Goal: Contribute content: Contribute content

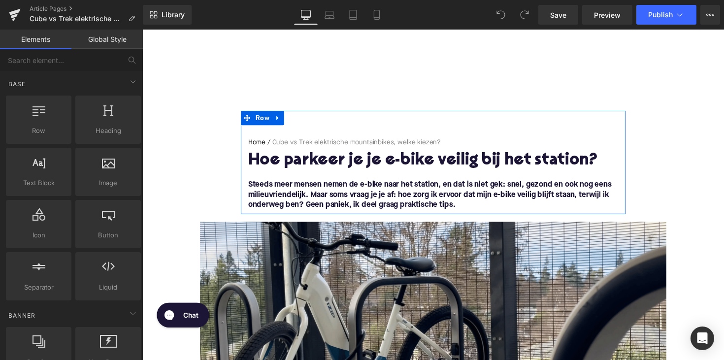
click at [346, 164] on h1 "Hoe parkeer je je e-bike veilig bij het station?" at bounding box center [440, 164] width 379 height 18
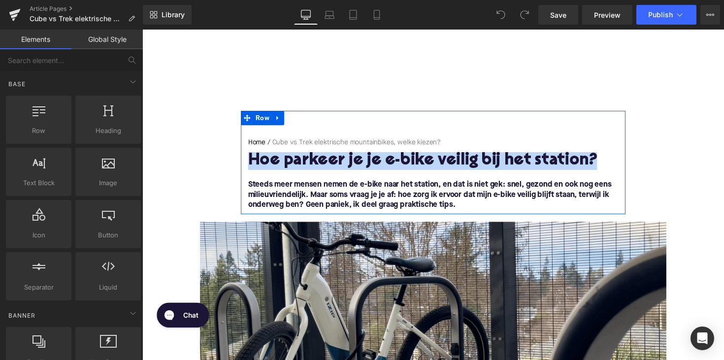
click at [346, 164] on h1 "Hoe parkeer je je e-bike veilig bij het station?" at bounding box center [440, 164] width 379 height 18
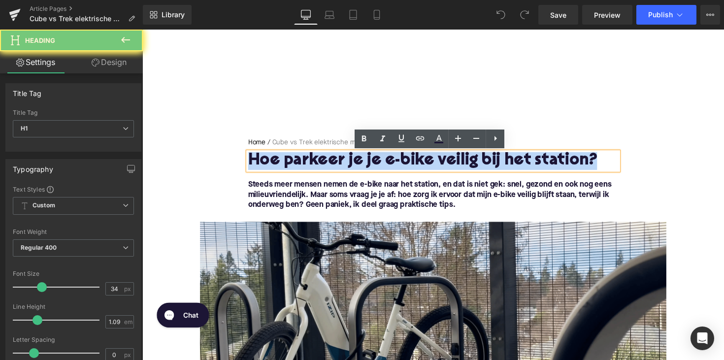
paste div
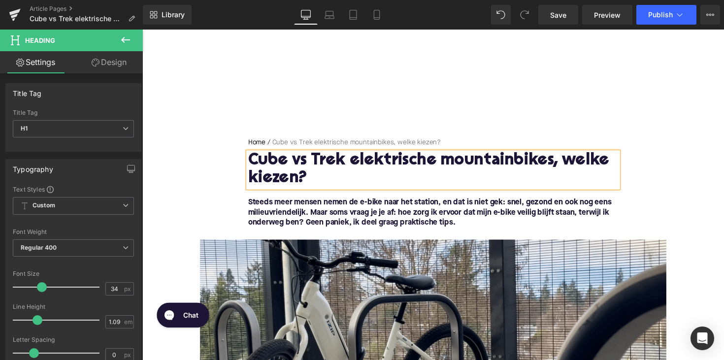
click at [365, 227] on font "Steeds meer mensen nemen de e-bike naar het station, en dat is niet gek: snel, …" at bounding box center [437, 217] width 372 height 29
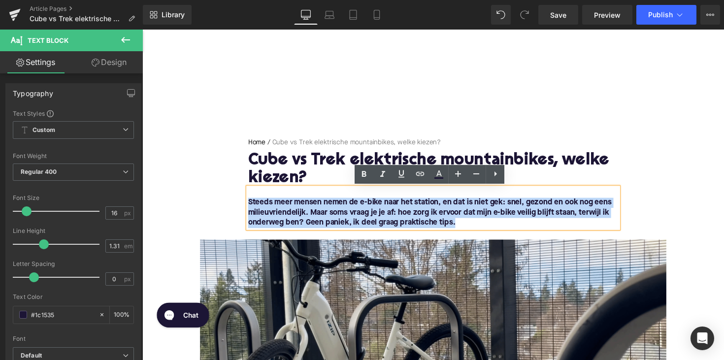
drag, startPoint x: 487, startPoint y: 230, endPoint x: 191, endPoint y: 202, distance: 297.7
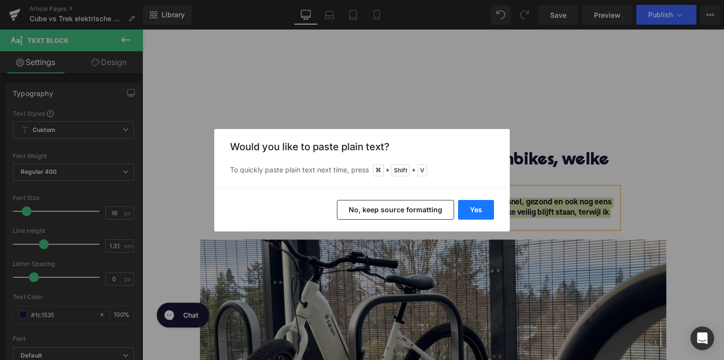
click at [463, 208] on button "Yes" at bounding box center [476, 210] width 36 height 20
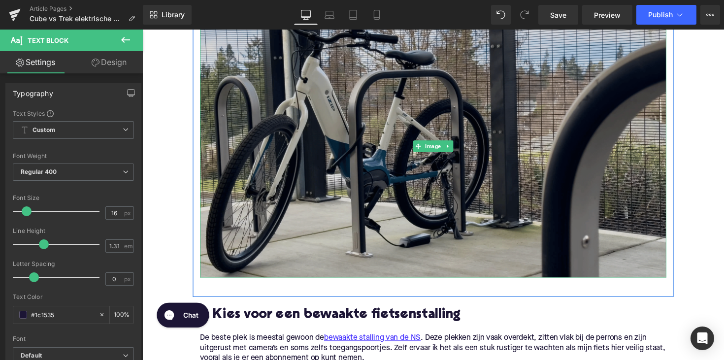
scroll to position [321, 0]
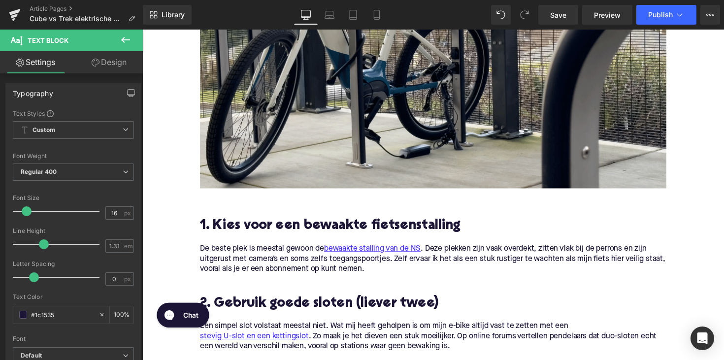
click at [327, 232] on h2 "1. Kies voor een bewaakte fietsenstalling" at bounding box center [439, 230] width 477 height 15
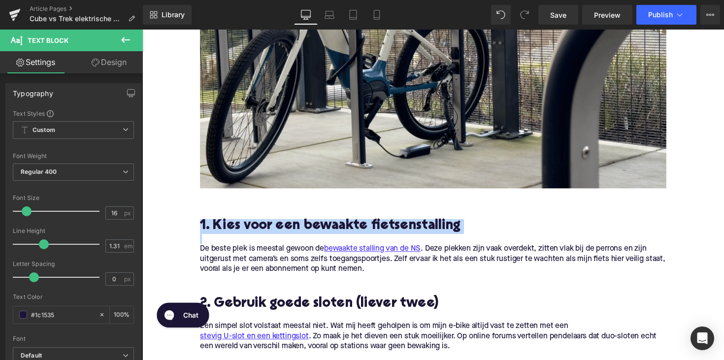
click at [327, 232] on h2 "1. Kies voor een bewaakte fietsenstalling" at bounding box center [439, 230] width 477 height 15
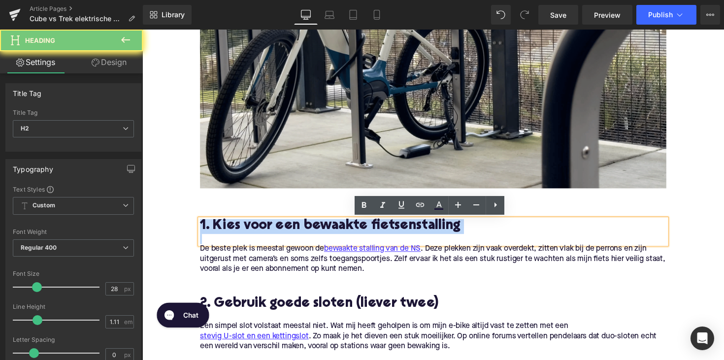
paste div
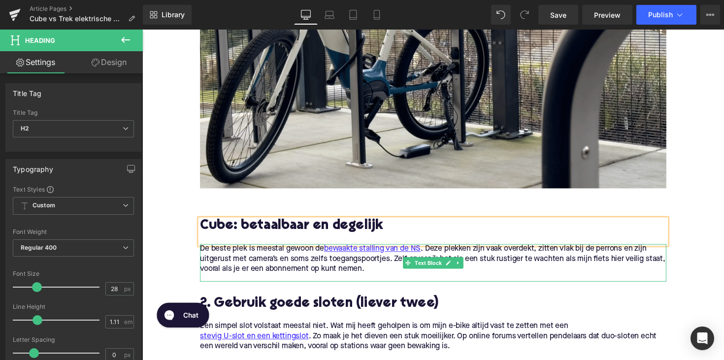
click at [310, 273] on p "De beste plek is meestal gewoon de bewaakte stalling van de NS . Deze plekken z…" at bounding box center [439, 264] width 477 height 31
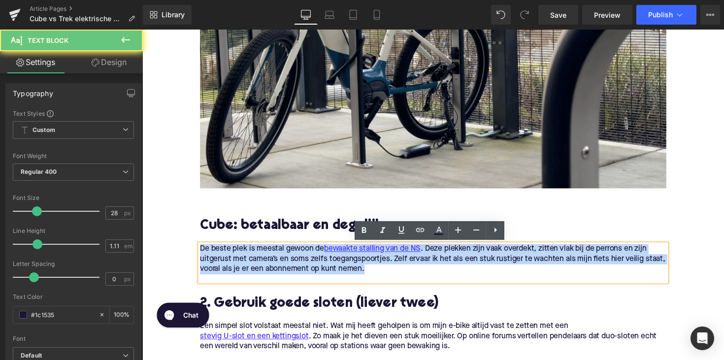
drag, startPoint x: 406, startPoint y: 273, endPoint x: 114, endPoint y: 251, distance: 292.8
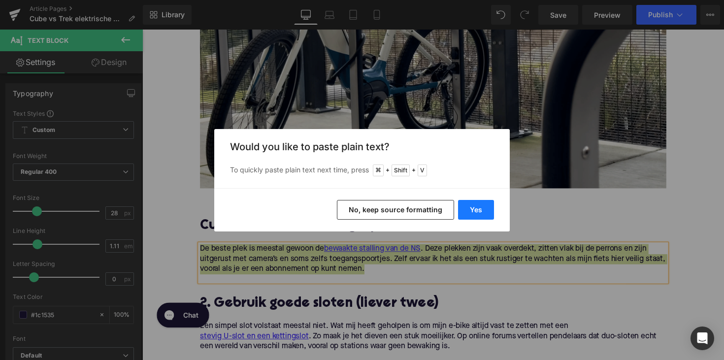
click at [470, 208] on button "Yes" at bounding box center [476, 210] width 36 height 20
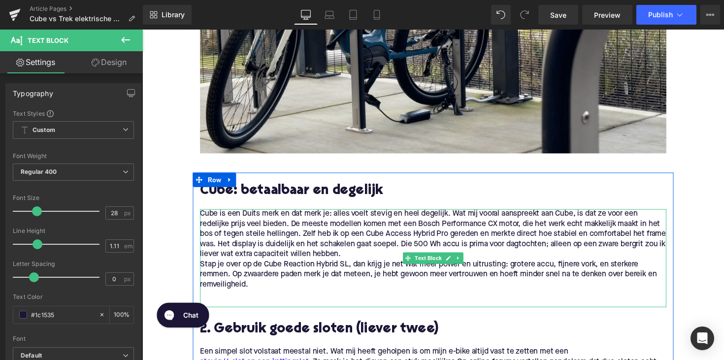
scroll to position [361, 0]
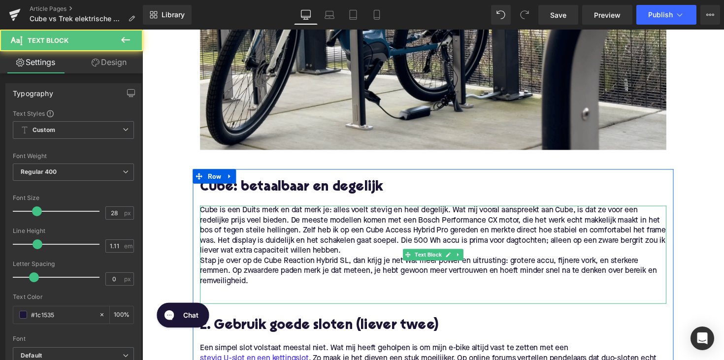
click at [252, 261] on p "Stap je over op de Cube Reaction Hybrid SL, dan krijg je net wat meer power en …" at bounding box center [439, 276] width 477 height 31
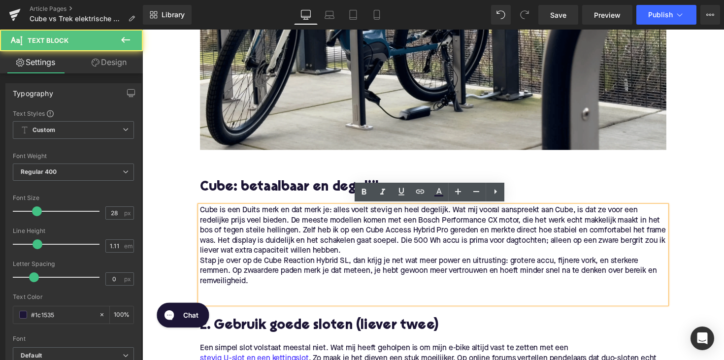
click at [201, 265] on p "Stap je over op de Cube Reaction Hybrid SL, dan krijg je net wat meer power en …" at bounding box center [439, 276] width 477 height 31
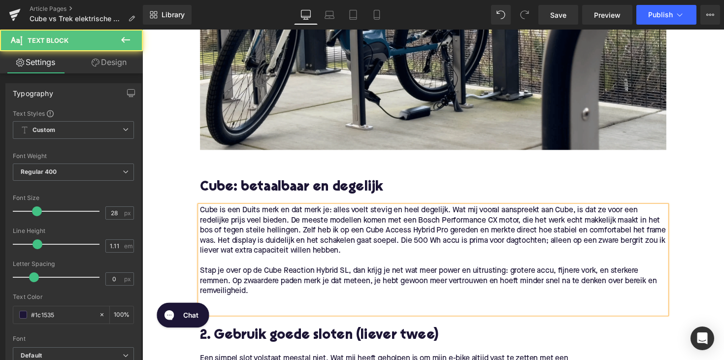
click at [228, 317] on div "Cube is een Duits merk en dat merk je: alles voelt stevig en heel degelijk. Wat…" at bounding box center [439, 265] width 477 height 111
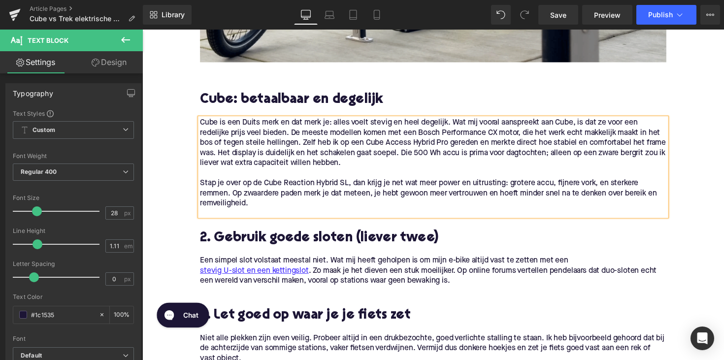
scroll to position [487, 0]
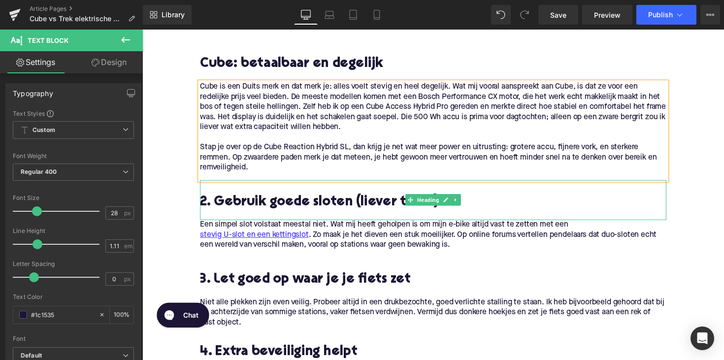
click at [245, 207] on h2 "2. Gebruik goede sloten (liever twee)" at bounding box center [439, 206] width 477 height 15
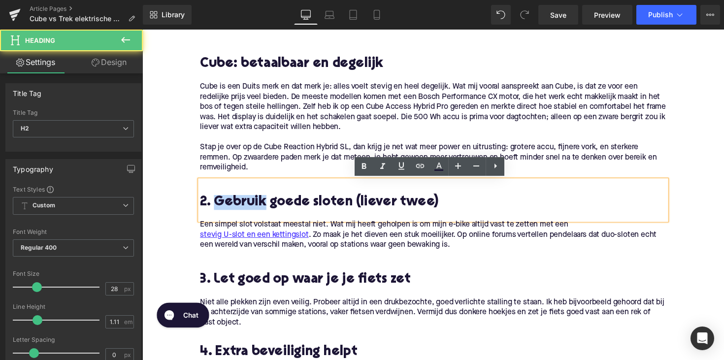
click at [245, 207] on h2 "2. Gebruik goede sloten (liever twee)" at bounding box center [439, 206] width 477 height 15
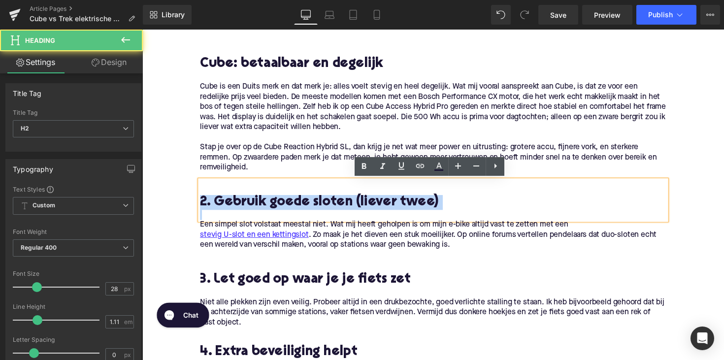
click at [245, 207] on h2 "2. Gebruik goede sloten (liever twee)" at bounding box center [439, 206] width 477 height 15
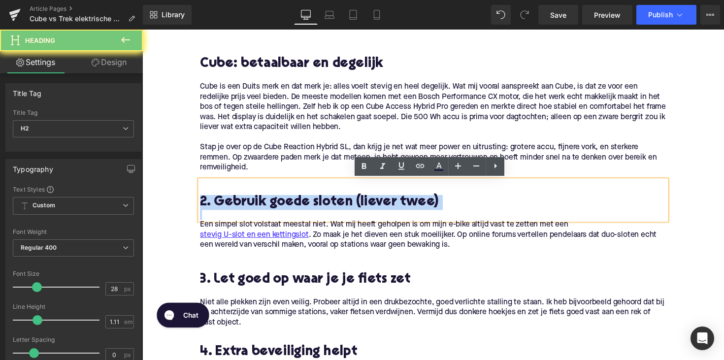
paste div
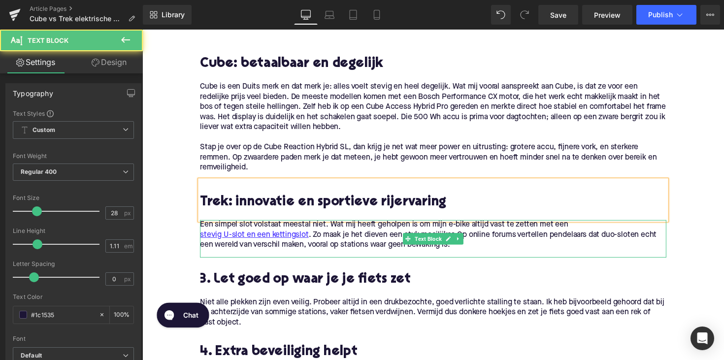
click at [332, 241] on p "Een simpel slot volstaat meestal niet. Wat mij heeft geholpen is om mijn e-bike…" at bounding box center [439, 239] width 477 height 31
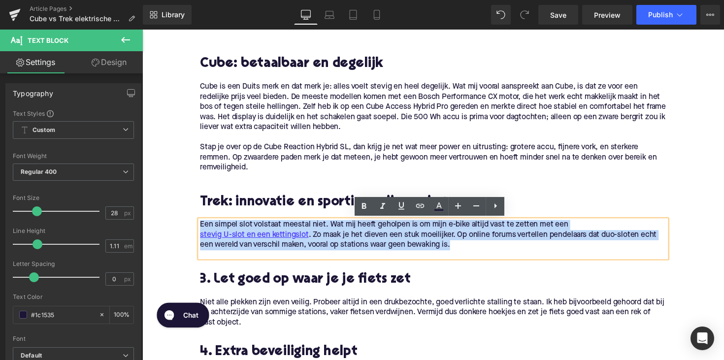
drag, startPoint x: 475, startPoint y: 256, endPoint x: 140, endPoint y: 230, distance: 335.7
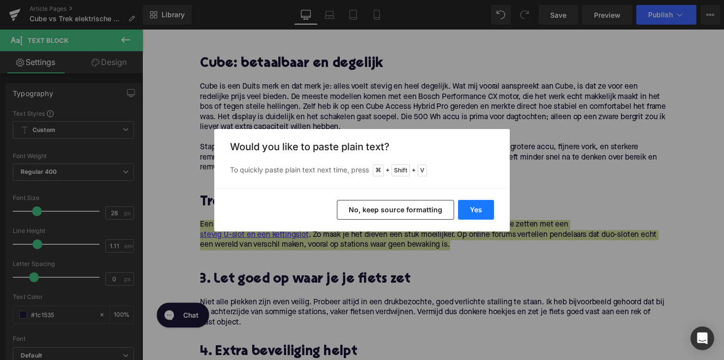
click at [471, 211] on button "Yes" at bounding box center [476, 210] width 36 height 20
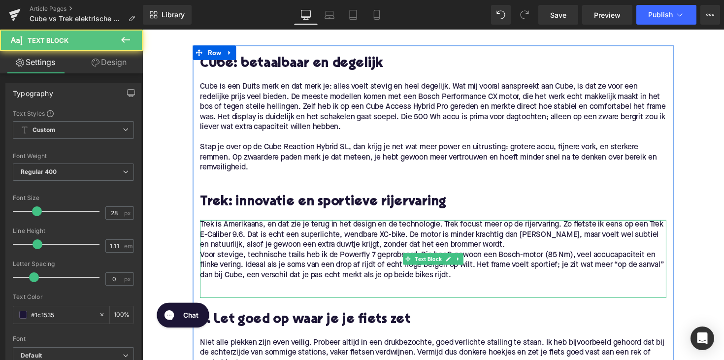
click at [228, 251] on p "Trek is Amerikaans, en dat zie je terug in het design en de technologie. Trek f…" at bounding box center [439, 239] width 477 height 31
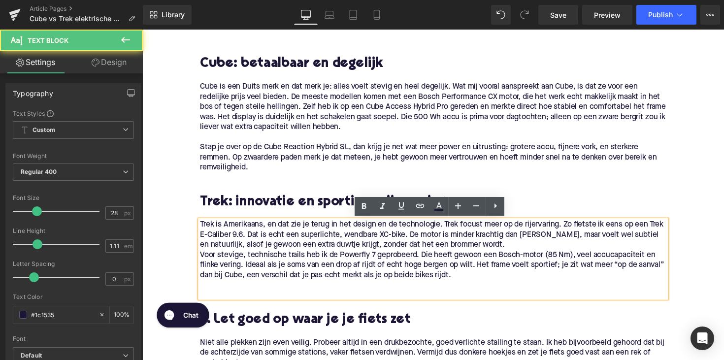
click at [201, 262] on p "Voor stevige, technische trails heb ik de Powerfly 7 geprobeerd. Die heeft gewo…" at bounding box center [439, 270] width 477 height 31
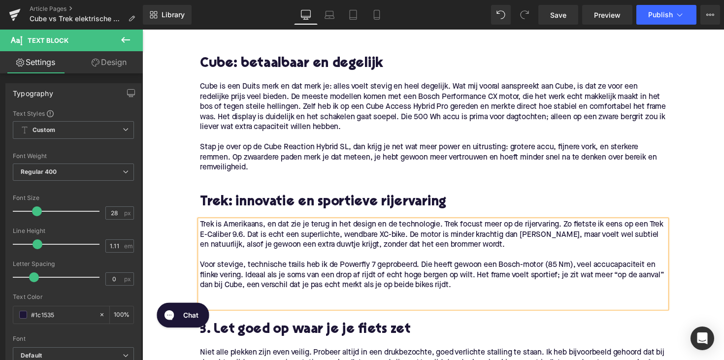
scroll to position [581, 0]
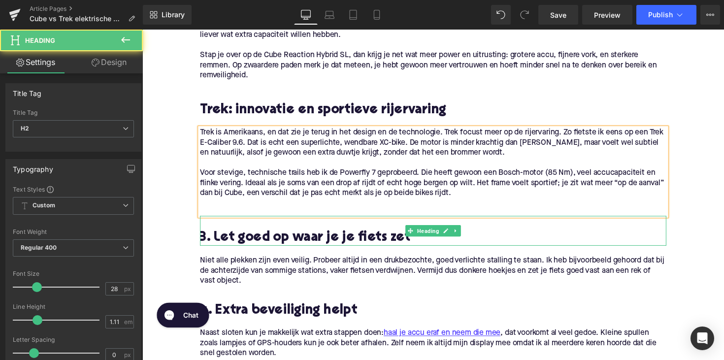
click at [283, 243] on h2 "3. Let goed op waar je je fiets zet" at bounding box center [439, 243] width 477 height 15
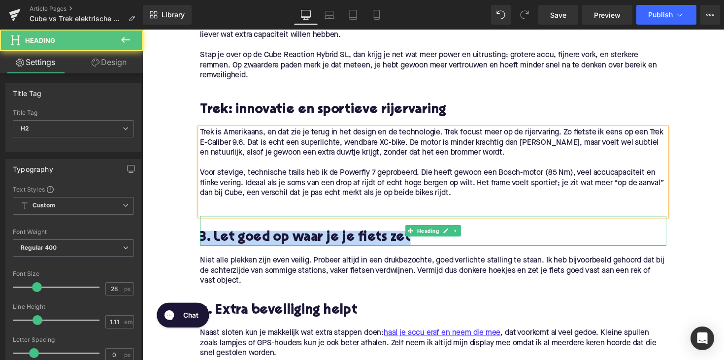
click at [283, 243] on h2 "3. Let goed op waar je je fiets zet" at bounding box center [439, 243] width 477 height 15
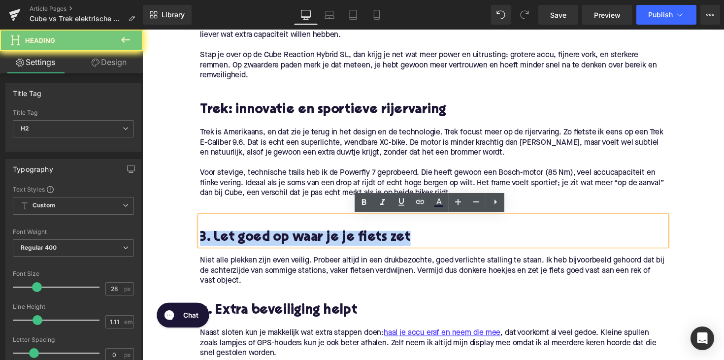
paste div
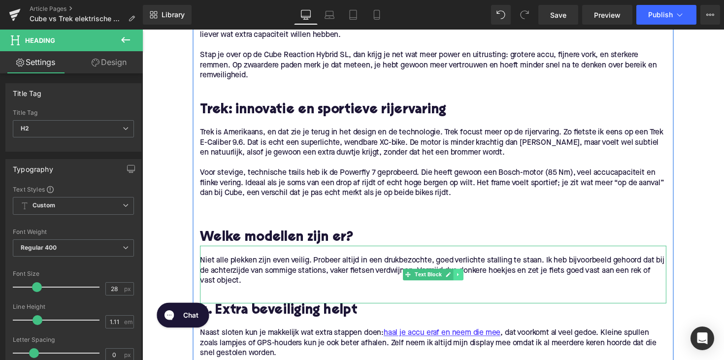
click at [461, 283] on link at bounding box center [466, 281] width 10 height 12
click at [468, 283] on icon at bounding box center [470, 280] width 5 height 5
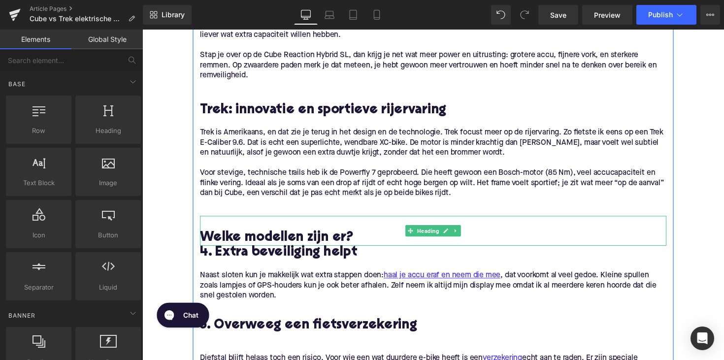
click at [368, 244] on h2 "Welke modellen zijn er?" at bounding box center [439, 243] width 477 height 15
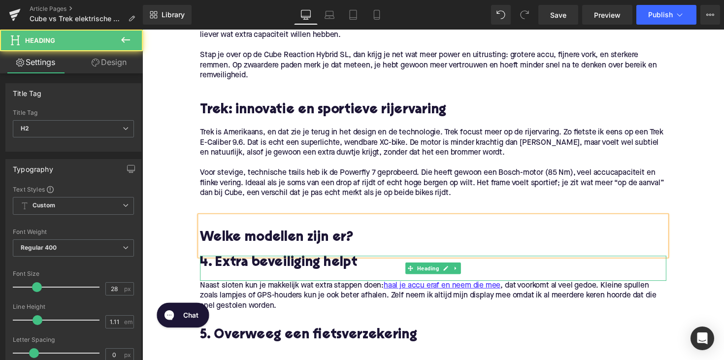
click at [242, 268] on span "4. Extra beveiliging helpt" at bounding box center [281, 269] width 161 height 14
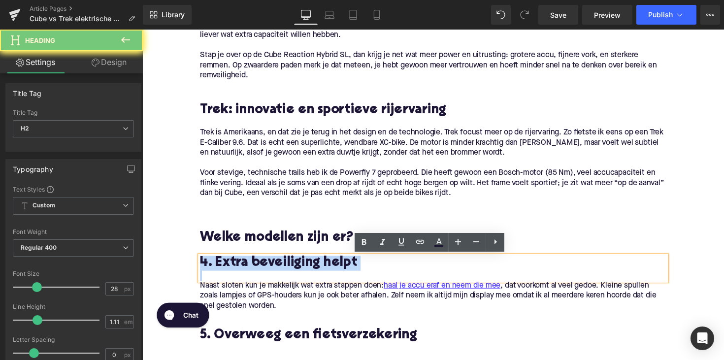
paste div
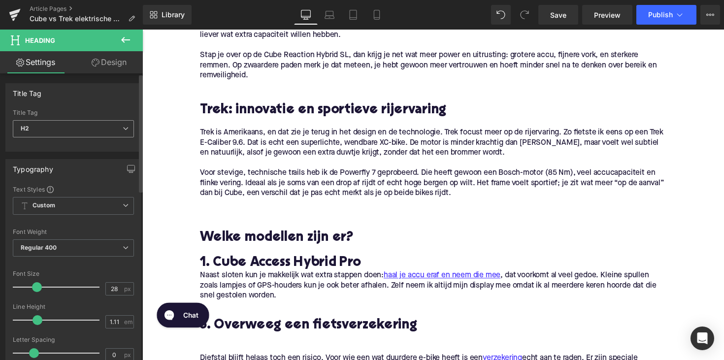
click at [85, 123] on span "H2" at bounding box center [73, 128] width 121 height 17
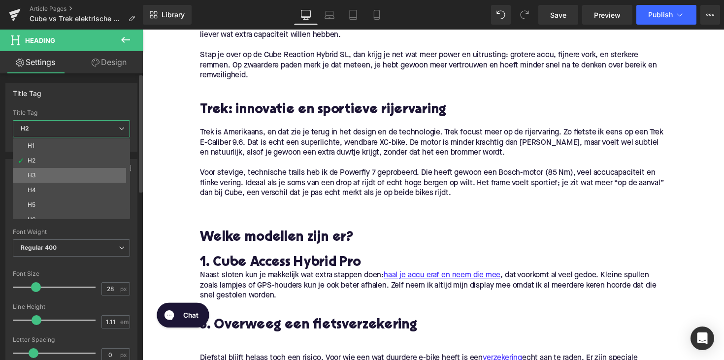
click at [69, 174] on li "H3" at bounding box center [74, 175] width 122 height 15
type input "25"
type input "1.28"
type input "100"
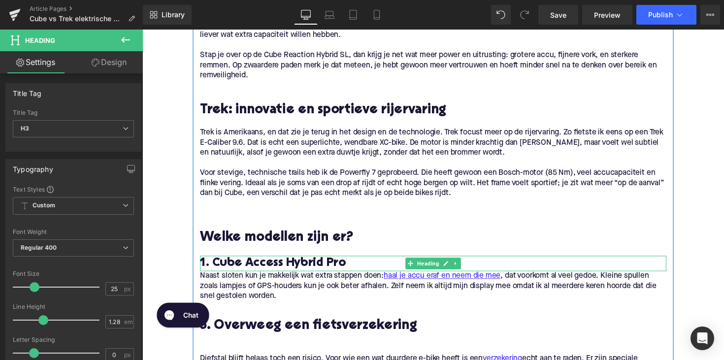
click at [356, 270] on h3 "1. Cube Access Hybrid Pro" at bounding box center [439, 269] width 477 height 16
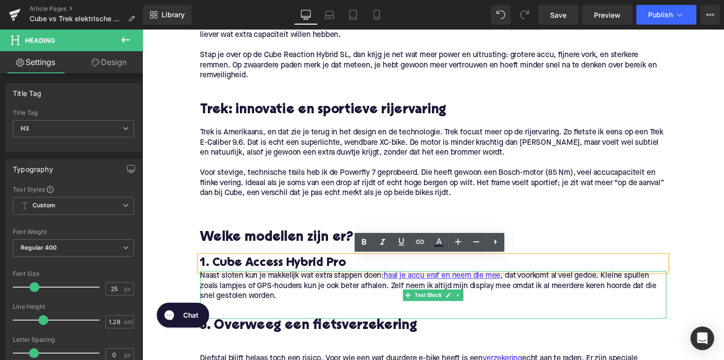
click at [274, 305] on span "Naast sloten kun je makkelijk wat extra stappen doen: haal je accu eraf en neem…" at bounding box center [434, 292] width 467 height 29
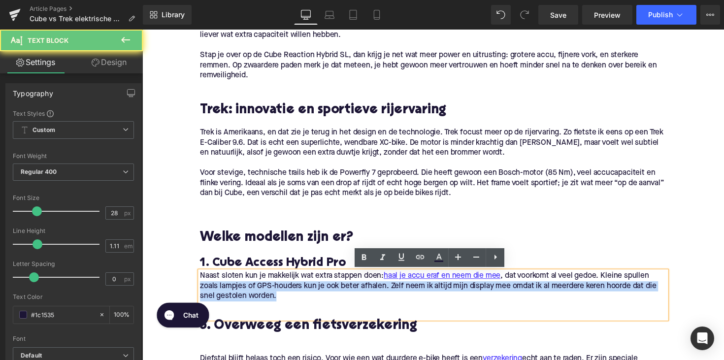
drag, startPoint x: 283, startPoint y: 305, endPoint x: 189, endPoint y: 287, distance: 95.7
click at [189, 287] on div "Home / Cube vs Trek elektrische mountainbikes, welke kiezen? Breadcrumbs Cube v…" at bounding box center [440, 190] width 596 height 1319
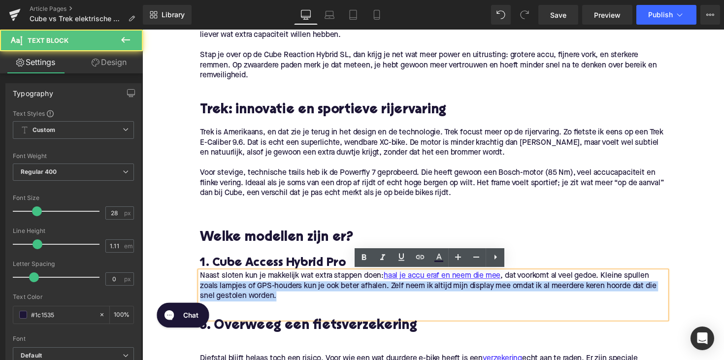
click at [243, 288] on span "Naast sloten kun je makkelijk wat extra stappen doen: haal je accu eraf en neem…" at bounding box center [434, 292] width 467 height 29
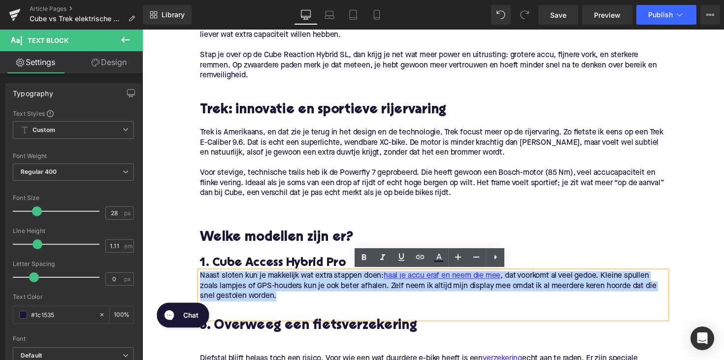
drag, startPoint x: 283, startPoint y: 301, endPoint x: 198, endPoint y: 273, distance: 89.0
click at [198, 273] on div "Cube: betaalbaar en degelijk Heading Cube is een Duits merk en dat merk je: all…" at bounding box center [440, 244] width 492 height 560
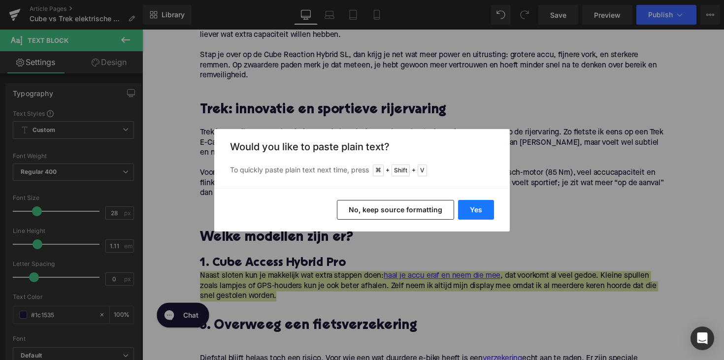
click at [483, 213] on button "Yes" at bounding box center [476, 210] width 36 height 20
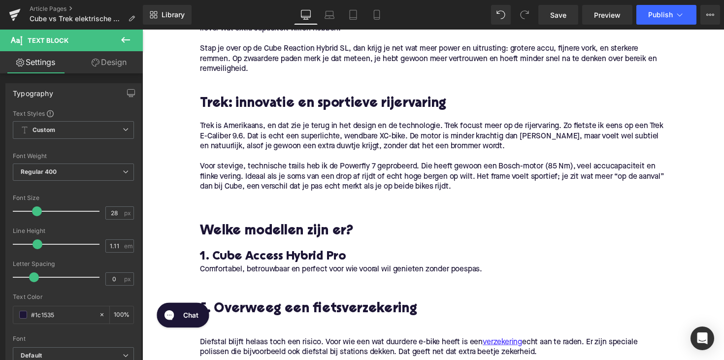
scroll to position [643, 0]
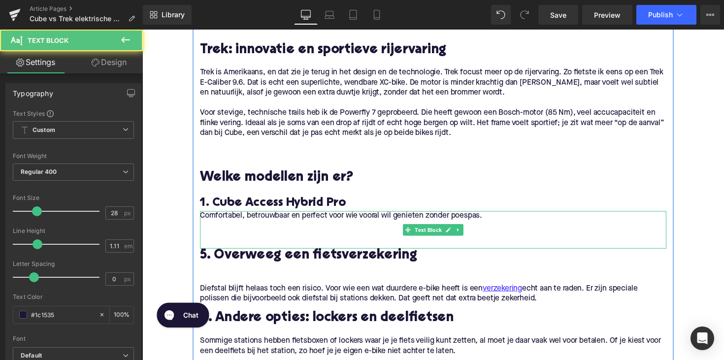
click at [204, 238] on p at bounding box center [439, 241] width 477 height 10
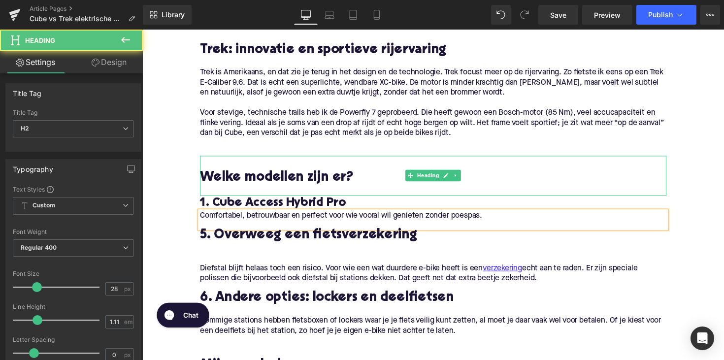
click at [500, 177] on h2 "Welke modellen zijn er?" at bounding box center [439, 181] width 477 height 15
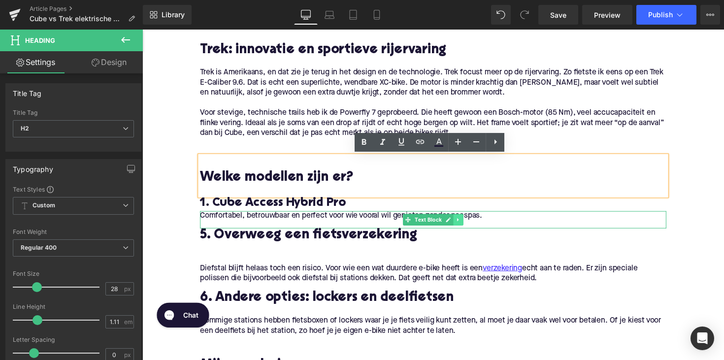
click at [465, 222] on icon at bounding box center [465, 225] width 5 height 6
click at [459, 223] on icon at bounding box center [460, 224] width 5 height 5
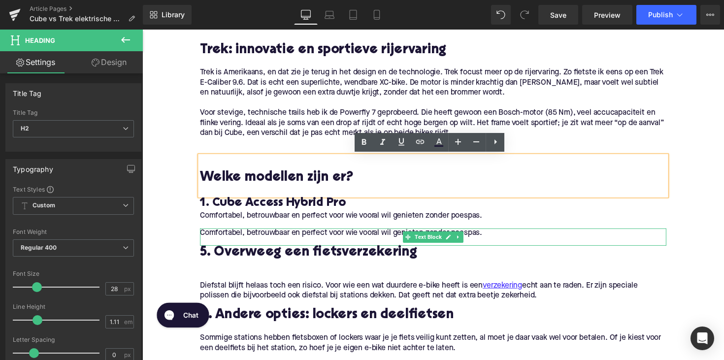
click at [299, 240] on p "Comfortabel, betrouwbaar en perfect voor wie vooral wil genieten zonder poespas." at bounding box center [439, 238] width 477 height 10
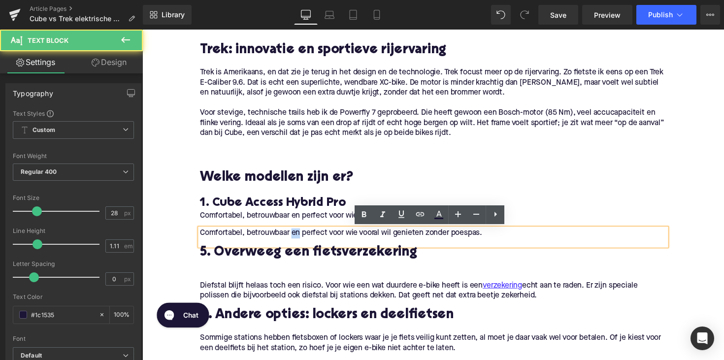
click at [299, 240] on p "Comfortabel, betrouwbaar en perfect voor wie vooral wil genieten zonder poespas." at bounding box center [439, 238] width 477 height 10
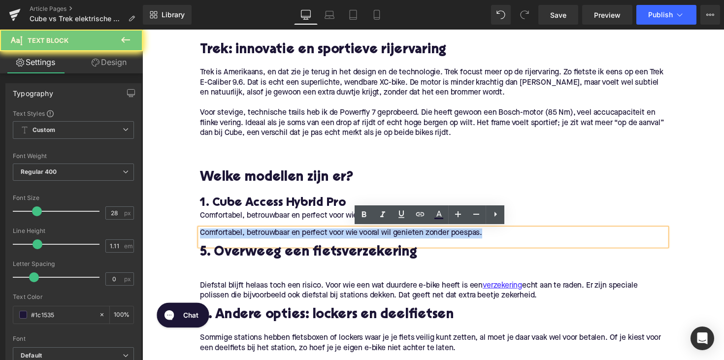
click at [299, 240] on p "Comfortabel, betrouwbaar en perfect voor wie vooral wil genieten zonder poespas." at bounding box center [439, 238] width 477 height 10
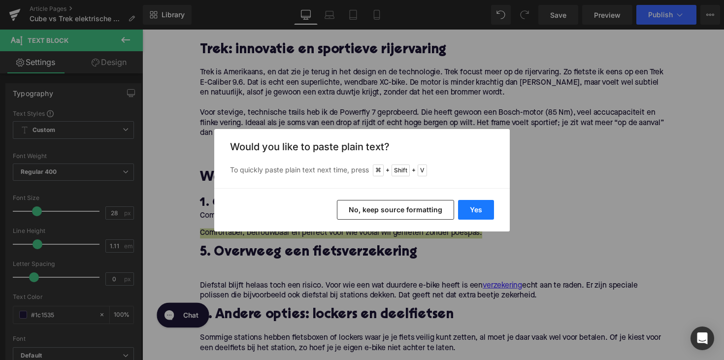
click at [474, 211] on button "Yes" at bounding box center [476, 210] width 36 height 20
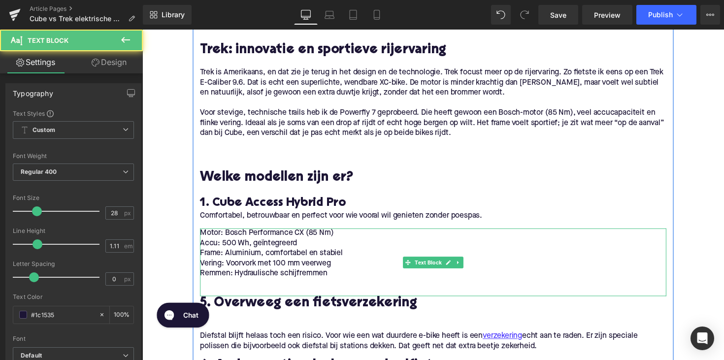
click at [331, 282] on p "Remmen: Hydraulische schijfremmen" at bounding box center [439, 280] width 477 height 10
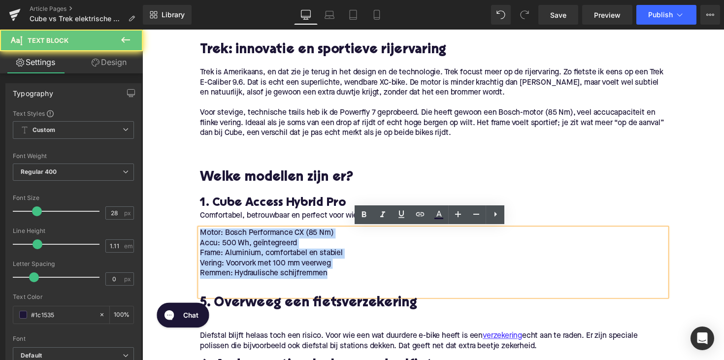
drag, startPoint x: 336, startPoint y: 282, endPoint x: 183, endPoint y: 234, distance: 159.7
click at [183, 234] on div "Home / Cube vs Trek elektrische mountainbikes, welke kiezen? Breadcrumbs Cube v…" at bounding box center [440, 149] width 596 height 1358
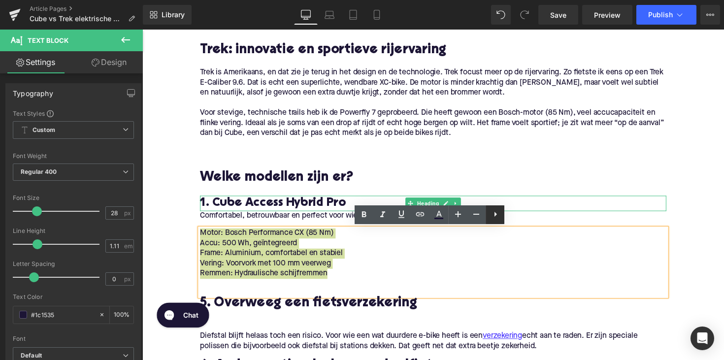
click at [494, 214] on icon at bounding box center [495, 214] width 12 height 12
click at [494, 215] on icon at bounding box center [495, 214] width 12 height 12
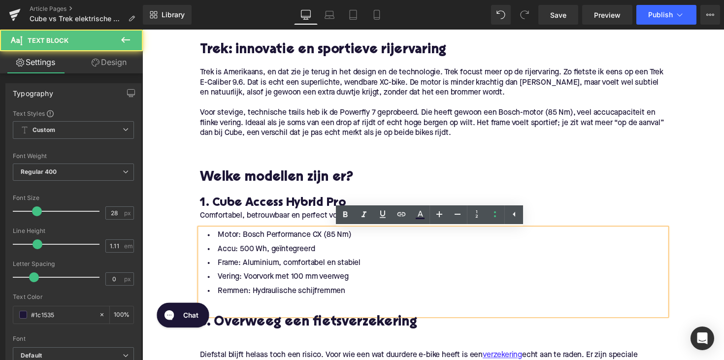
click at [426, 317] on div "Motor: Bosch Performance CX (85 Nm) Accu: 500 Wh, geïntegreerd Frame: Aluminium…" at bounding box center [439, 277] width 477 height 89
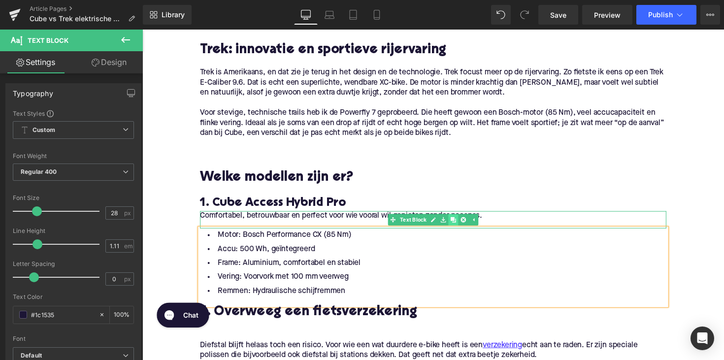
click at [464, 227] on link at bounding box center [461, 225] width 10 height 12
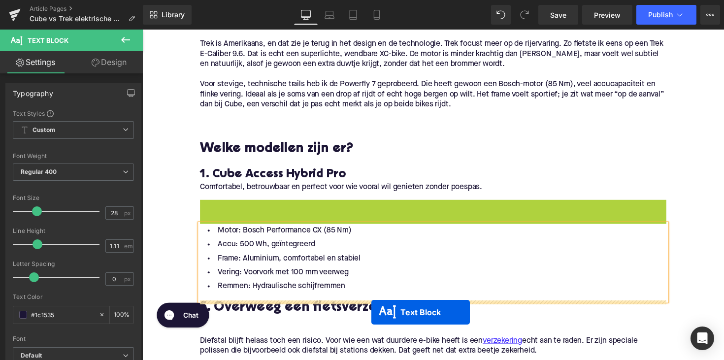
scroll to position [702, 0]
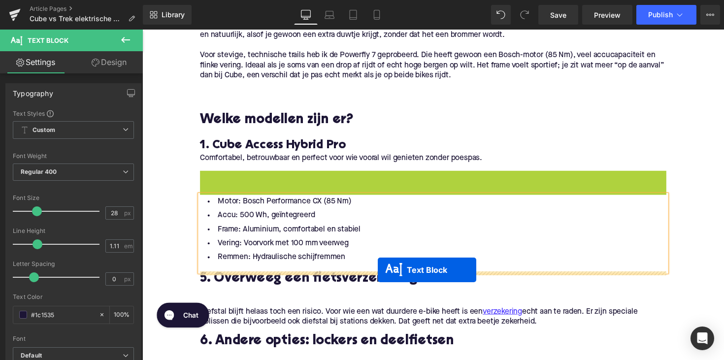
drag, startPoint x: 413, startPoint y: 243, endPoint x: 383, endPoint y: 276, distance: 43.6
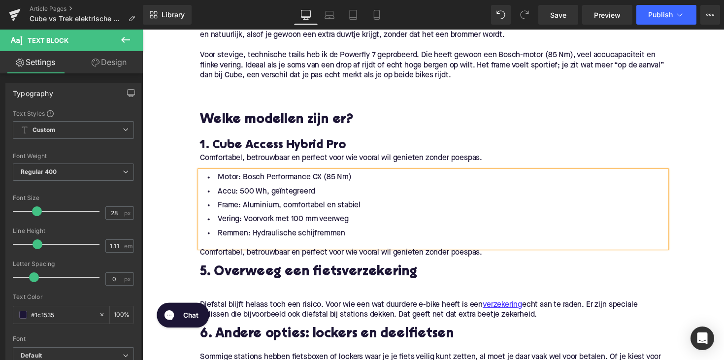
click at [264, 258] on p "Comfortabel, betrouwbaar en perfect voor wie vooral wil genieten zonder poespas." at bounding box center [439, 258] width 477 height 10
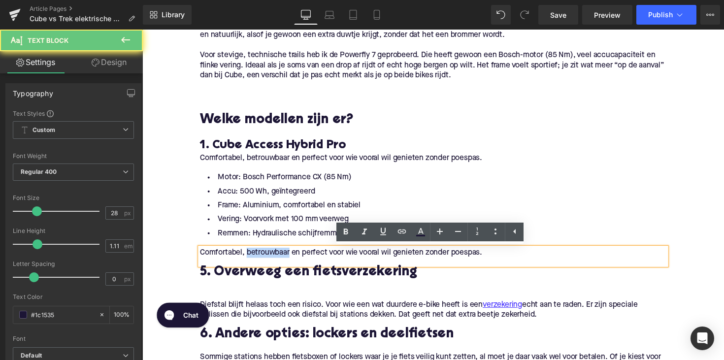
click at [264, 258] on p "Comfortabel, betrouwbaar en perfect voor wie vooral wil genieten zonder poespas." at bounding box center [439, 258] width 477 height 10
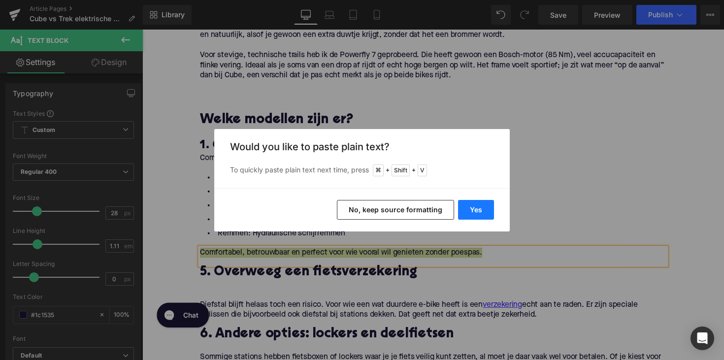
click at [467, 211] on button "Yes" at bounding box center [476, 210] width 36 height 20
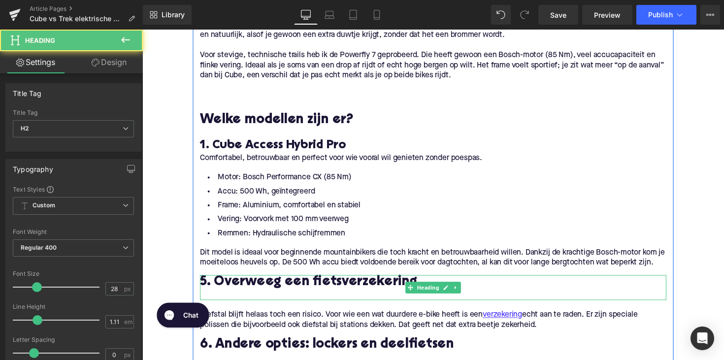
click at [268, 296] on h2 "5. Overweeg een fietsverzekering" at bounding box center [439, 288] width 477 height 15
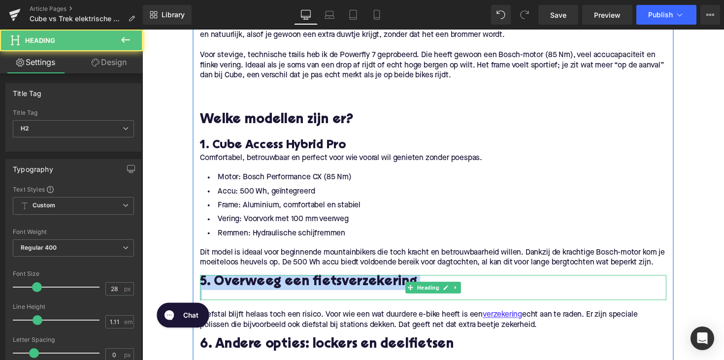
click at [268, 296] on h2 "5. Overweeg een fietsverzekering" at bounding box center [439, 288] width 477 height 15
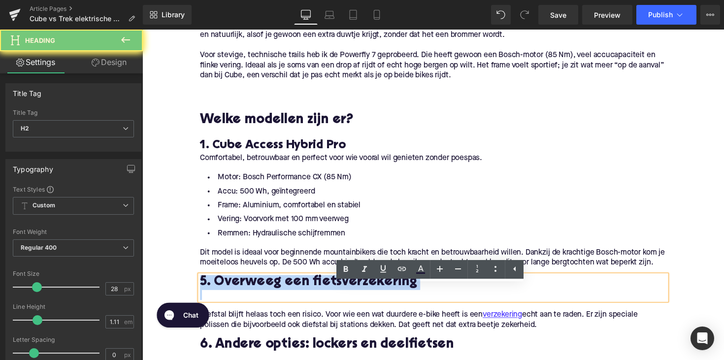
paste div
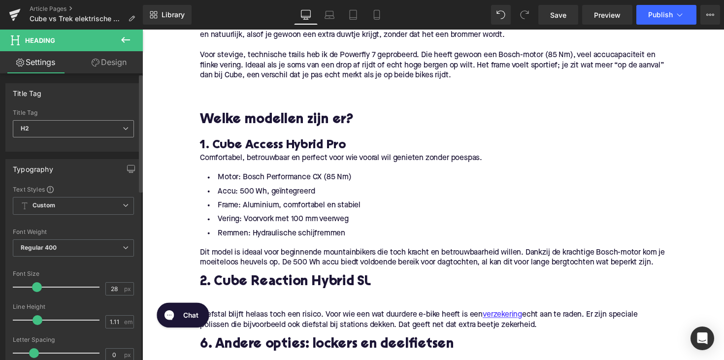
click at [108, 130] on span "H2" at bounding box center [73, 128] width 121 height 17
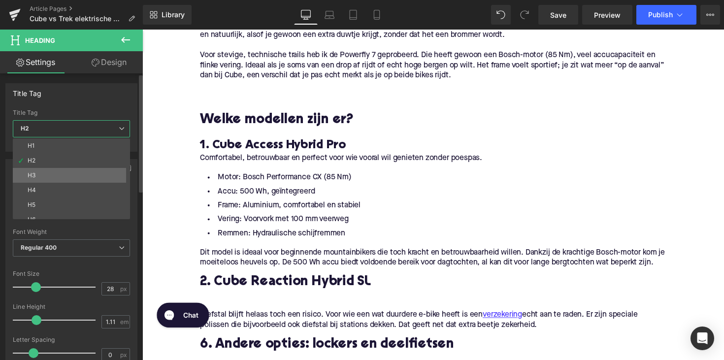
click at [96, 170] on li "H3" at bounding box center [74, 175] width 122 height 15
type input "25"
type input "1.28"
type input "100"
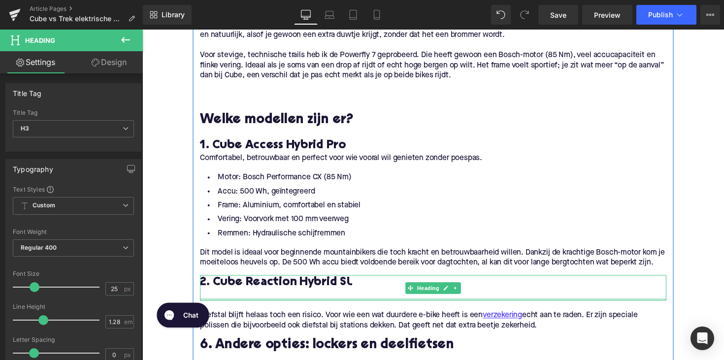
click at [254, 307] on div at bounding box center [439, 302] width 477 height 10
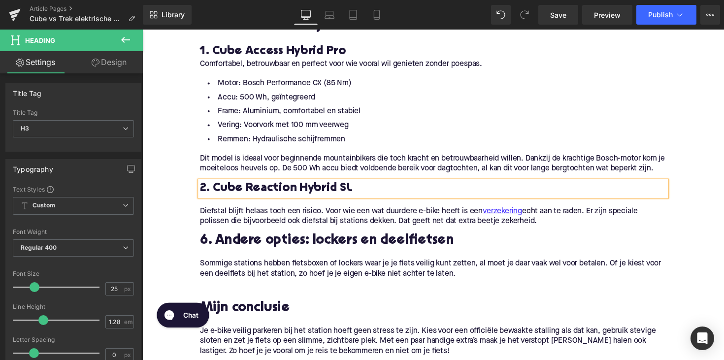
scroll to position [814, 0]
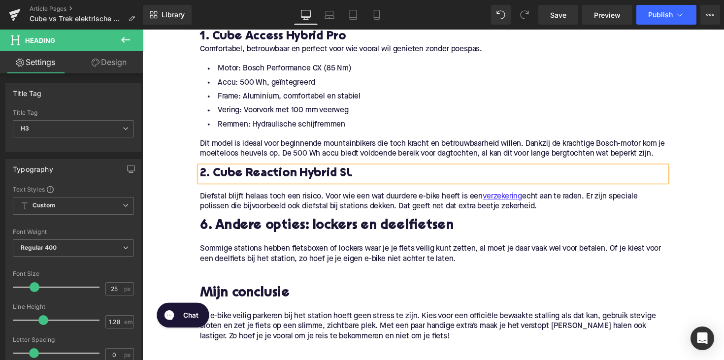
click at [281, 211] on p "Diefstal blijft helaas toch een risico. Voor wie een wat duurdere e-bike heeft …" at bounding box center [439, 205] width 477 height 21
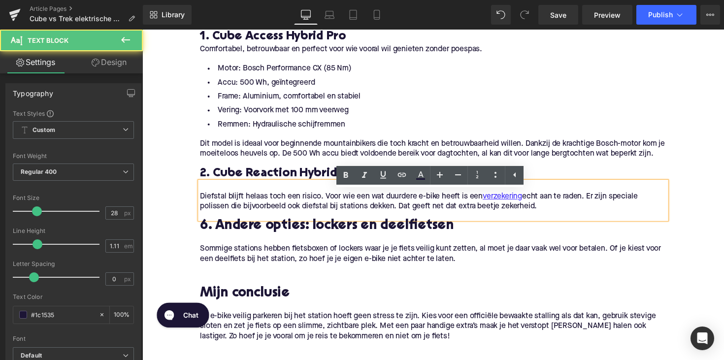
click at [281, 211] on p "Diefstal blijft helaas toch een risico. Voor wie een wat duurdere e-bike heeft …" at bounding box center [439, 205] width 477 height 21
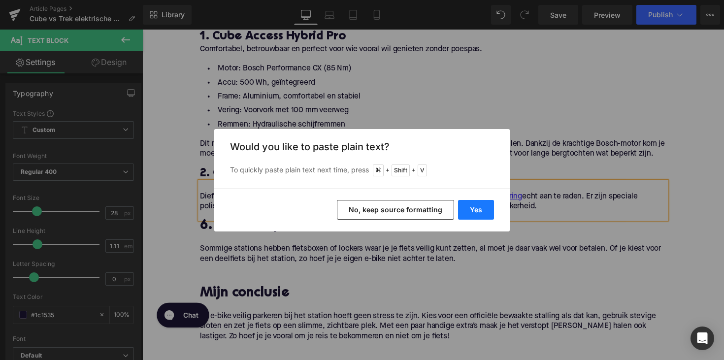
click at [469, 209] on button "Yes" at bounding box center [476, 210] width 36 height 20
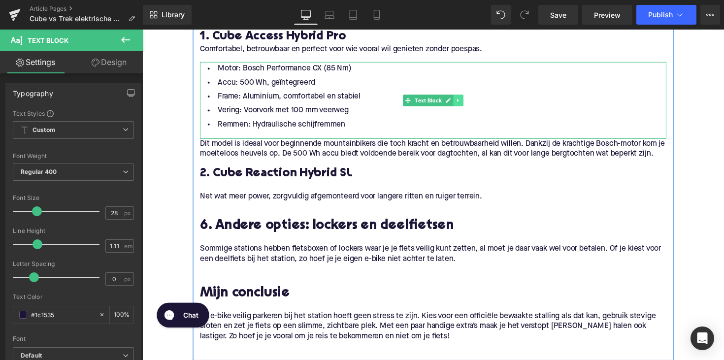
click at [467, 101] on icon at bounding box center [465, 102] width 5 height 6
click at [458, 101] on icon at bounding box center [460, 101] width 5 height 5
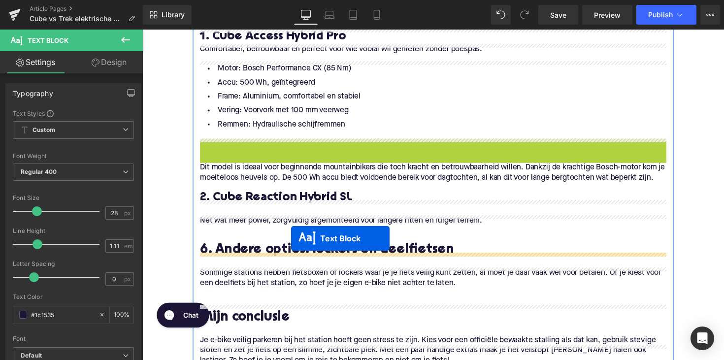
drag, startPoint x: 410, startPoint y: 177, endPoint x: 293, endPoint y: 245, distance: 134.6
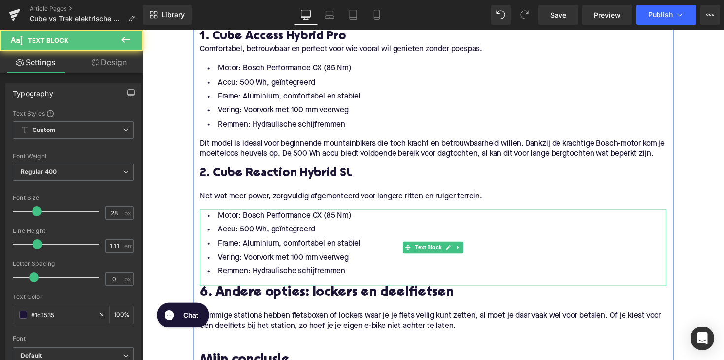
click at [356, 281] on li "Remmen: Hydraulische schijfremmen" at bounding box center [439, 277] width 477 height 14
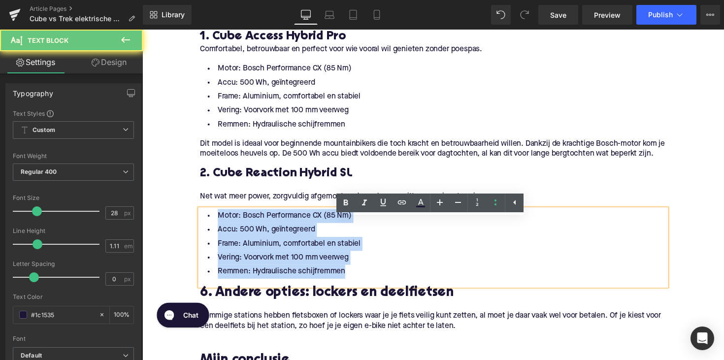
drag, startPoint x: 354, startPoint y: 285, endPoint x: 186, endPoint y: 215, distance: 182.0
click at [186, 215] on div "Home / Cube vs Trek elektrische mountainbikes, welke kiezen? Breadcrumbs Cube v…" at bounding box center [440, 26] width 596 height 1454
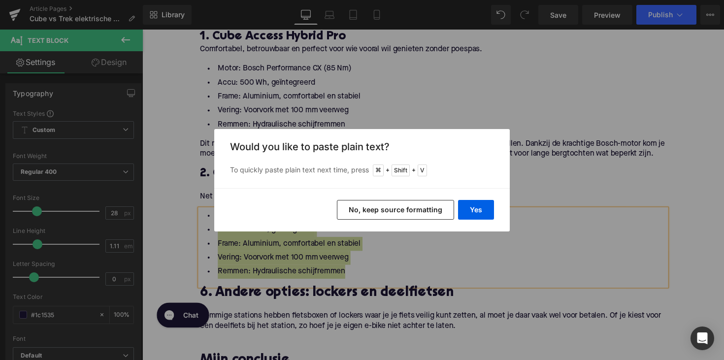
click at [505, 213] on div "Yes No, keep source formatting" at bounding box center [361, 209] width 295 height 43
click at [482, 209] on button "Yes" at bounding box center [476, 210] width 36 height 20
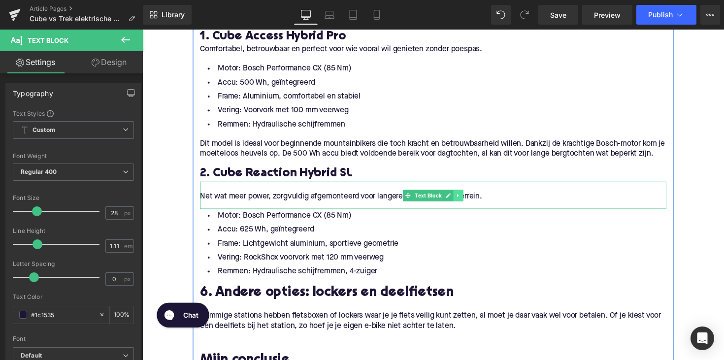
click at [463, 202] on icon at bounding box center [465, 199] width 5 height 6
click at [459, 202] on icon at bounding box center [460, 198] width 5 height 5
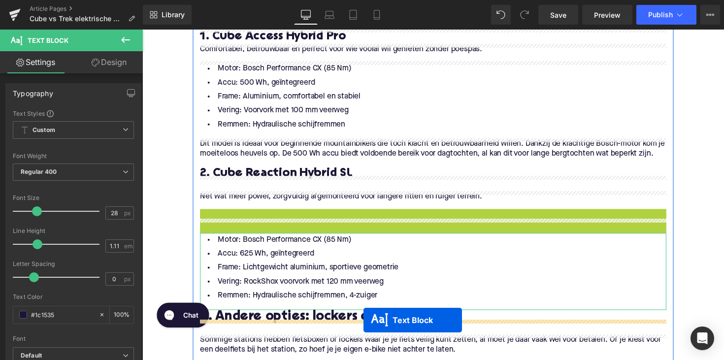
scroll to position [853, 0]
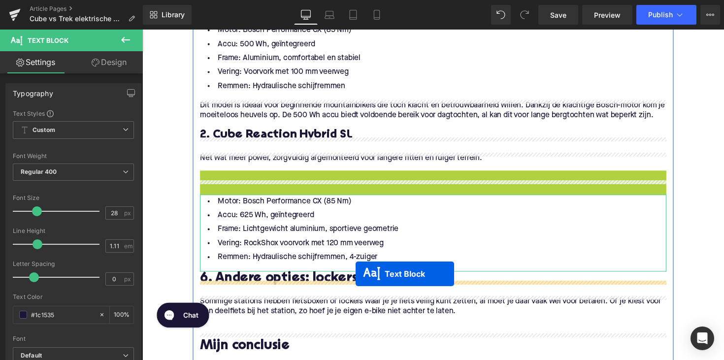
drag, startPoint x: 411, startPoint y: 238, endPoint x: 361, endPoint y: 280, distance: 65.0
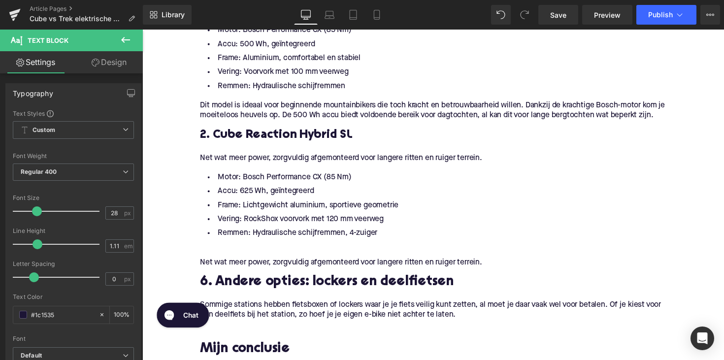
click at [271, 273] on p "Net wat meer power, zorgvuldig afgemonteerd voor langere ritten en ruiger terre…" at bounding box center [439, 268] width 477 height 10
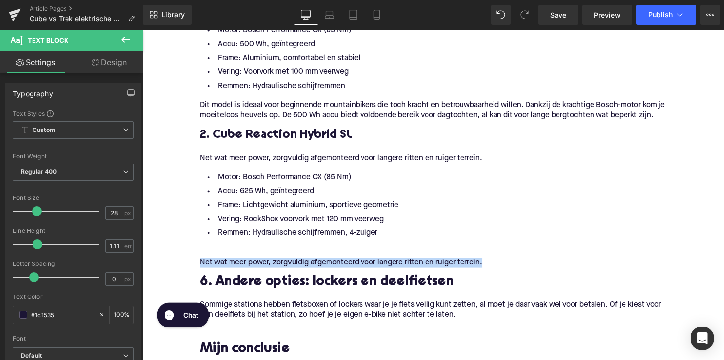
click at [271, 273] on p "Net wat meer power, zorgvuldig afgemonteerd voor langere ritten en ruiger terre…" at bounding box center [439, 268] width 477 height 10
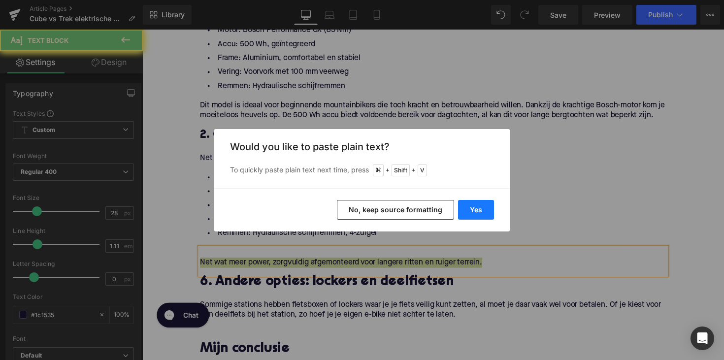
click at [465, 210] on button "Yes" at bounding box center [476, 210] width 36 height 20
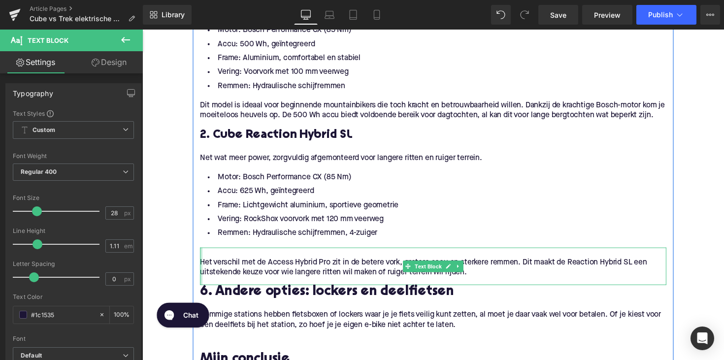
click at [201, 280] on div at bounding box center [202, 272] width 2 height 38
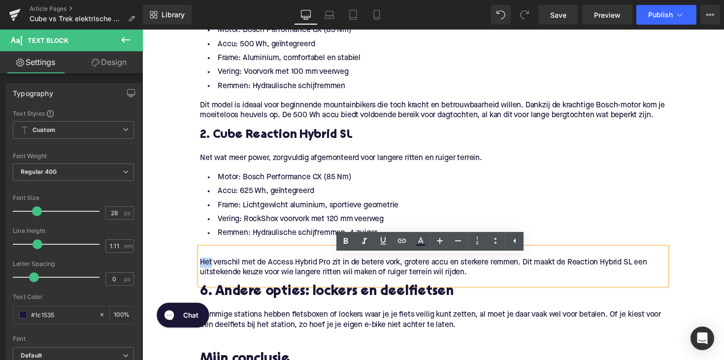
click at [201, 280] on p "Het verschil met de Access Hybrid Pro zit in de betere vork, grotere accu en st…" at bounding box center [439, 273] width 477 height 21
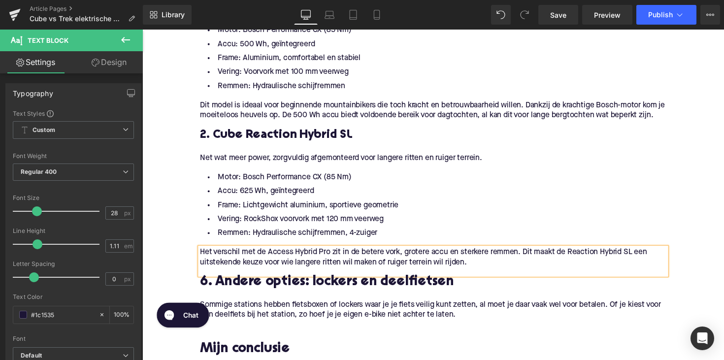
click at [330, 217] on li "Frame: Lichtgewicht aluminium, sportieve geometrie" at bounding box center [439, 209] width 477 height 14
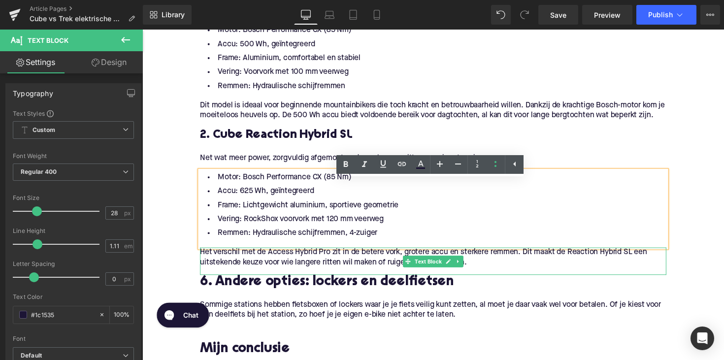
scroll to position [858, 0]
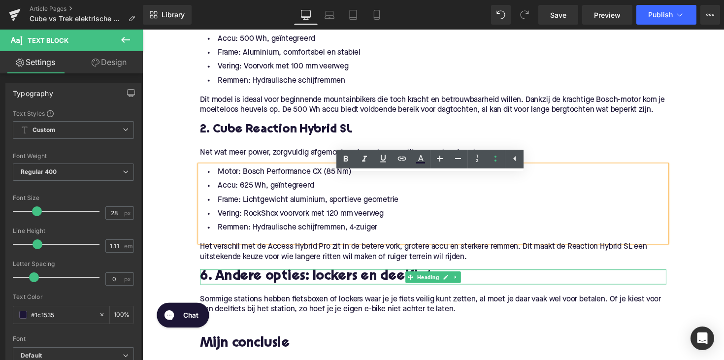
click at [230, 290] on div at bounding box center [439, 289] width 477 height 2
click at [230, 290] on h2 "6. Andere opties: lockers en deelfietsen" at bounding box center [439, 282] width 477 height 15
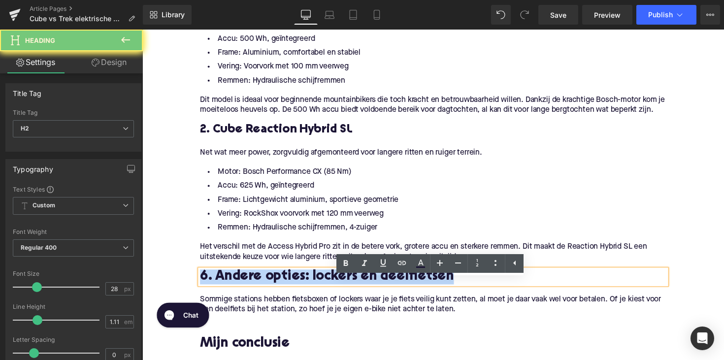
paste div
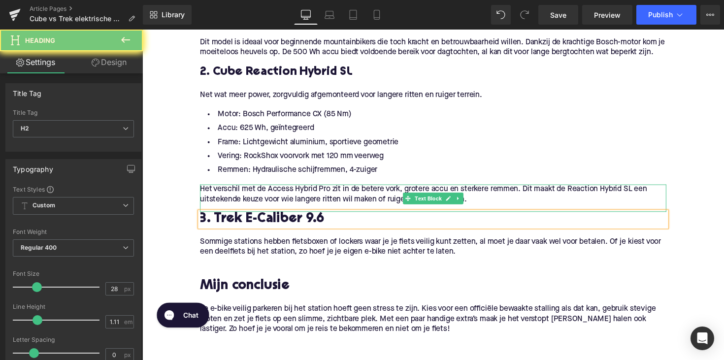
scroll to position [933, 0]
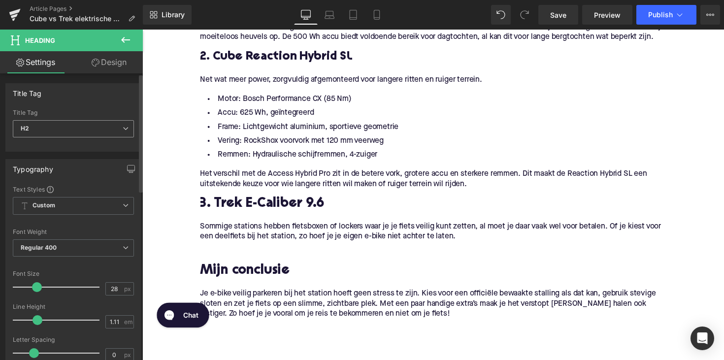
click at [76, 134] on span "H2" at bounding box center [73, 128] width 121 height 17
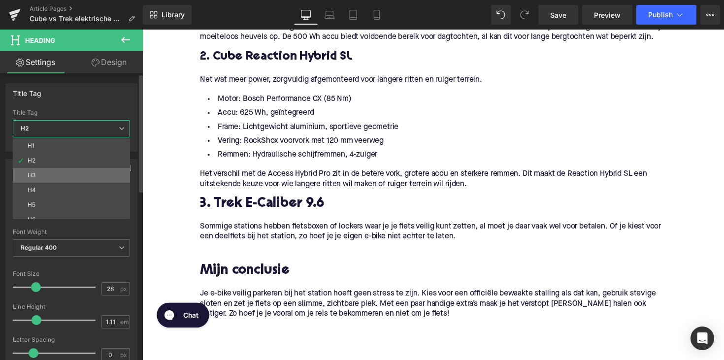
click at [68, 175] on li "H3" at bounding box center [74, 175] width 122 height 15
type input "25"
type input "1.28"
type input "100"
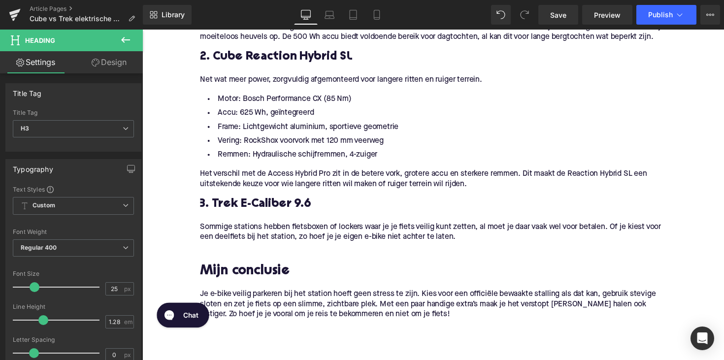
click at [268, 238] on p "Sommige stations hebben fietsboxen of lockers waar je je fiets veilig kunt zett…" at bounding box center [439, 237] width 477 height 21
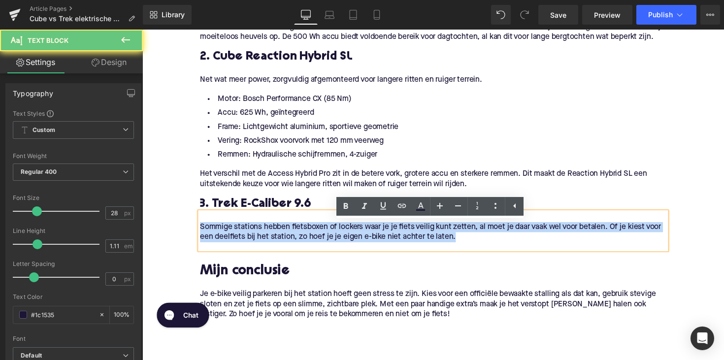
click at [268, 238] on p "Sommige stations hebben fietsboxen of lockers waar je je fiets veilig kunt zett…" at bounding box center [439, 237] width 477 height 21
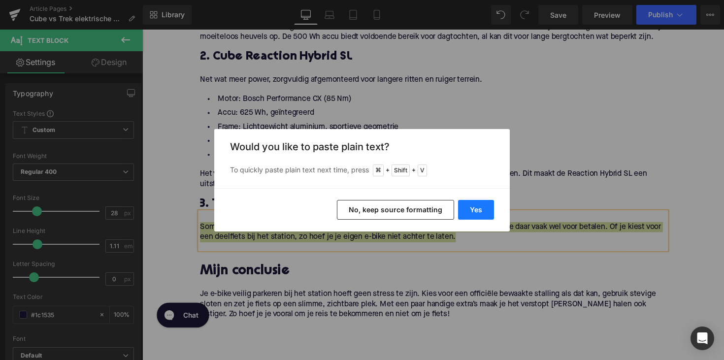
click at [478, 215] on button "Yes" at bounding box center [476, 210] width 36 height 20
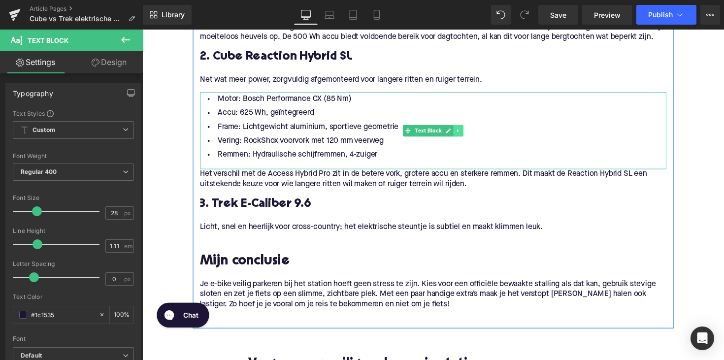
click at [465, 135] on icon at bounding box center [465, 133] width 1 height 3
click at [460, 139] on link at bounding box center [461, 133] width 10 height 12
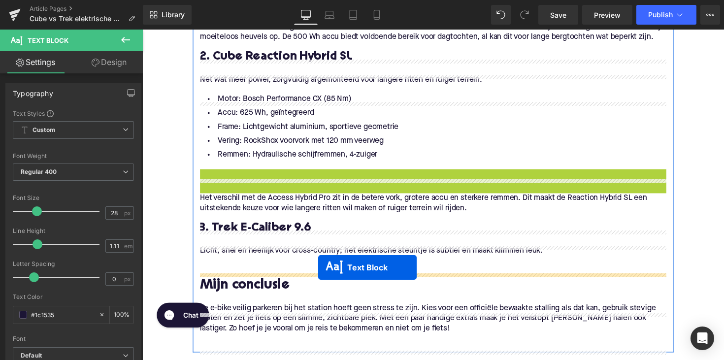
drag, startPoint x: 409, startPoint y: 221, endPoint x: 322, endPoint y: 274, distance: 101.2
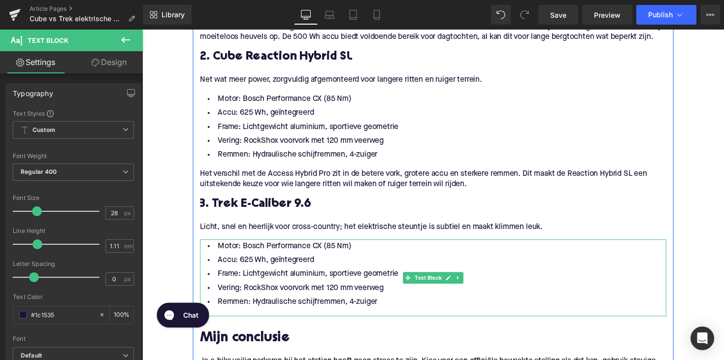
click at [290, 316] on li "Remmen: Hydraulische schijfremmen, 4-zuiger" at bounding box center [439, 309] width 477 height 14
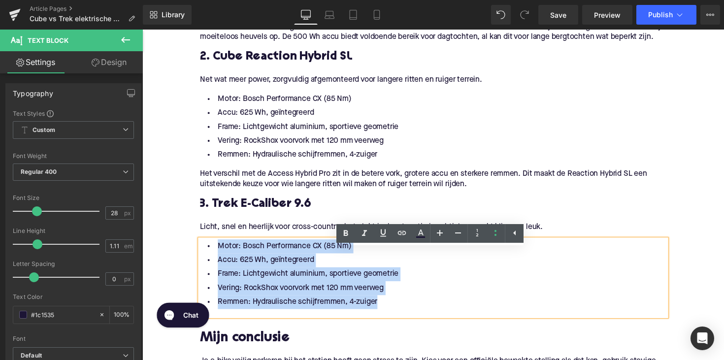
drag, startPoint x: 383, startPoint y: 317, endPoint x: 201, endPoint y: 256, distance: 192.1
click at [201, 256] on ul "Motor: Bosch Performance CX (85 Nm) Accu: 625 Wh, geïntegreerd Frame: Lichtgewi…" at bounding box center [439, 280] width 477 height 71
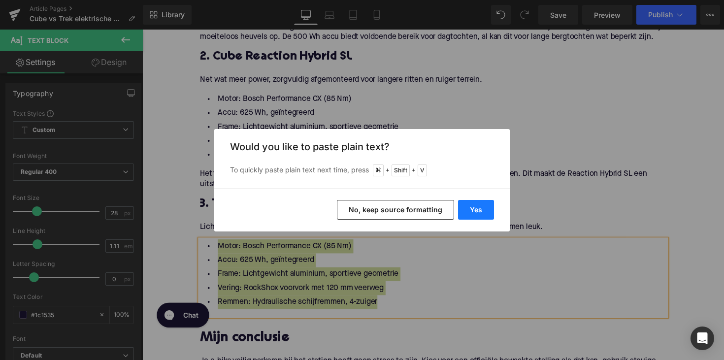
click at [477, 213] on button "Yes" at bounding box center [476, 210] width 36 height 20
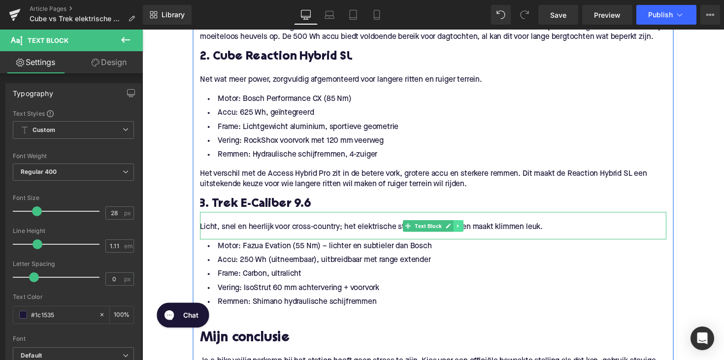
click at [465, 234] on icon at bounding box center [465, 231] width 5 height 6
click at [459, 234] on icon at bounding box center [460, 231] width 5 height 6
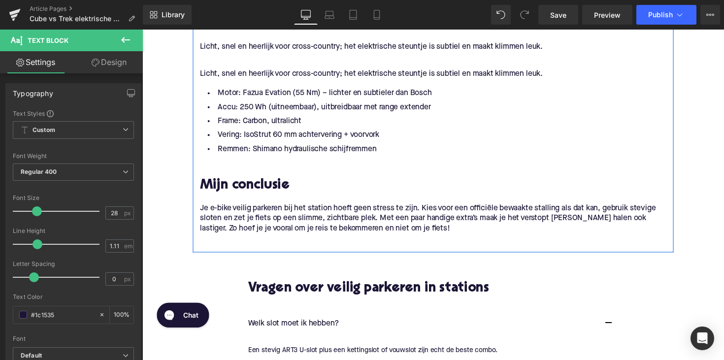
scroll to position [1102, 0]
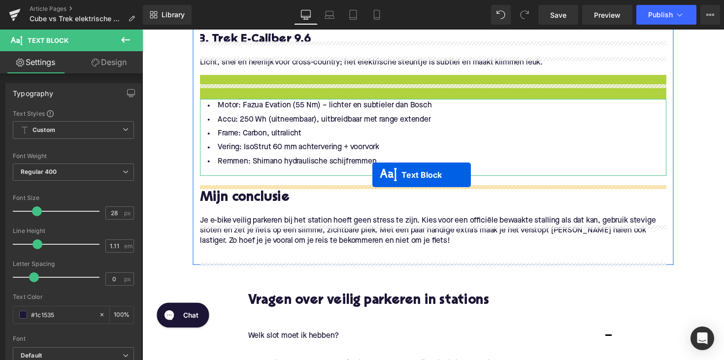
drag, startPoint x: 409, startPoint y: 100, endPoint x: 378, endPoint y: 178, distance: 84.2
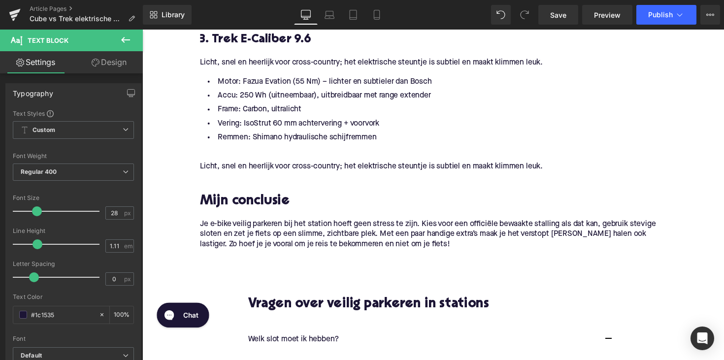
click at [275, 175] on p "Licht, snel en heerlijk voor cross-country; het elektrische steuntje is subtiel…" at bounding box center [439, 170] width 477 height 10
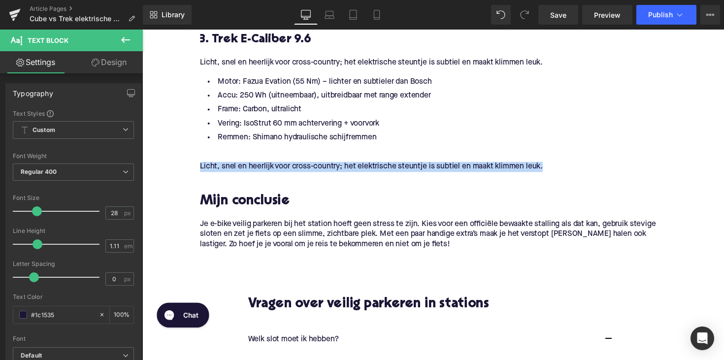
click at [275, 175] on p "Licht, snel en heerlijk voor cross-country; het elektrische steuntje is subtiel…" at bounding box center [439, 170] width 477 height 10
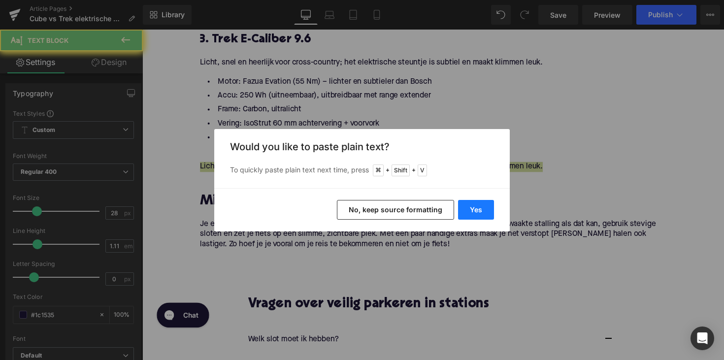
click at [468, 214] on button "Yes" at bounding box center [476, 210] width 36 height 20
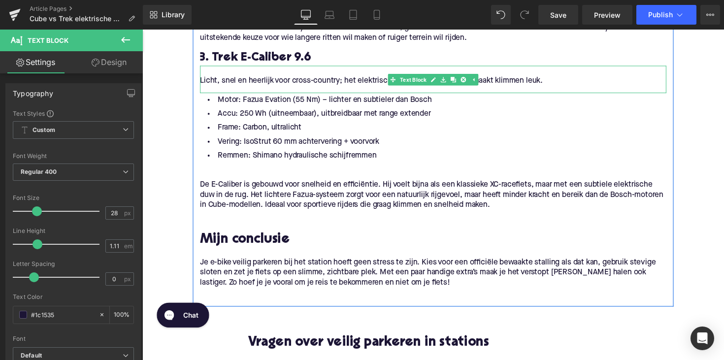
scroll to position [1067, 0]
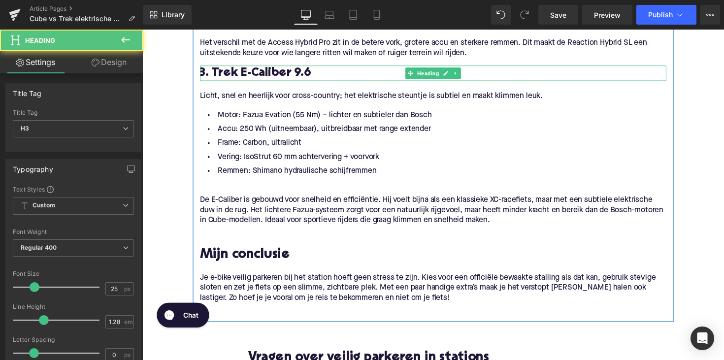
click at [367, 77] on div "3. Trek E-Caliber 9.6 Heading" at bounding box center [439, 74] width 477 height 16
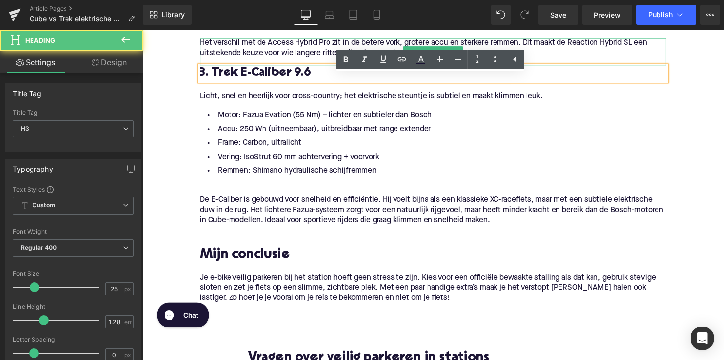
click at [295, 54] on span "Het verschil met de Access Hybrid Pro zit in de betere vork, grotere accu en st…" at bounding box center [430, 48] width 458 height 18
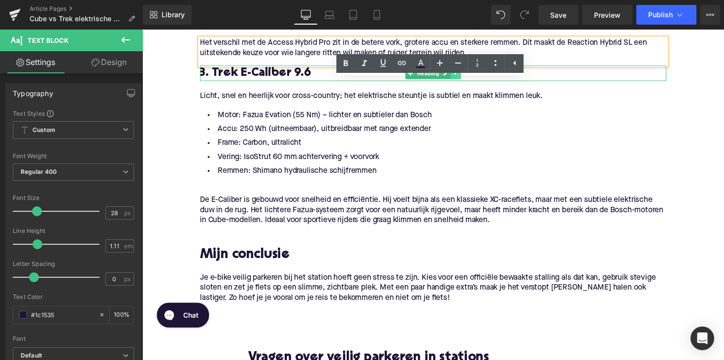
click at [460, 80] on link at bounding box center [463, 74] width 10 height 12
click at [458, 80] on link at bounding box center [458, 74] width 10 height 12
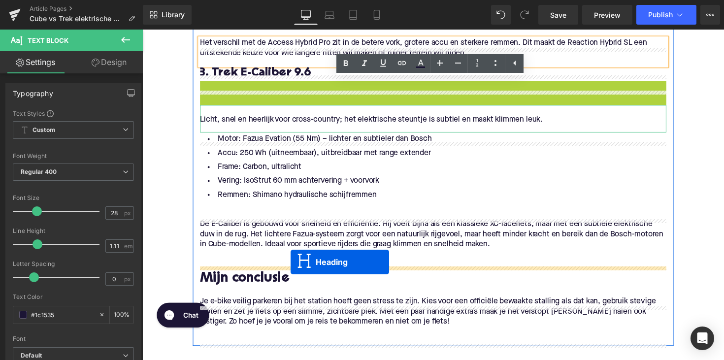
drag, startPoint x: 412, startPoint y: 103, endPoint x: 292, endPoint y: 271, distance: 206.1
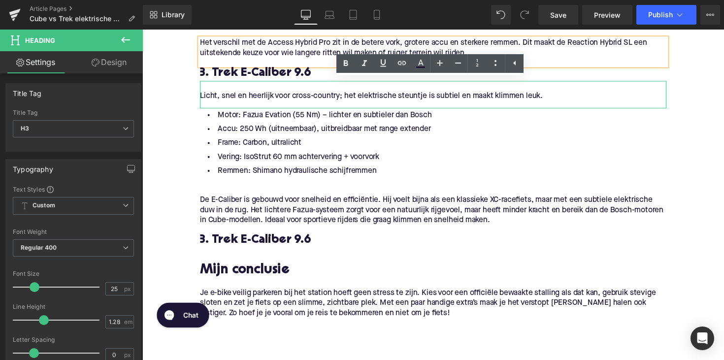
click at [243, 254] on h3 "3. Trek E-Caliber 9.6" at bounding box center [439, 246] width 477 height 16
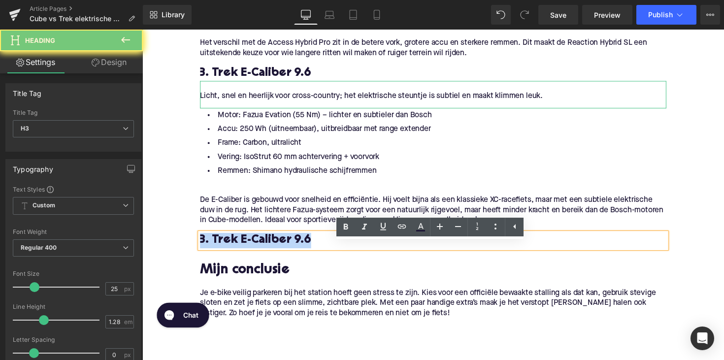
click at [243, 254] on h3 "3. Trek E-Caliber 9.6" at bounding box center [439, 246] width 477 height 16
paste div
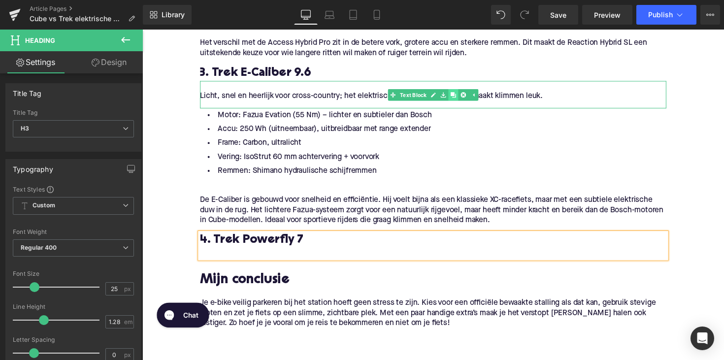
click at [458, 99] on icon at bounding box center [460, 96] width 5 height 5
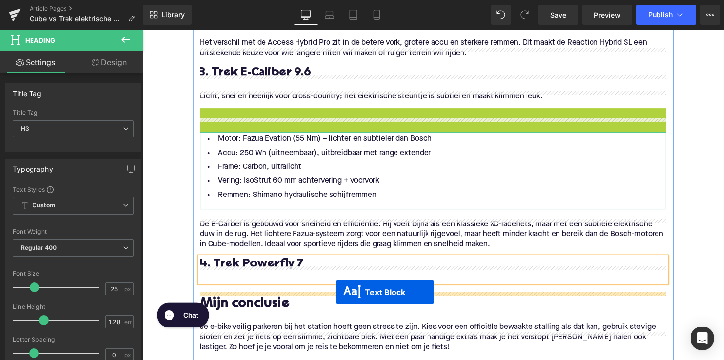
drag, startPoint x: 413, startPoint y: 135, endPoint x: 341, endPoint y: 298, distance: 178.3
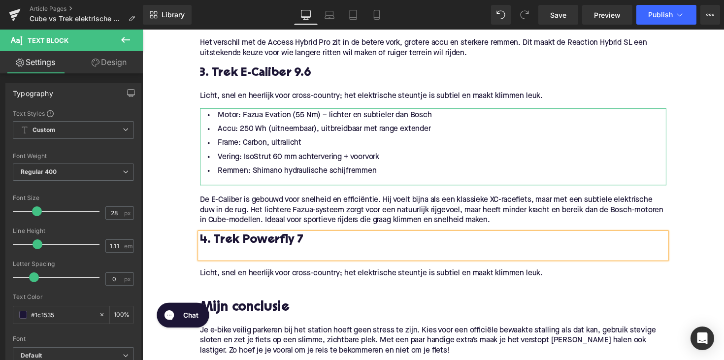
click at [236, 285] on p "Licht, snel en heerlijk voor cross-country; het elektrische steuntje is subtiel…" at bounding box center [439, 279] width 477 height 10
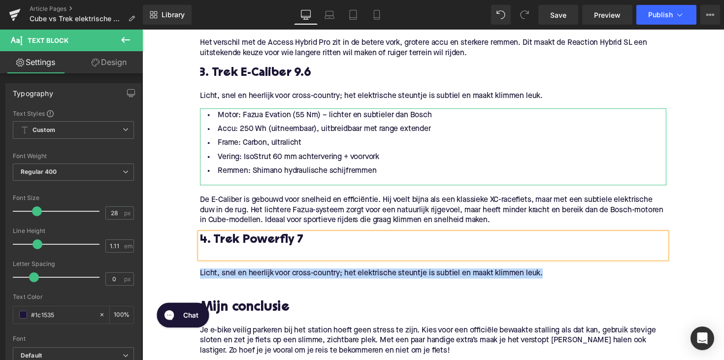
click at [236, 285] on p "Licht, snel en heerlijk voor cross-country; het elektrische steuntje is subtiel…" at bounding box center [439, 279] width 477 height 10
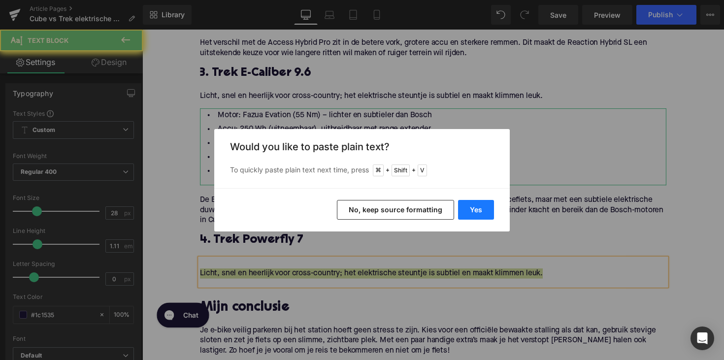
click at [479, 212] on button "Yes" at bounding box center [476, 210] width 36 height 20
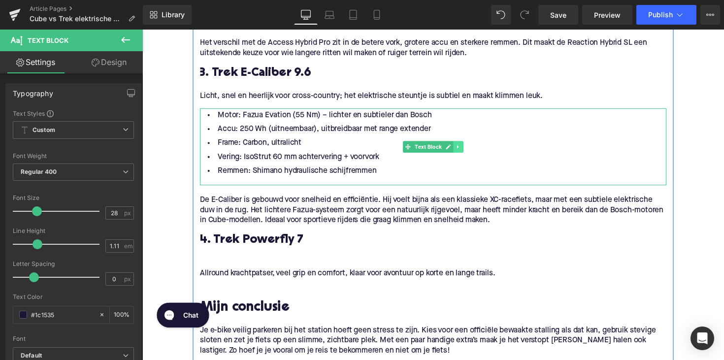
click at [462, 156] on link at bounding box center [466, 150] width 10 height 12
click at [458, 153] on icon at bounding box center [460, 150] width 5 height 6
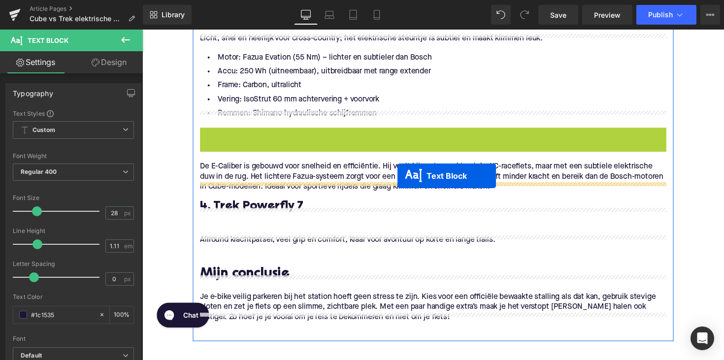
scroll to position [1167, 0]
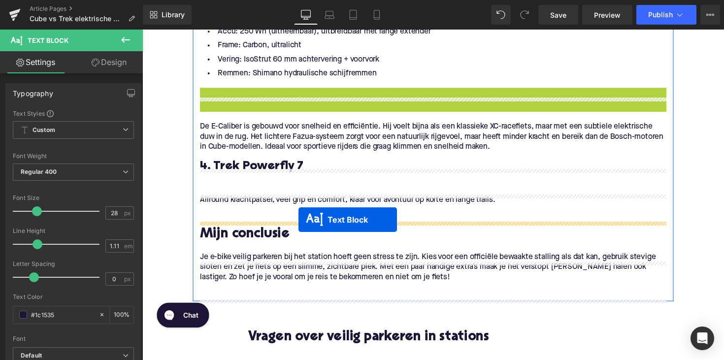
drag, startPoint x: 413, startPoint y: 237, endPoint x: 302, endPoint y: 224, distance: 111.1
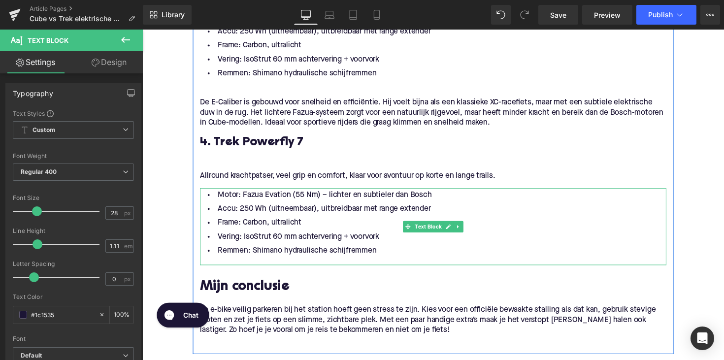
click at [336, 259] on li "Remmen: Shimano hydraulische schijfremmen" at bounding box center [439, 256] width 477 height 14
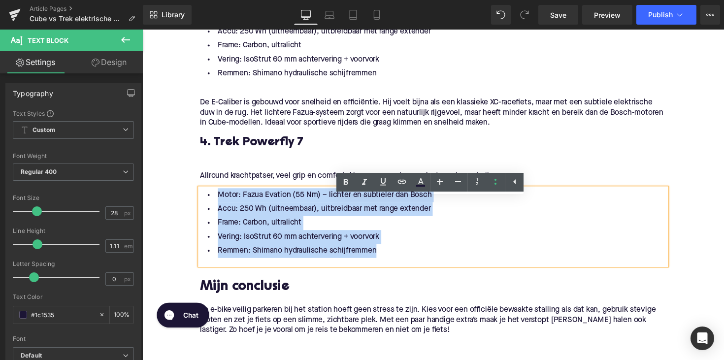
drag, startPoint x: 388, startPoint y: 267, endPoint x: 206, endPoint y: 207, distance: 191.9
click at [206, 207] on ul "Motor: Fazua Evation (55 Nm) – lichter en subtieler dan Bosch Accu: 250 Wh (uit…" at bounding box center [439, 227] width 477 height 71
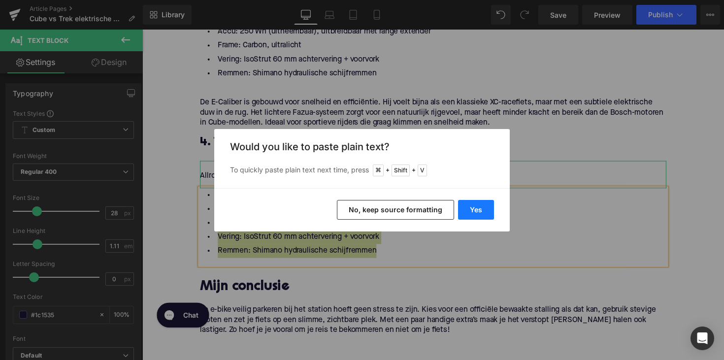
click at [470, 205] on button "Yes" at bounding box center [476, 210] width 36 height 20
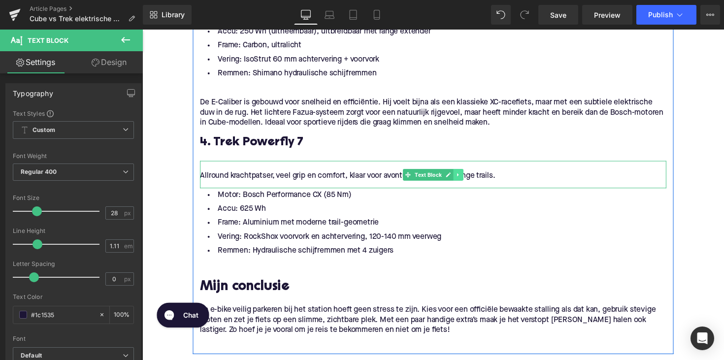
click at [467, 184] on link at bounding box center [466, 178] width 10 height 12
click at [462, 184] on link at bounding box center [461, 178] width 10 height 12
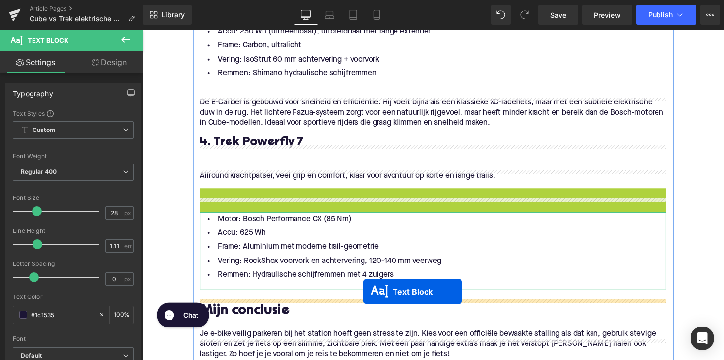
drag, startPoint x: 411, startPoint y: 219, endPoint x: 368, endPoint y: 298, distance: 90.3
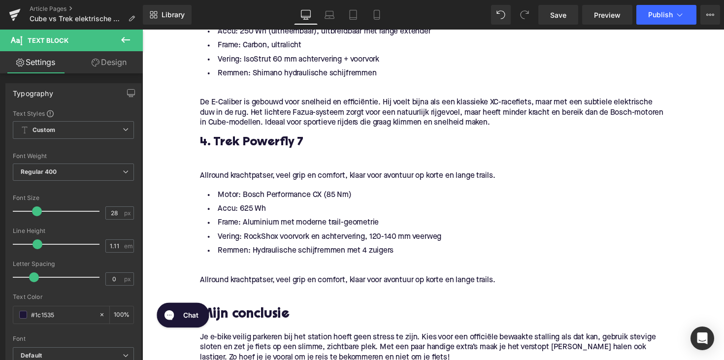
click at [249, 291] on p "Allround krachtpatser, veel grip en comfort, klaar voor avontuur op korte en la…" at bounding box center [439, 286] width 477 height 10
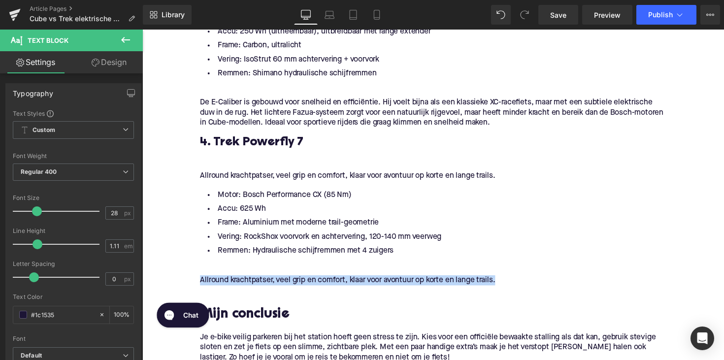
click at [249, 291] on p "Allround krachtpatser, veel grip en comfort, klaar voor avontuur op korte en la…" at bounding box center [439, 286] width 477 height 10
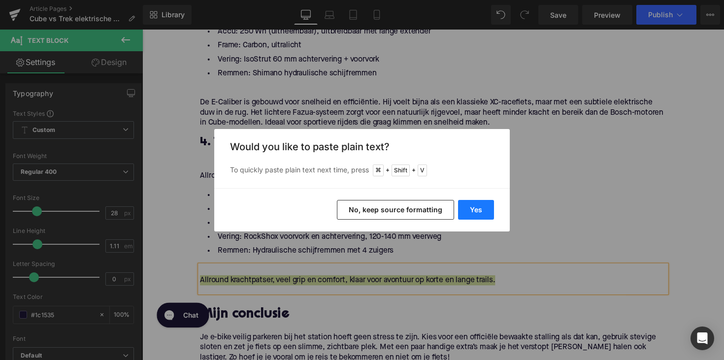
click at [479, 201] on button "Yes" at bounding box center [476, 210] width 36 height 20
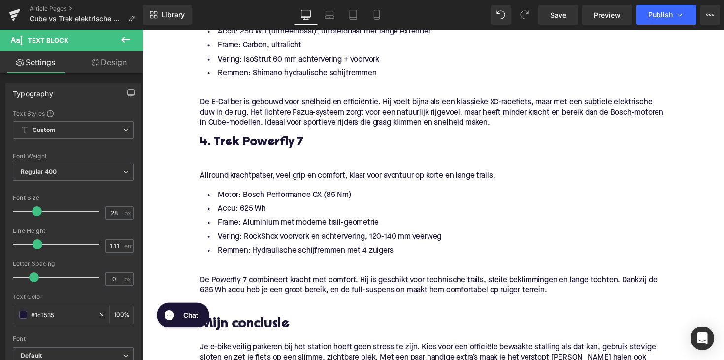
scroll to position [1327, 0]
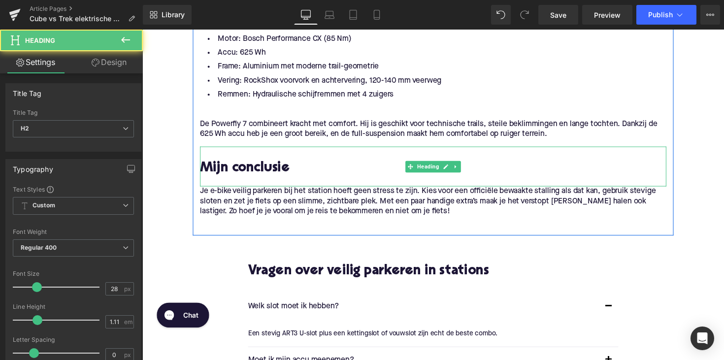
click at [242, 180] on h2 "Mijn conclusie" at bounding box center [439, 171] width 477 height 15
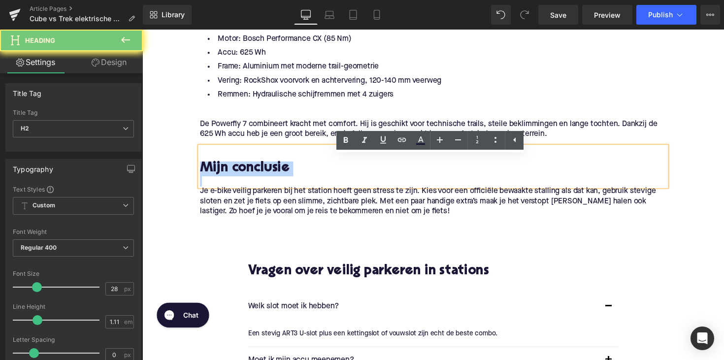
paste div
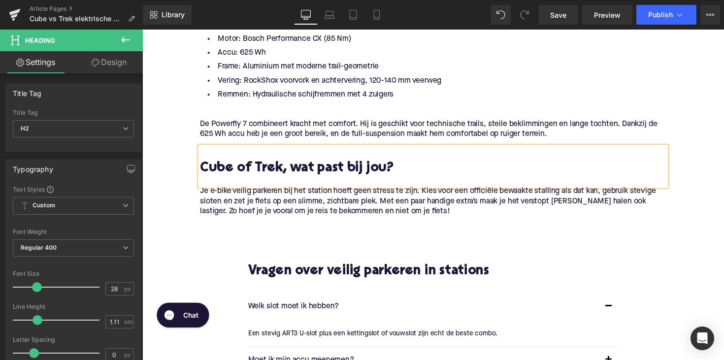
click at [291, 221] on p "Je e-bike veilig parkeren bij het station hoeft geen stress te zijn. Kies voor …" at bounding box center [439, 205] width 477 height 31
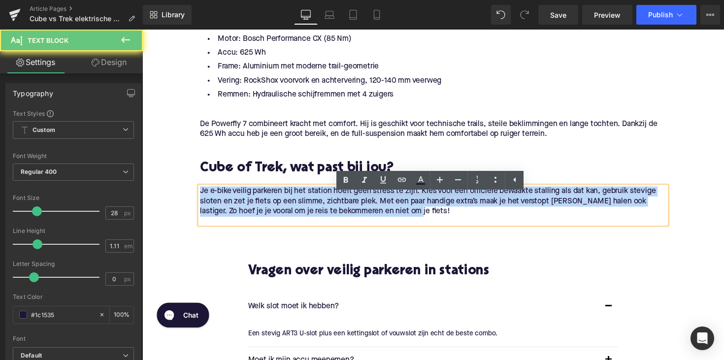
drag, startPoint x: 345, startPoint y: 227, endPoint x: 167, endPoint y: 198, distance: 180.0
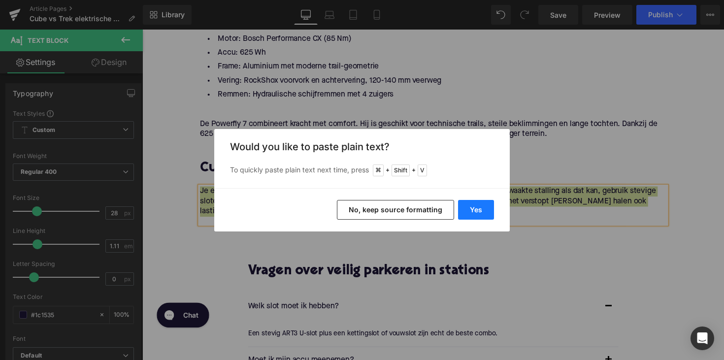
click at [467, 212] on button "Yes" at bounding box center [476, 210] width 36 height 20
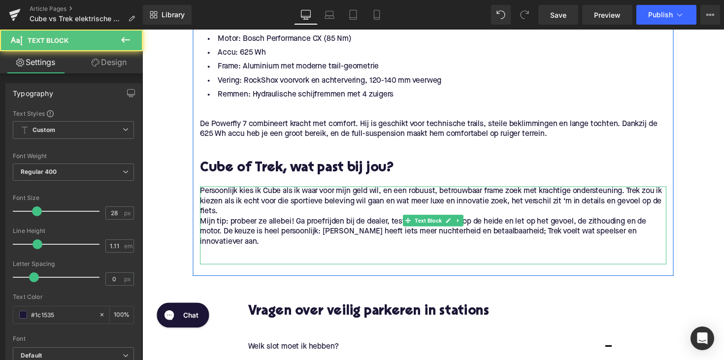
click at [208, 239] on p "Mijn tip: probeer ze allebei! Ga proefrijden bij de dealer, test ze in het bos …" at bounding box center [439, 236] width 477 height 31
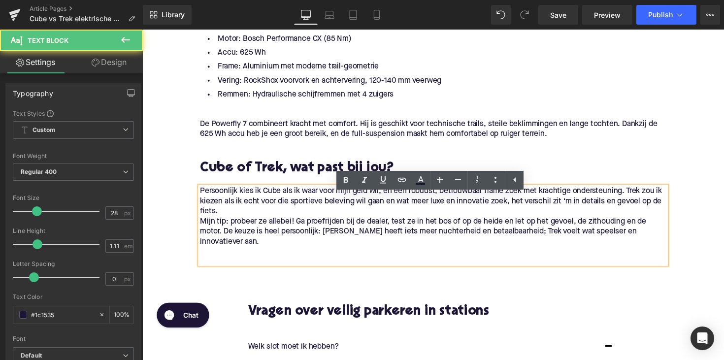
click at [201, 237] on p "Mijn tip: probeer ze allebei! Ga proefrijden bij de dealer, test ze in het bos …" at bounding box center [439, 236] width 477 height 31
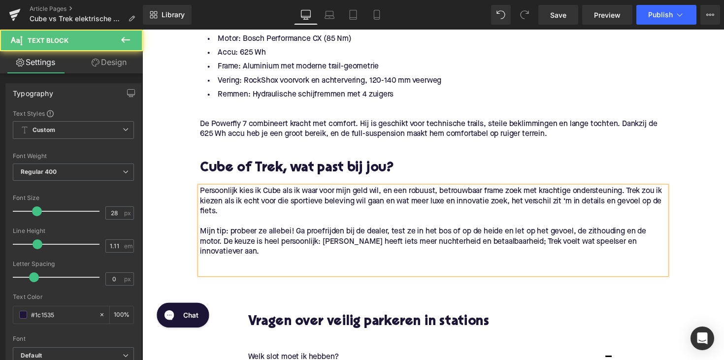
click at [223, 275] on div "Persoonlijk kies ik Cube als ik waar voor mijn geld wil, en een robuust, betrou…" at bounding box center [439, 235] width 477 height 90
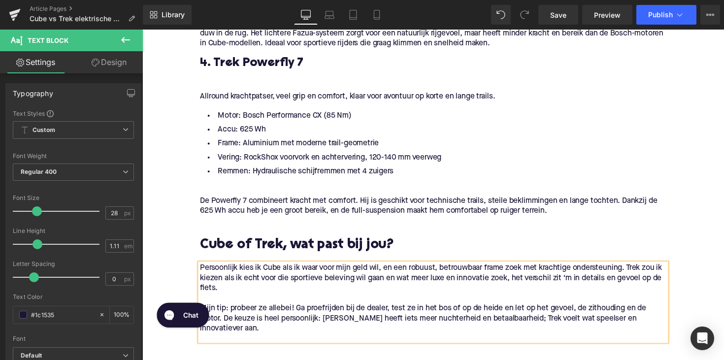
scroll to position [1177, 0]
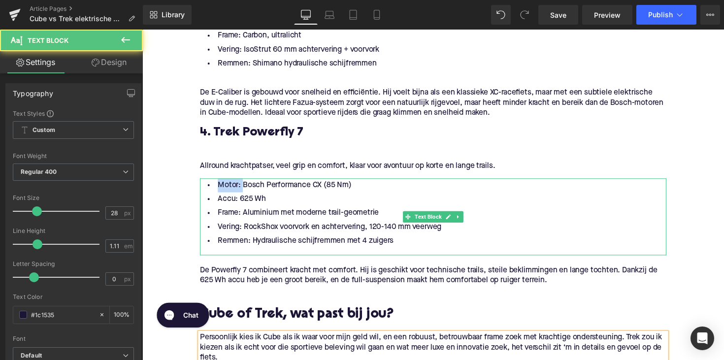
drag, startPoint x: 240, startPoint y: 200, endPoint x: 202, endPoint y: 200, distance: 37.9
click at [202, 196] on li "Motor: Bosch Performance CX (85 Nm)" at bounding box center [439, 189] width 477 height 14
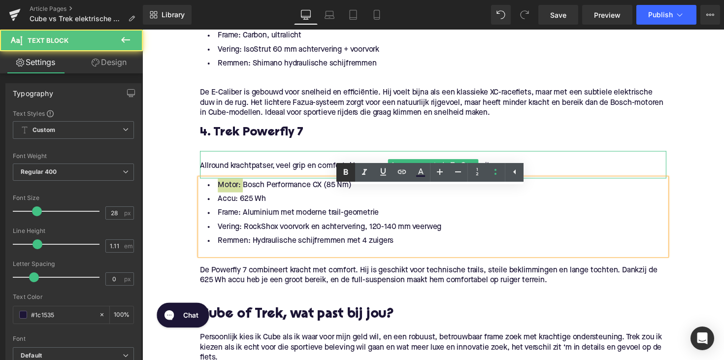
click at [344, 175] on icon at bounding box center [346, 172] width 12 height 12
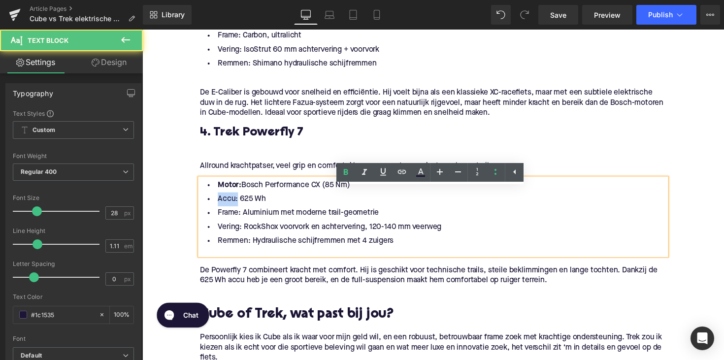
drag, startPoint x: 236, startPoint y: 215, endPoint x: 205, endPoint y: 215, distance: 30.5
click at [205, 211] on li "Accu: 625 Wh" at bounding box center [439, 203] width 477 height 14
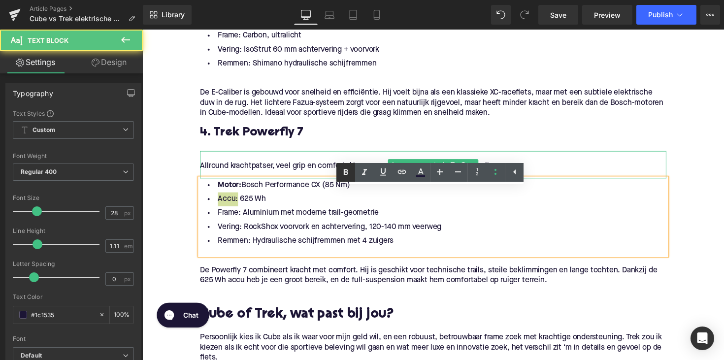
click at [342, 172] on icon at bounding box center [346, 172] width 12 height 12
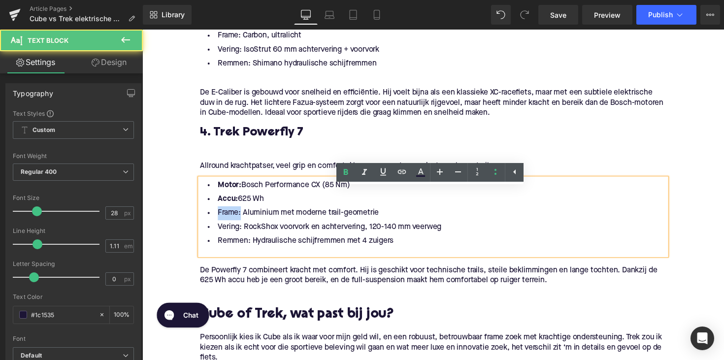
drag, startPoint x: 239, startPoint y: 227, endPoint x: 178, endPoint y: 227, distance: 60.5
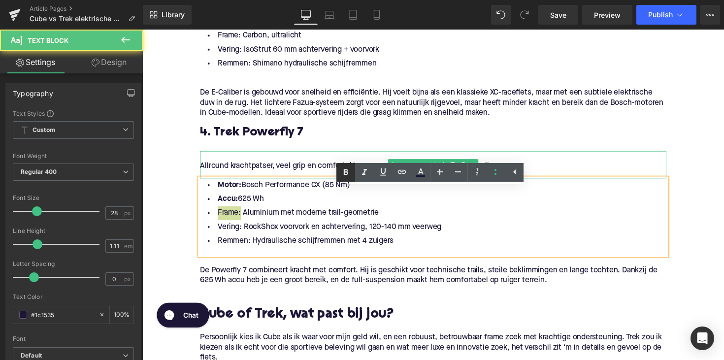
click at [349, 171] on icon at bounding box center [346, 172] width 12 height 12
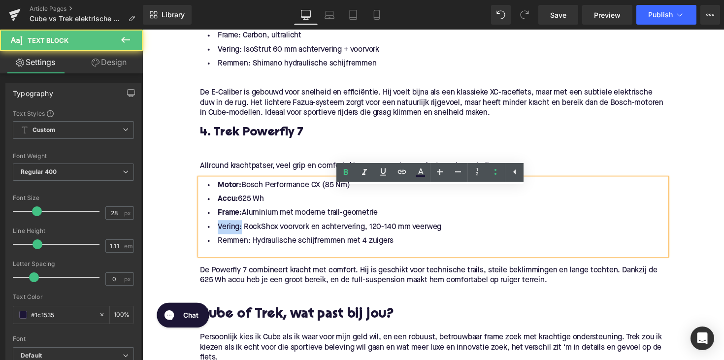
drag, startPoint x: 240, startPoint y: 244, endPoint x: 183, endPoint y: 244, distance: 57.1
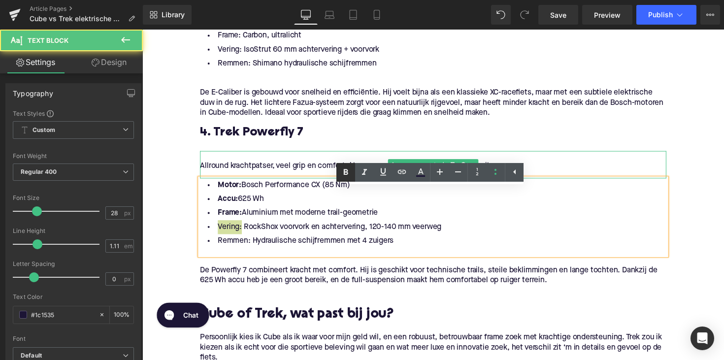
click at [348, 175] on icon at bounding box center [346, 172] width 12 height 12
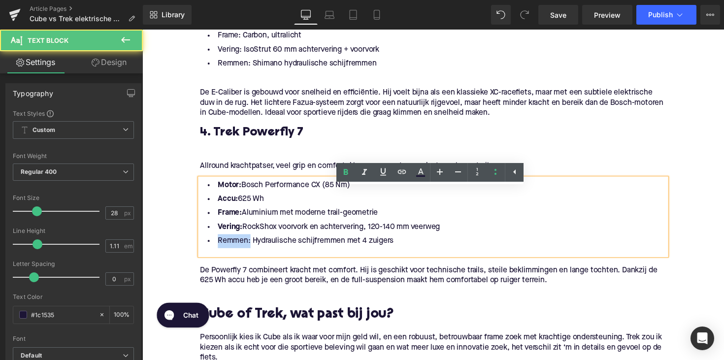
drag, startPoint x: 249, startPoint y: 259, endPoint x: 187, endPoint y: 259, distance: 62.0
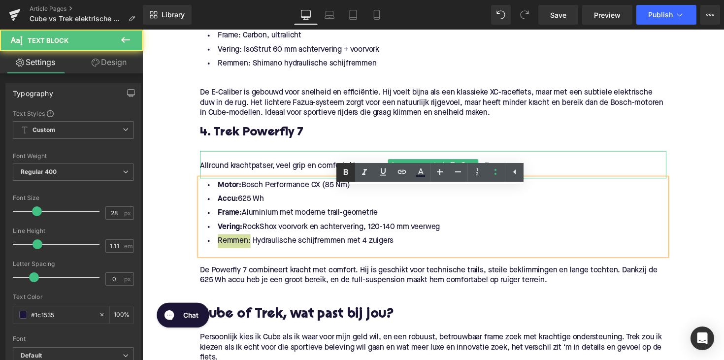
click at [341, 177] on icon at bounding box center [346, 172] width 12 height 12
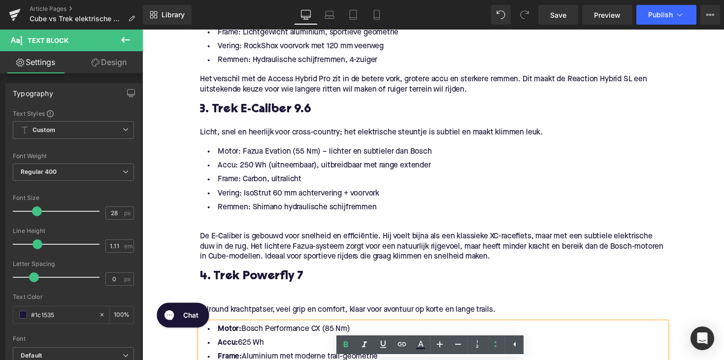
scroll to position [1001, 0]
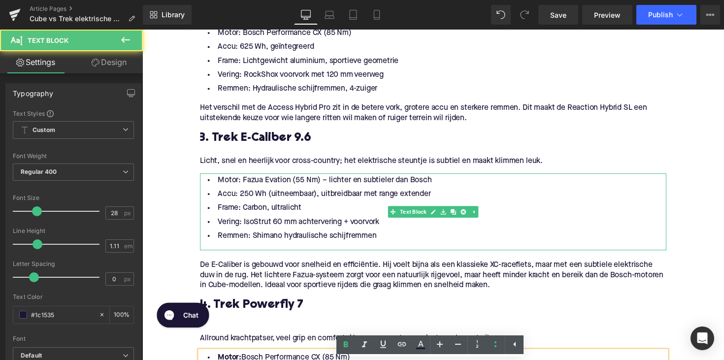
click at [233, 191] on li "Motor: Fazua Evation (55 Nm) – lichter en subtieler dan Bosch" at bounding box center [439, 184] width 477 height 14
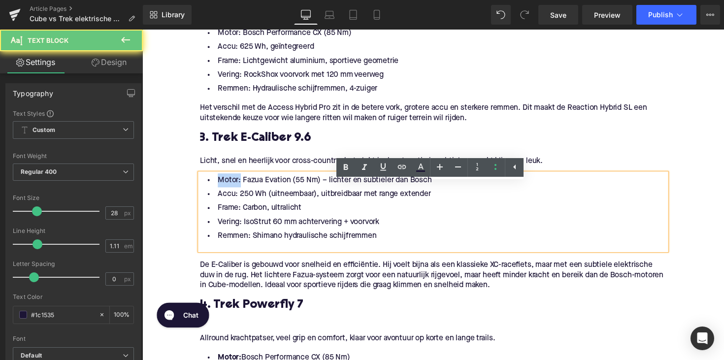
drag, startPoint x: 238, startPoint y: 196, endPoint x: 208, endPoint y: 196, distance: 30.5
click at [208, 191] on li "Motor: Fazua Evation (55 Nm) – lichter en subtieler dan Bosch" at bounding box center [439, 184] width 477 height 14
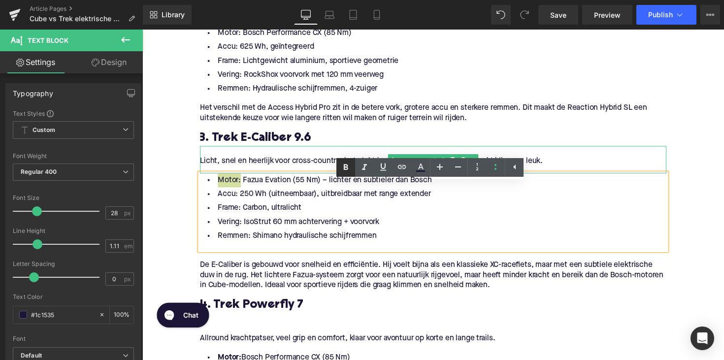
click at [350, 172] on icon at bounding box center [346, 167] width 12 height 12
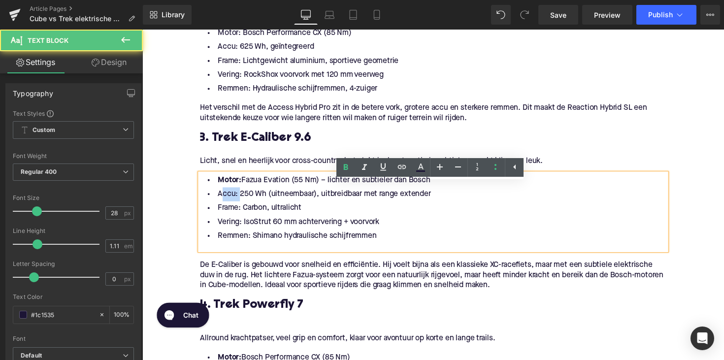
drag, startPoint x: 236, startPoint y: 210, endPoint x: 217, endPoint y: 210, distance: 19.7
click at [217, 205] on li "Accu: 250 Wh (uitneembaar), uitbreidbaar met range extender" at bounding box center [439, 198] width 477 height 14
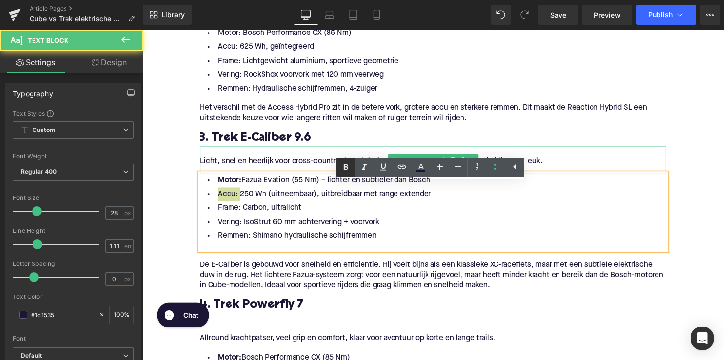
click at [347, 168] on icon at bounding box center [346, 167] width 12 height 12
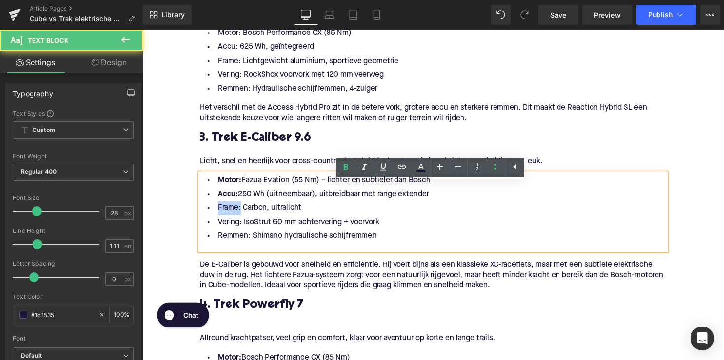
drag, startPoint x: 240, startPoint y: 222, endPoint x: 210, endPoint y: 222, distance: 30.0
click at [210, 220] on li "Frame: Carbon, ultralicht" at bounding box center [439, 212] width 477 height 14
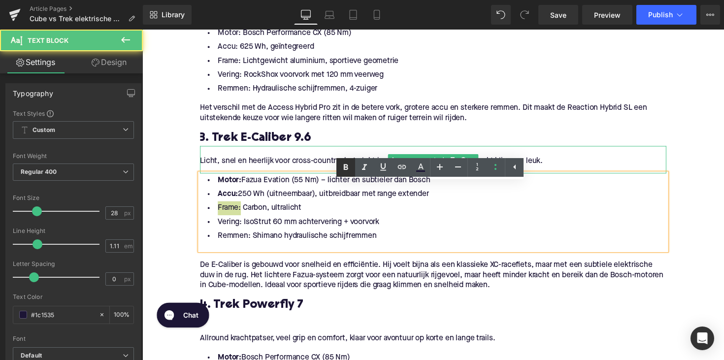
click at [347, 164] on icon at bounding box center [346, 167] width 4 height 6
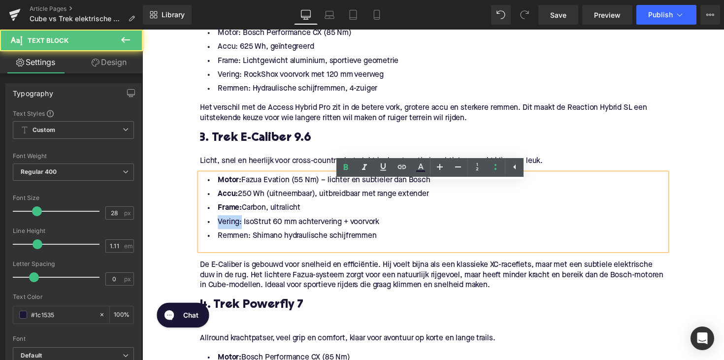
drag, startPoint x: 241, startPoint y: 237, endPoint x: 215, endPoint y: 234, distance: 25.7
click at [211, 234] on li "Vering: IsoStrut 60 mm achtervering + voorvork" at bounding box center [439, 227] width 477 height 14
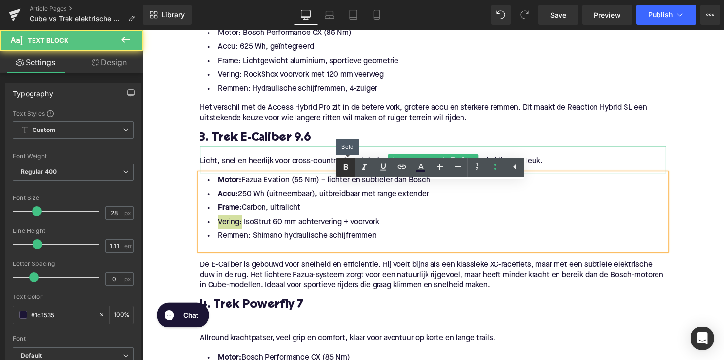
click at [342, 168] on icon at bounding box center [346, 167] width 12 height 12
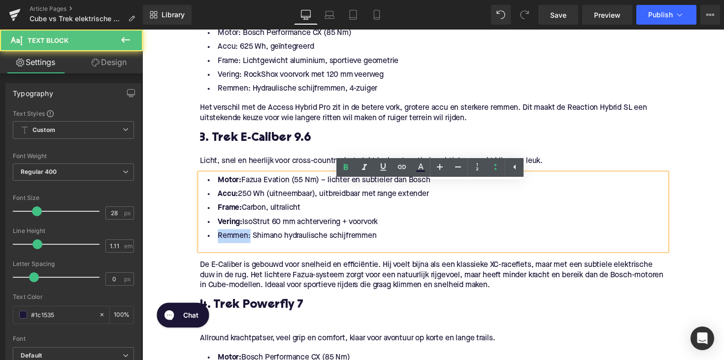
drag, startPoint x: 248, startPoint y: 254, endPoint x: 207, endPoint y: 254, distance: 40.9
click at [206, 248] on li "Remmen: Shimano hydraulische schijfremmen" at bounding box center [439, 241] width 477 height 14
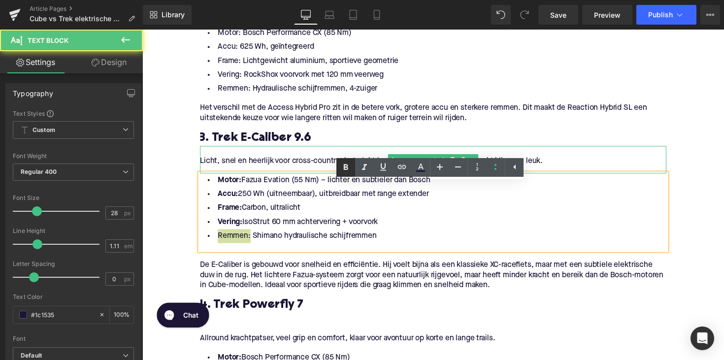
click at [348, 170] on icon at bounding box center [346, 167] width 12 height 12
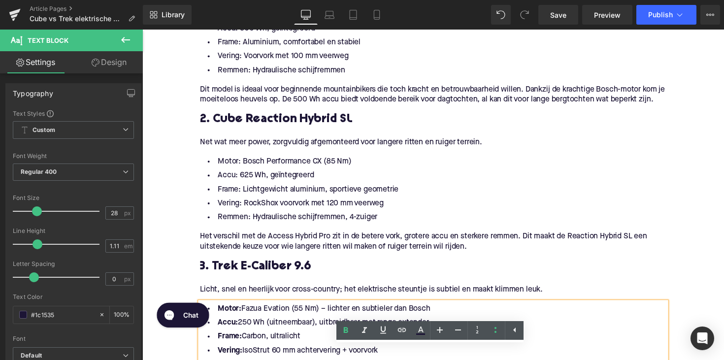
scroll to position [834, 0]
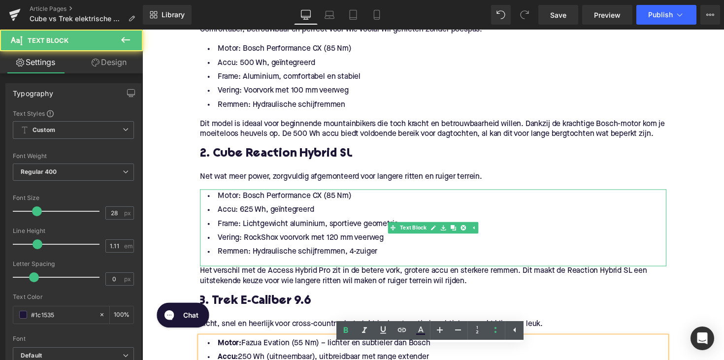
click at [234, 207] on li "Motor: Bosch Performance CX (85 Nm)" at bounding box center [439, 200] width 477 height 14
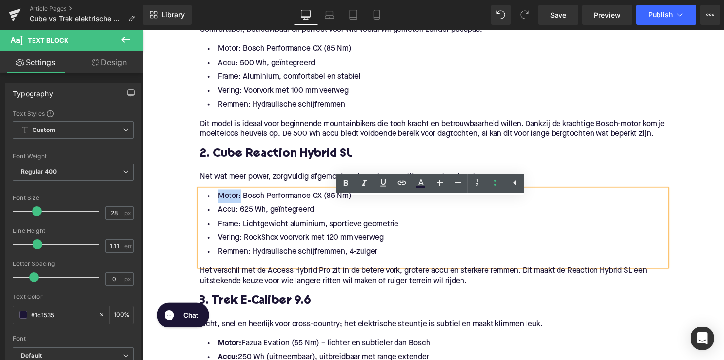
drag, startPoint x: 239, startPoint y: 212, endPoint x: 199, endPoint y: 212, distance: 39.9
click at [201, 207] on li "Motor: Bosch Performance CX (85 Nm)" at bounding box center [439, 200] width 477 height 14
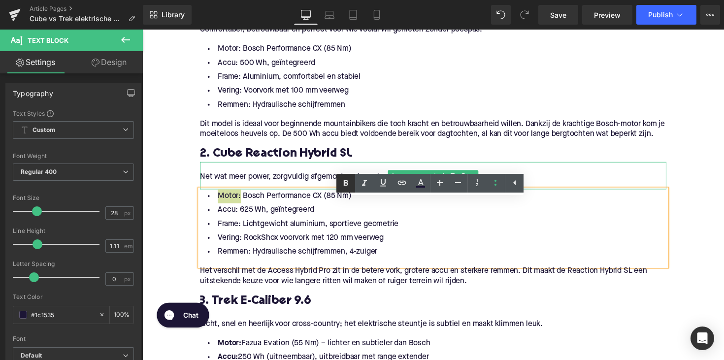
click at [350, 180] on icon at bounding box center [346, 183] width 12 height 12
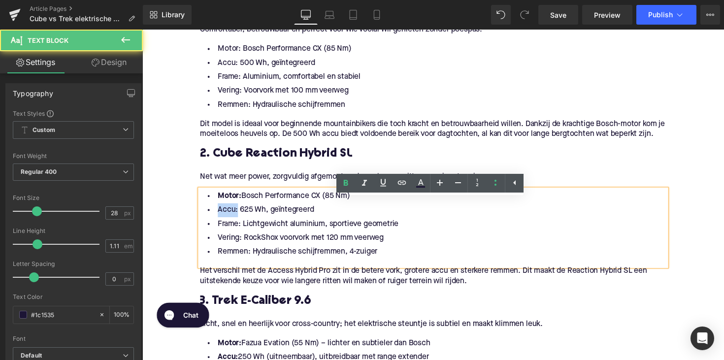
drag, startPoint x: 236, startPoint y: 227, endPoint x: 204, endPoint y: 224, distance: 31.6
click at [204, 222] on li "Accu: 625 Wh, geïntegreerd" at bounding box center [439, 214] width 477 height 14
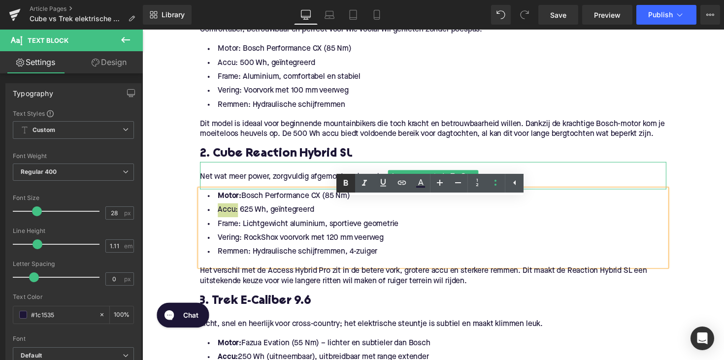
click at [342, 185] on icon at bounding box center [346, 183] width 12 height 12
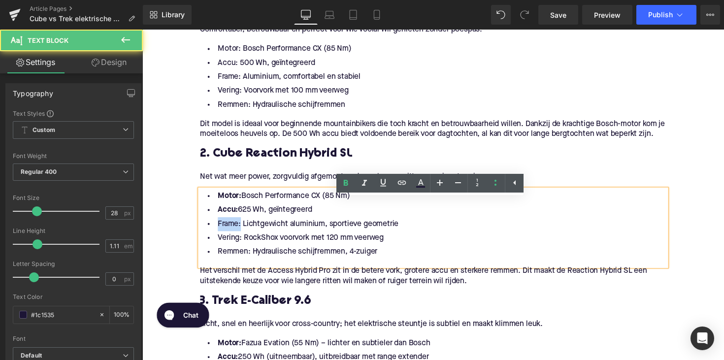
drag, startPoint x: 240, startPoint y: 241, endPoint x: 195, endPoint y: 241, distance: 44.8
click at [194, 241] on div "Cube: betaalbaar en degelijk Heading Cube is een Duits merk en dat merk je: all…" at bounding box center [440, 237] width 492 height 1052
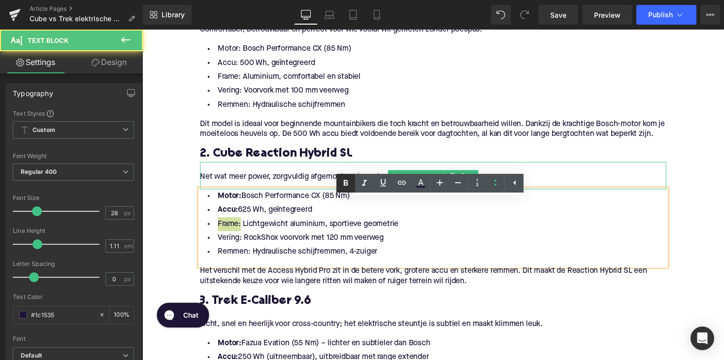
click at [344, 184] on icon at bounding box center [346, 183] width 4 height 6
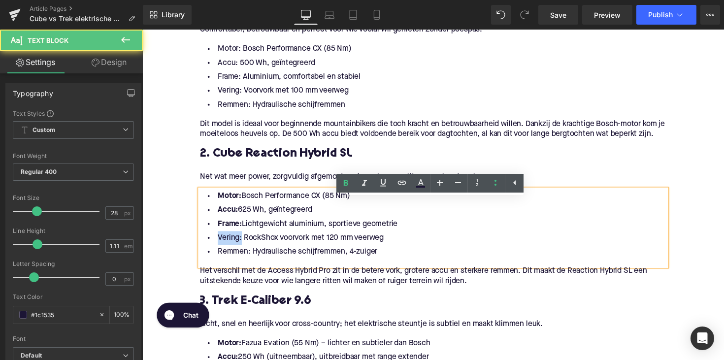
drag, startPoint x: 240, startPoint y: 254, endPoint x: 294, endPoint y: 215, distance: 66.6
click at [191, 254] on div "Home / Cube vs Trek elektrische mountainbikes, welke kiezen? Breadcrumbs Cube v…" at bounding box center [440, 184] width 596 height 1811
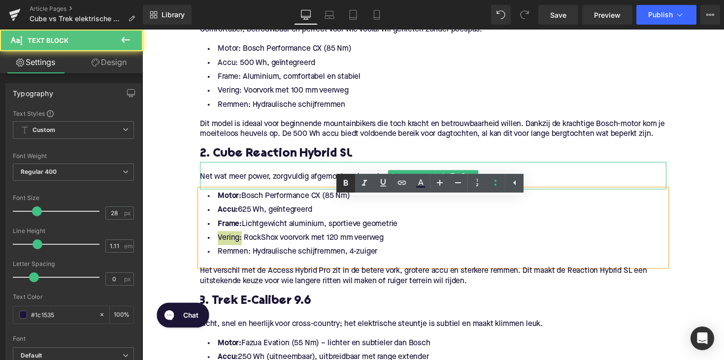
click at [346, 189] on icon at bounding box center [346, 183] width 12 height 12
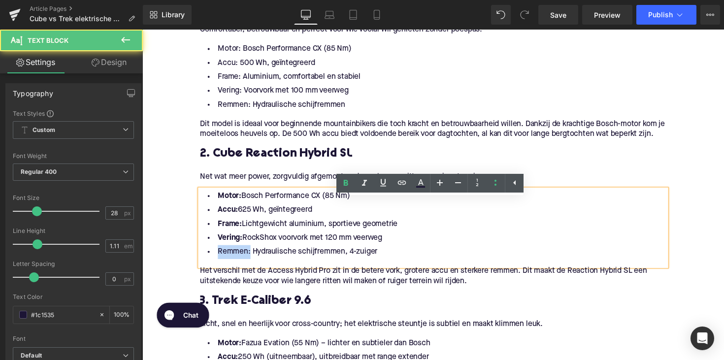
drag, startPoint x: 247, startPoint y: 269, endPoint x: 197, endPoint y: 269, distance: 49.7
click at [201, 269] on div "Motor: Bosch Performance CX (85 Nm) Accu: 625 Wh, geïntegreerd Frame: Lichtgewi…" at bounding box center [439, 232] width 477 height 79
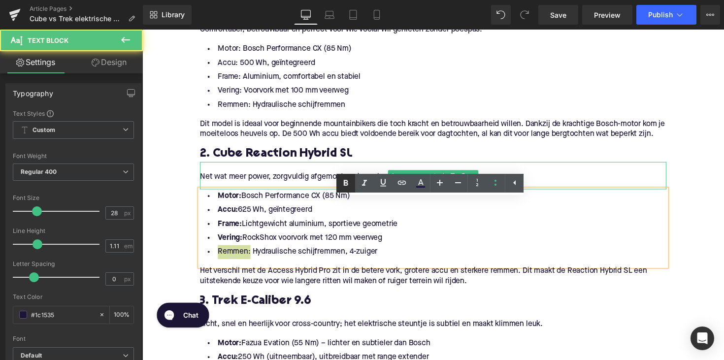
click at [341, 182] on icon at bounding box center [346, 183] width 12 height 12
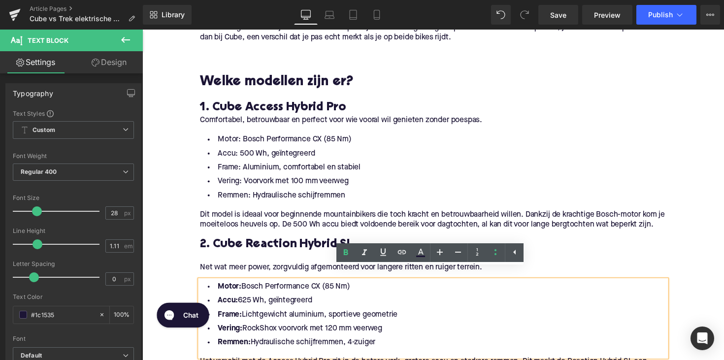
scroll to position [720, 0]
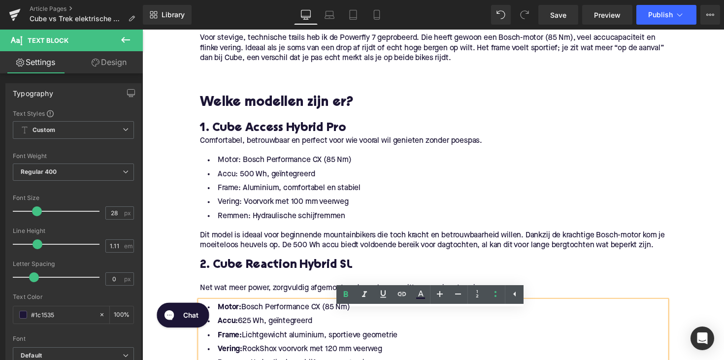
click at [262, 185] on li "Frame: Aluminium, comfortabel en stabiel" at bounding box center [439, 192] width 477 height 14
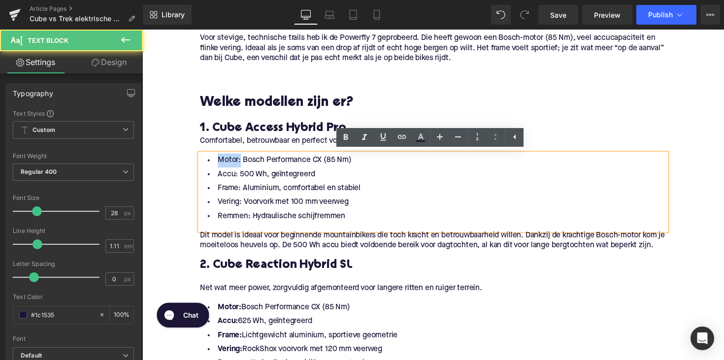
drag, startPoint x: 239, startPoint y: 165, endPoint x: 216, endPoint y: 165, distance: 23.1
click at [220, 165] on span "Motor: Bosch Performance CX (85 Nm)" at bounding box center [288, 163] width 137 height 8
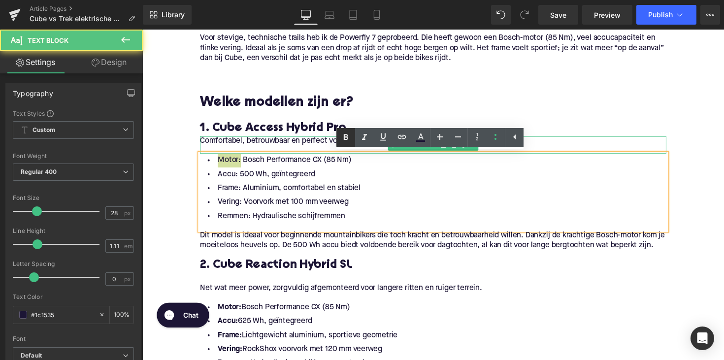
click at [349, 141] on icon at bounding box center [346, 137] width 12 height 12
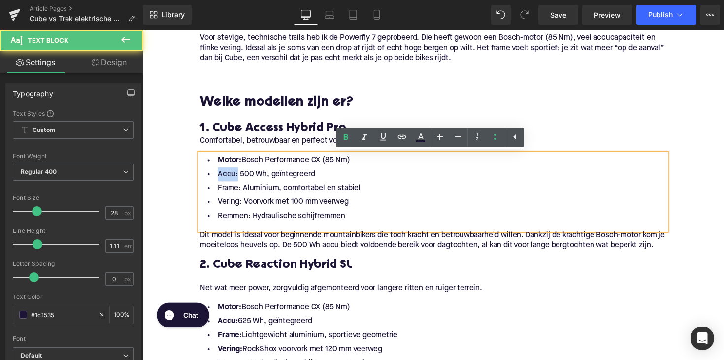
drag, startPoint x: 236, startPoint y: 178, endPoint x: 203, endPoint y: 179, distance: 32.5
click at [203, 179] on li "Accu: 500 Wh, geïntegreerd" at bounding box center [439, 178] width 477 height 14
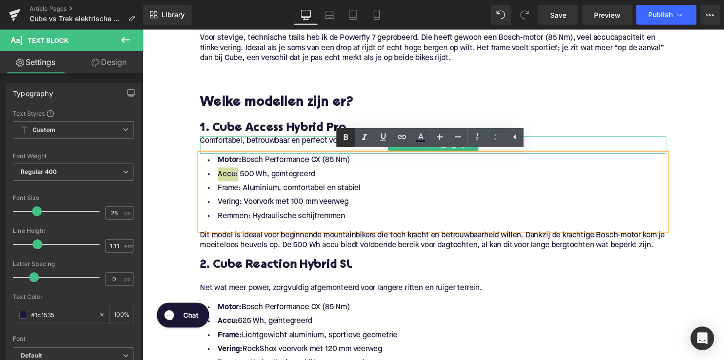
click at [347, 138] on icon at bounding box center [346, 137] width 12 height 12
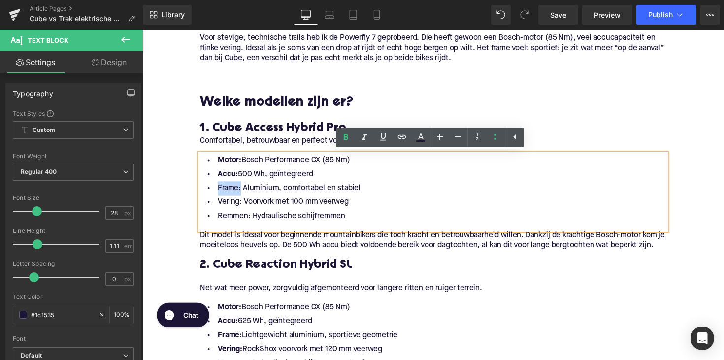
drag, startPoint x: 239, startPoint y: 194, endPoint x: 203, endPoint y: 194, distance: 36.4
click at [203, 194] on li "Frame: Aluminium, comfortabel en stabiel" at bounding box center [439, 192] width 477 height 14
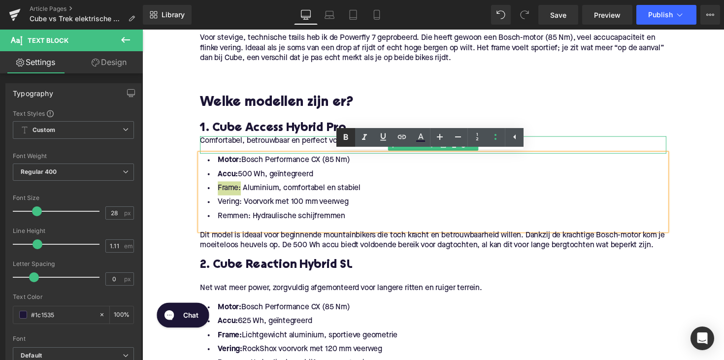
click at [345, 138] on icon at bounding box center [346, 137] width 12 height 12
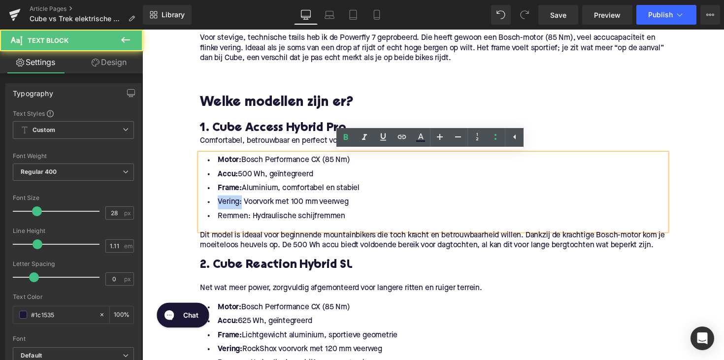
drag, startPoint x: 240, startPoint y: 207, endPoint x: 205, endPoint y: 207, distance: 35.4
click at [205, 207] on li "Vering: Voorvork met 100 mm veerweg" at bounding box center [439, 206] width 477 height 14
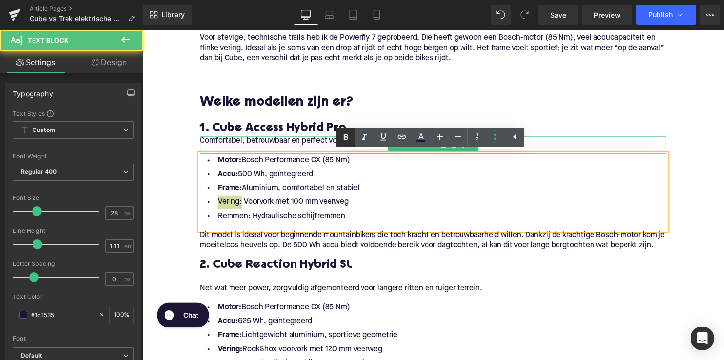
click at [352, 139] on link at bounding box center [345, 137] width 19 height 19
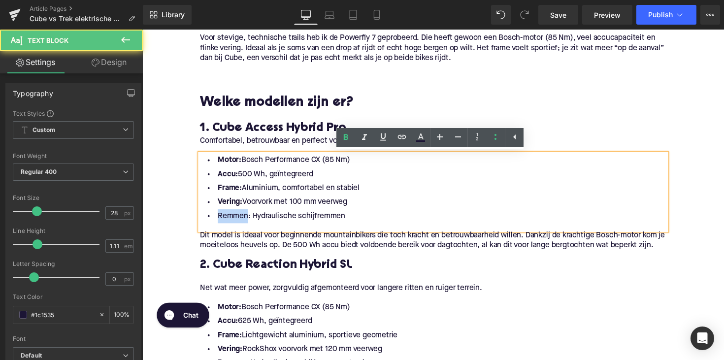
drag, startPoint x: 247, startPoint y: 222, endPoint x: 216, endPoint y: 222, distance: 31.5
click at [215, 222] on li "Remmen: Hydraulische schijfremmen" at bounding box center [439, 221] width 477 height 14
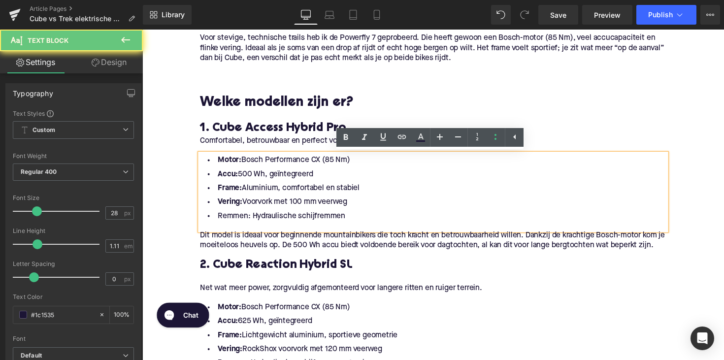
click at [239, 220] on span "Remmen: Hydraulische schijfremmen" at bounding box center [285, 221] width 130 height 8
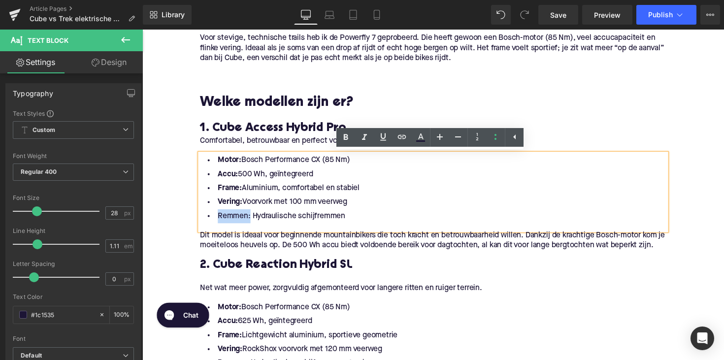
drag, startPoint x: 248, startPoint y: 222, endPoint x: 190, endPoint y: 222, distance: 58.1
click at [190, 222] on div "Home / Cube vs Trek elektrische mountainbikes, welke kiezen? Breadcrumbs Cube v…" at bounding box center [440, 298] width 596 height 1811
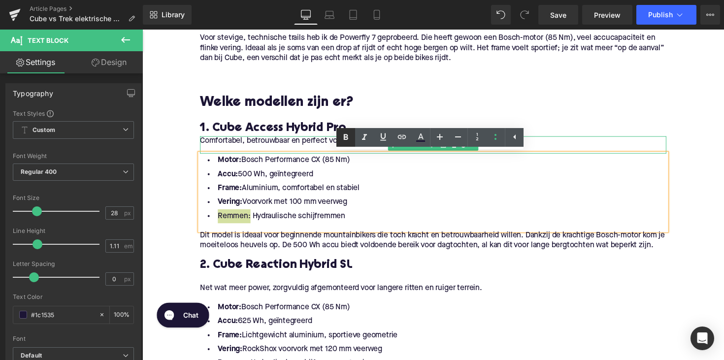
click at [345, 143] on icon at bounding box center [346, 137] width 12 height 12
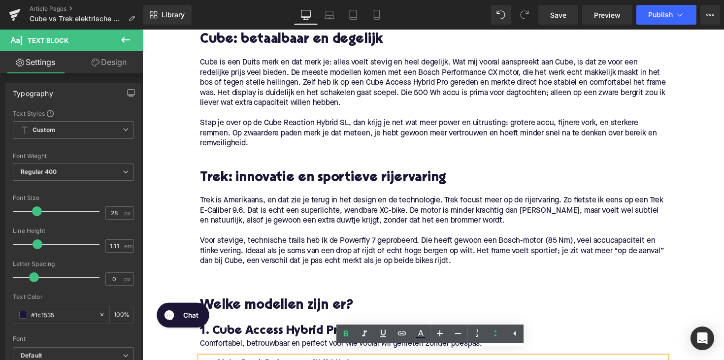
scroll to position [518, 0]
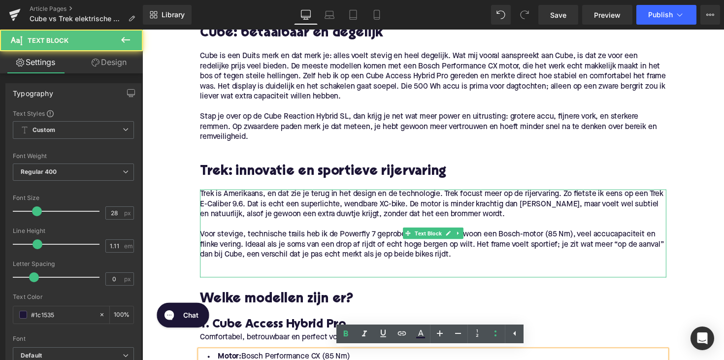
click at [272, 270] on p at bounding box center [439, 271] width 477 height 10
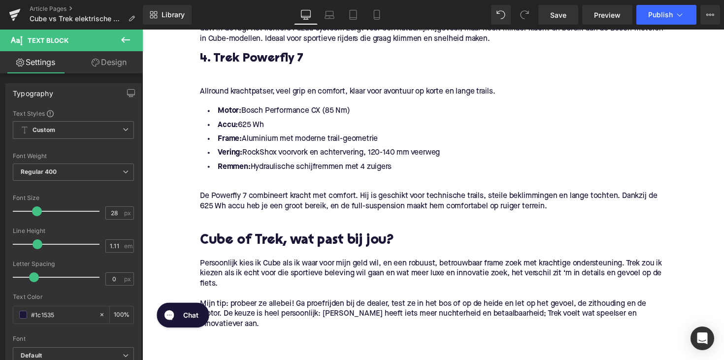
scroll to position [1321, 0]
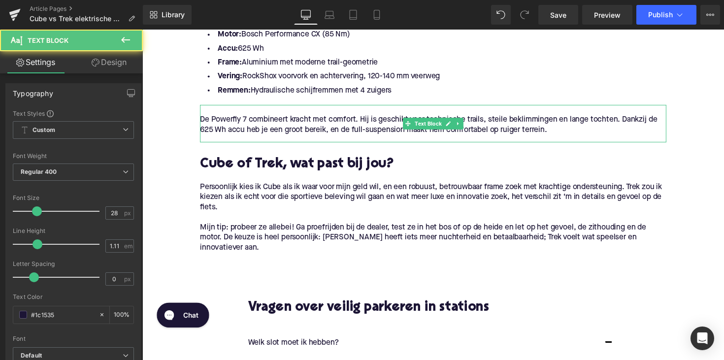
click at [203, 131] on p "De Powerfly 7 combineert kracht met comfort. Hij is geschikt voor technische tr…" at bounding box center [439, 127] width 477 height 21
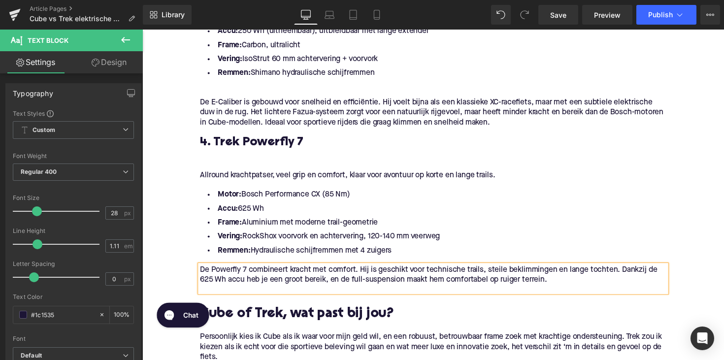
scroll to position [1147, 0]
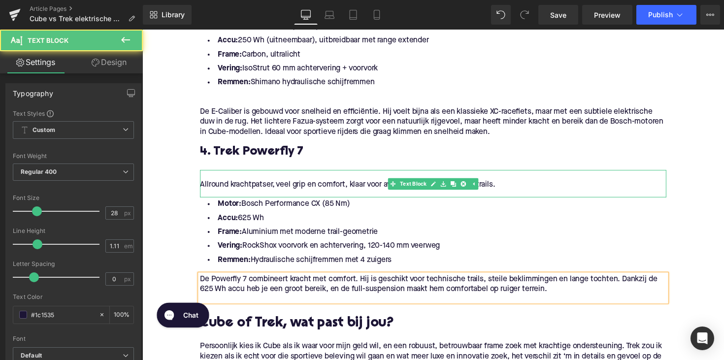
click at [203, 193] on p "Allround krachtpatser, veel grip en comfort, klaar voor avontuur op korte en la…" at bounding box center [439, 189] width 477 height 10
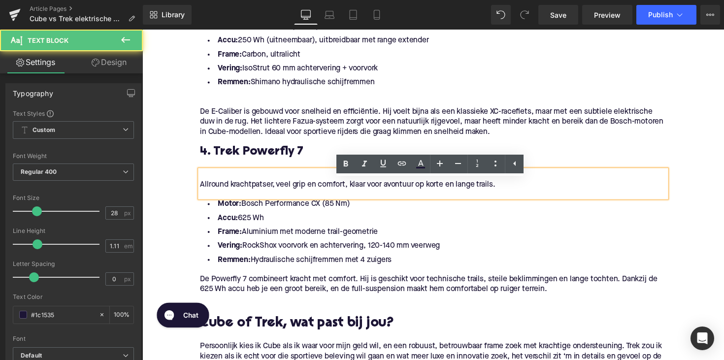
click at [201, 194] on p "Allround krachtpatser, veel grip en comfort, klaar voor avontuur op korte en la…" at bounding box center [439, 189] width 477 height 10
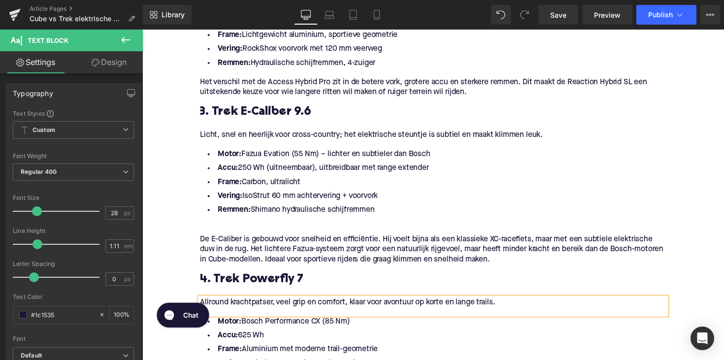
scroll to position [1006, 0]
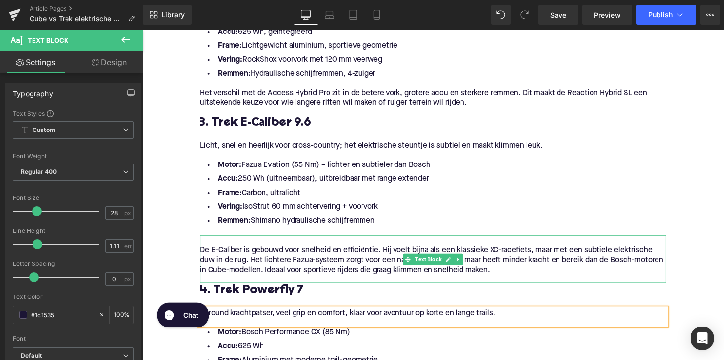
click at [209, 240] on div "Motor: Fazua Evation (55 Nm) – lichter en subtieler dan Bosch Accu: 250 Wh (uit…" at bounding box center [439, 200] width 477 height 79
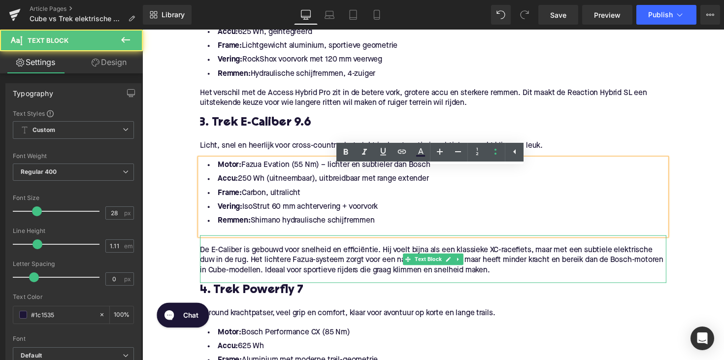
click at [201, 271] on div at bounding box center [202, 264] width 2 height 49
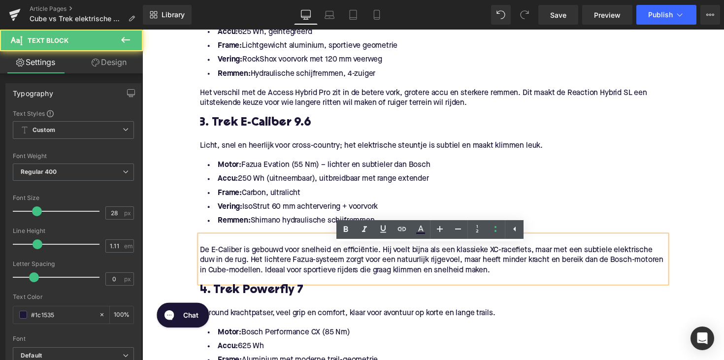
click at [201, 265] on p "De E-Caliber is gebouwd voor snelheid en efficiëntie. Hij voelt bijna als een k…" at bounding box center [439, 266] width 477 height 31
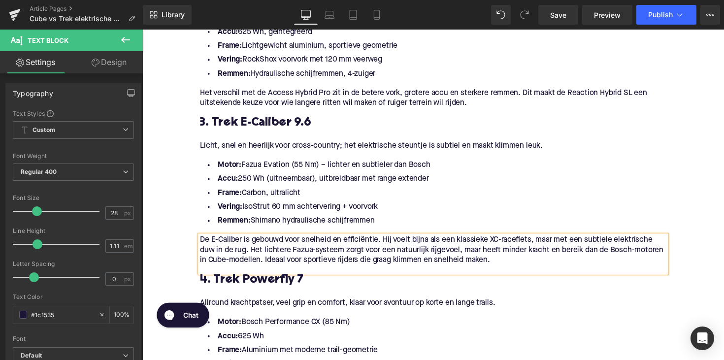
scroll to position [1078, 0]
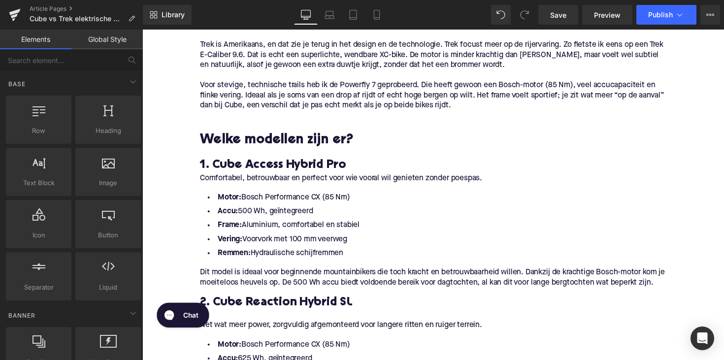
scroll to position [668, 0]
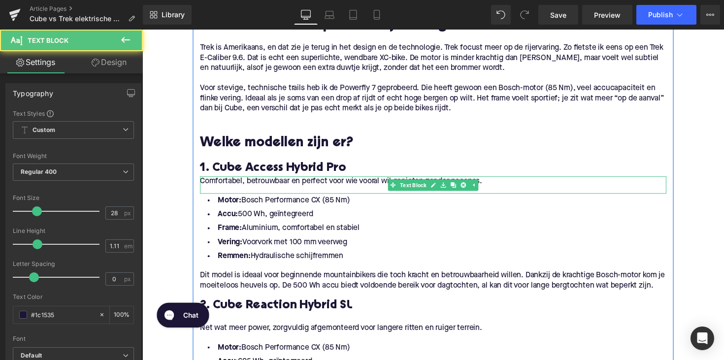
click at [204, 184] on p "Comfortabel, betrouwbaar en perfect voor wie vooral wil genieten zonder poespas." at bounding box center [439, 185] width 477 height 10
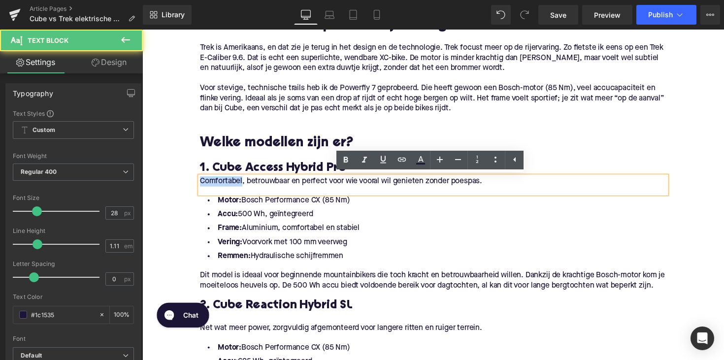
click at [203, 184] on p "Comfortabel, betrouwbaar en perfect voor wie vooral wil genieten zonder poespas." at bounding box center [439, 185] width 477 height 10
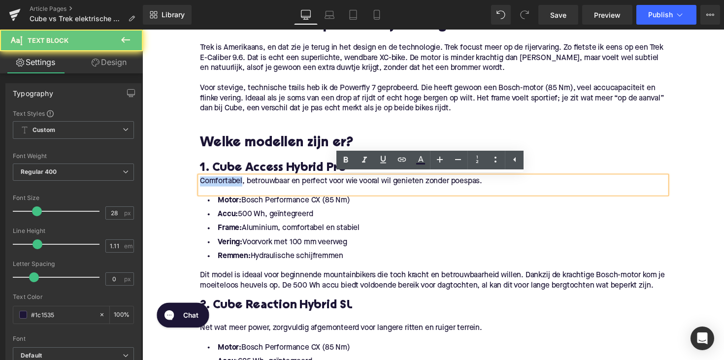
click at [201, 184] on p "Comfortabel, betrouwbaar en perfect voor wie vooral wil genieten zonder poespas." at bounding box center [439, 185] width 477 height 10
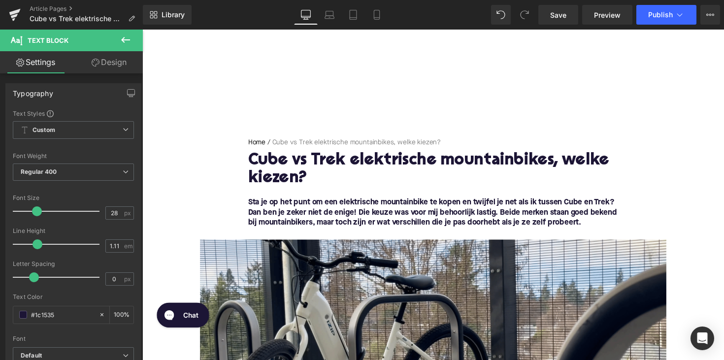
scroll to position [665, 0]
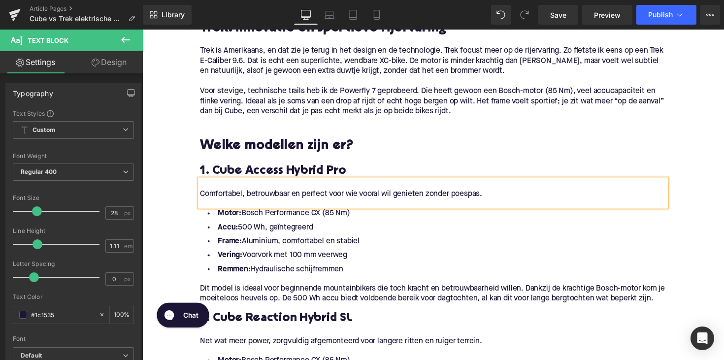
click at [360, 212] on div "Motor: Bosch Performance CX (85 Nm) Accu: 500 Wh, geïntegreerd Frame: Aluminium…" at bounding box center [439, 250] width 477 height 79
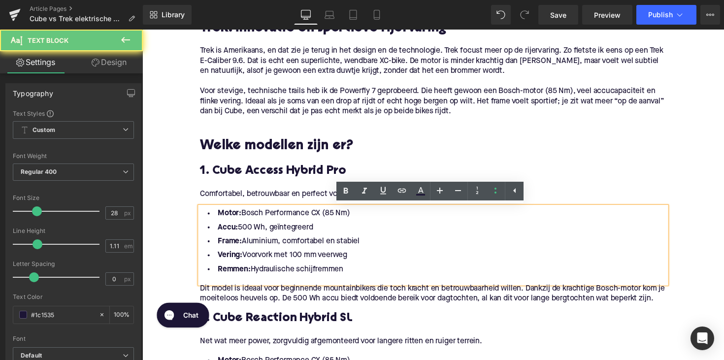
click at [356, 234] on li "Accu: 500 Wh, geïntegreerd" at bounding box center [439, 232] width 477 height 14
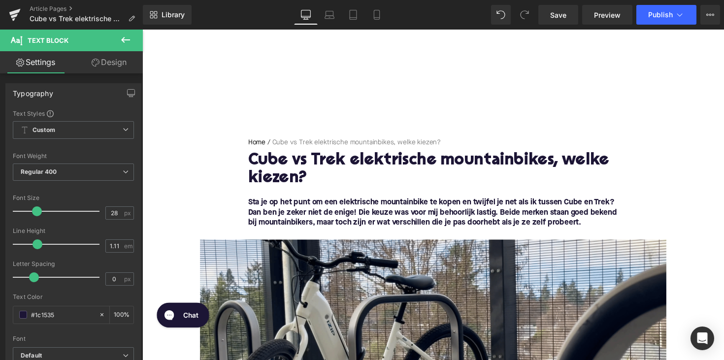
scroll to position [0, 0]
click at [363, 210] on font "Sta je op het punt om een elektrische mountainbike te kopen en twijfel je net a…" at bounding box center [440, 217] width 378 height 29
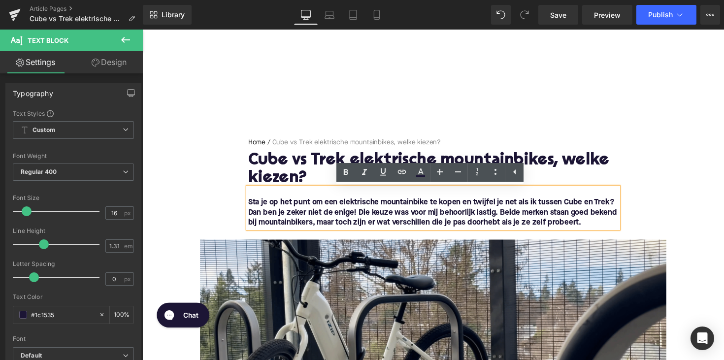
scroll to position [0, 0]
click at [345, 207] on font "Sta je op het punt om een elektrische mountainbike te kopen en twijfel je net a…" at bounding box center [440, 217] width 378 height 29
drag, startPoint x: 343, startPoint y: 207, endPoint x: 432, endPoint y: 210, distance: 89.1
click at [432, 210] on font "Sta je op het punt om een elektrische mountainbike te kopen en twijfel je net a…" at bounding box center [440, 217] width 378 height 29
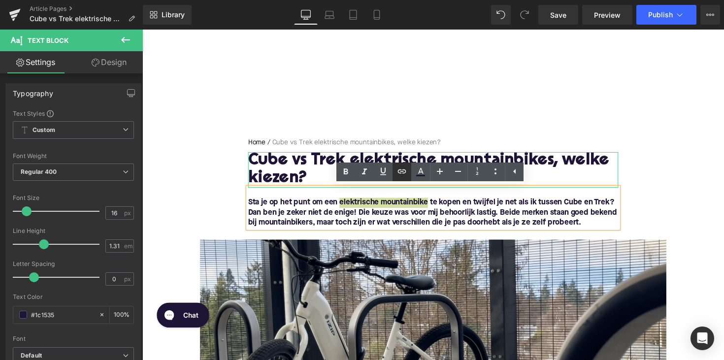
click at [398, 173] on icon at bounding box center [402, 171] width 12 height 12
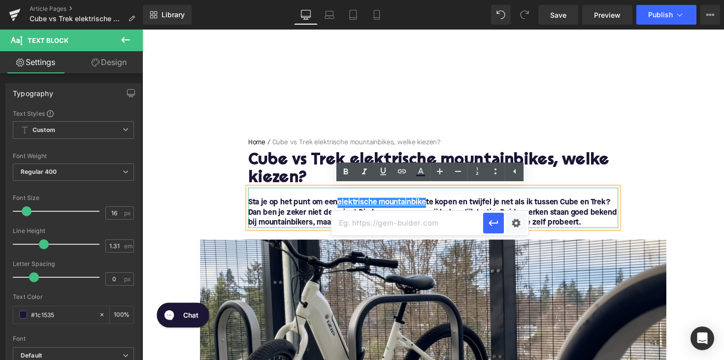
click at [387, 224] on input "text" at bounding box center [407, 223] width 152 height 25
paste input "[URL][DOMAIN_NAME]"
type input "[URL][DOMAIN_NAME]"
click at [487, 226] on icon "button" at bounding box center [493, 223] width 12 height 12
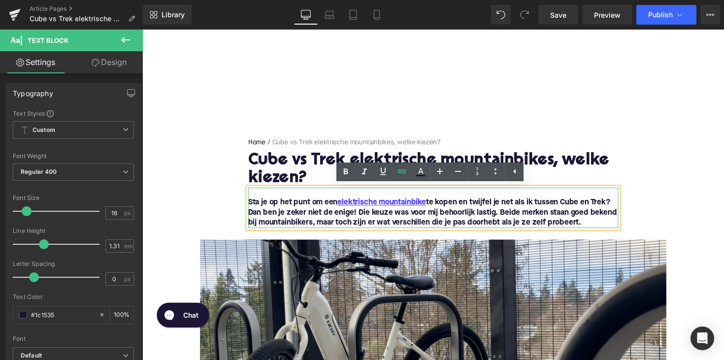
click at [586, 210] on font "Sta je op het punt om een elektrische mountainbike te kopen en twijfel je net a…" at bounding box center [440, 217] width 378 height 29
click at [554, 200] on p at bounding box center [440, 196] width 379 height 10
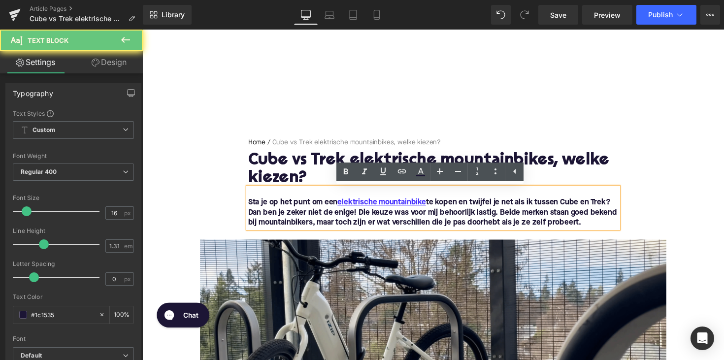
click at [580, 210] on font "Sta je op het punt om een elektrische mountainbike te kopen en twijfel je net a…" at bounding box center [440, 217] width 378 height 29
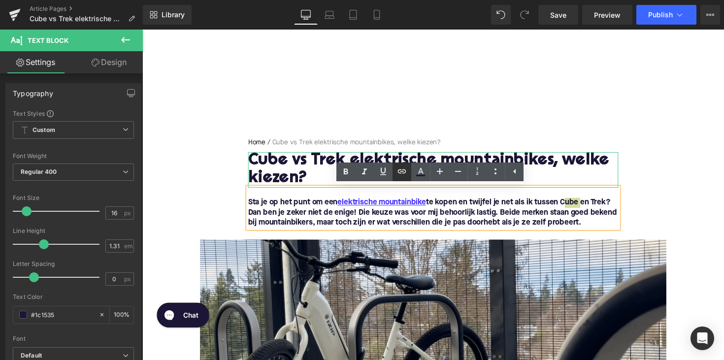
click at [405, 169] on icon at bounding box center [402, 171] width 12 height 12
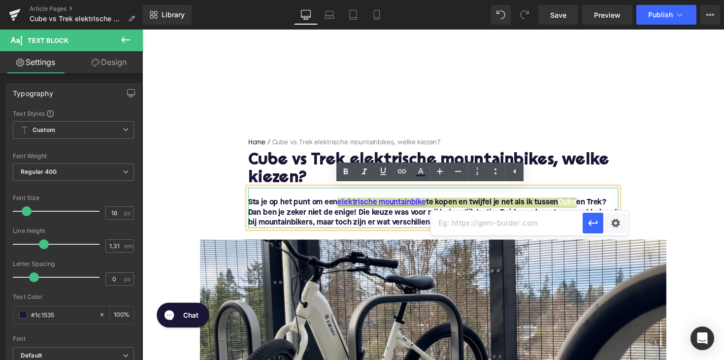
click at [463, 229] on input "text" at bounding box center [507, 223] width 152 height 25
paste input "[URL][DOMAIN_NAME]"
type input "[URL][DOMAIN_NAME]"
click at [595, 221] on icon "button" at bounding box center [593, 223] width 12 height 12
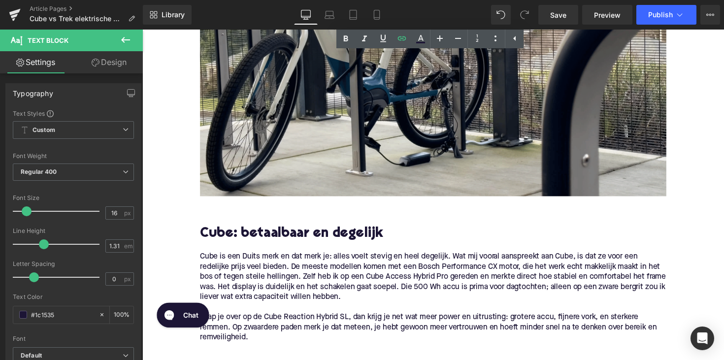
scroll to position [342, 0]
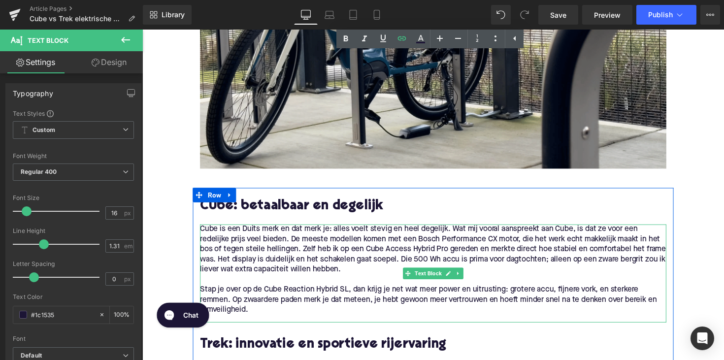
click at [210, 235] on p "Cube is een Duits merk en dat merk je: alles voelt stevig en heel degelijk. Wat…" at bounding box center [439, 255] width 477 height 52
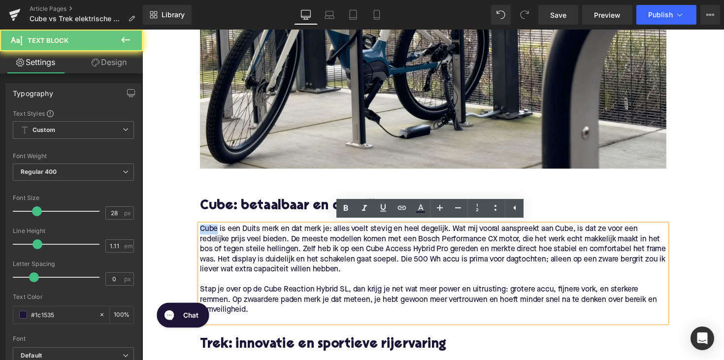
click at [210, 235] on p "Cube is een Duits merk en dat merk je: alles voelt stevig en heel degelijk. Wat…" at bounding box center [439, 255] width 477 height 52
click at [396, 206] on icon at bounding box center [402, 208] width 12 height 12
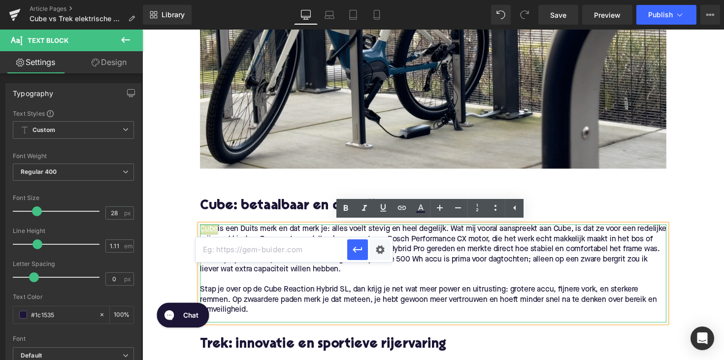
click at [309, 252] on input "text" at bounding box center [271, 249] width 152 height 25
paste input "[URL][DOMAIN_NAME]"
click at [355, 247] on icon "button" at bounding box center [356, 250] width 9 height 6
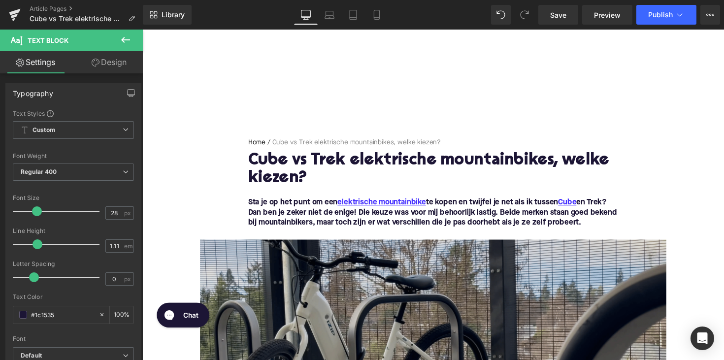
scroll to position [-1, 0]
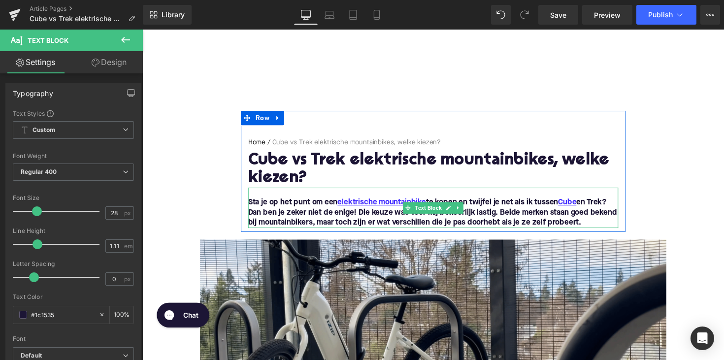
click at [613, 208] on font "Sta je op het punt om een elektrische mountainbike te kopen en twijfel je net a…" at bounding box center [440, 217] width 378 height 29
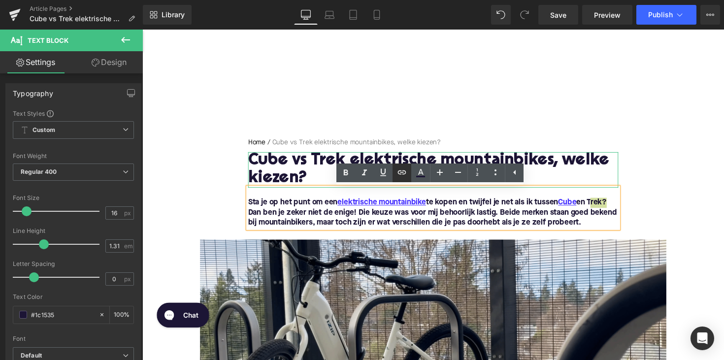
click at [405, 169] on icon at bounding box center [402, 172] width 12 height 12
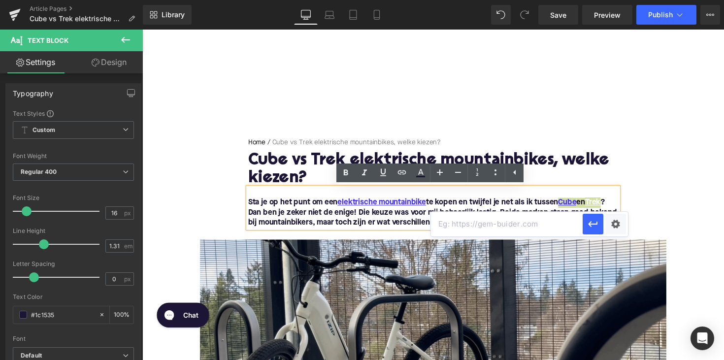
click at [463, 229] on input "text" at bounding box center [507, 224] width 152 height 25
paste input "[URL][DOMAIN_NAME]"
click at [597, 229] on icon "button" at bounding box center [593, 224] width 12 height 12
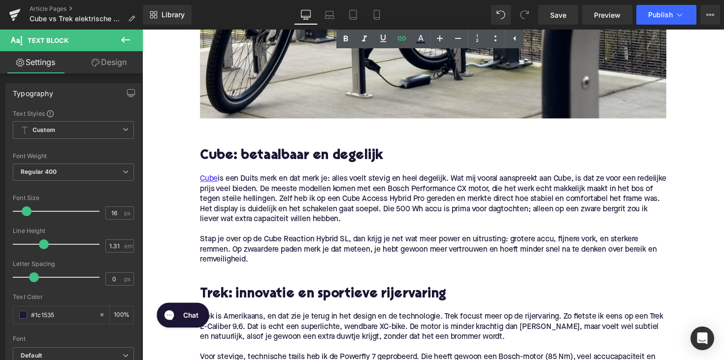
scroll to position [483, 0]
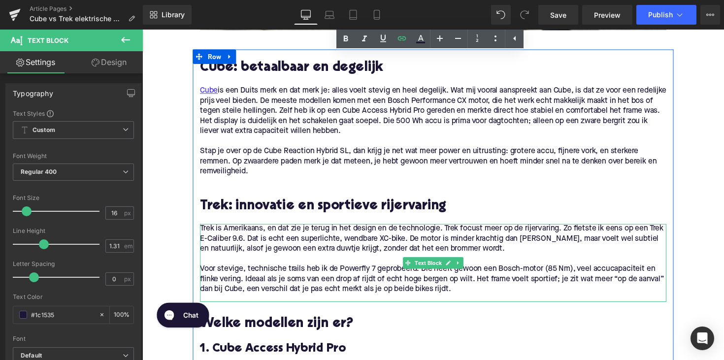
click at [210, 231] on p "Trek is Amerikaans, en dat zie je terug in het design en de technologie. Trek f…" at bounding box center [439, 243] width 477 height 31
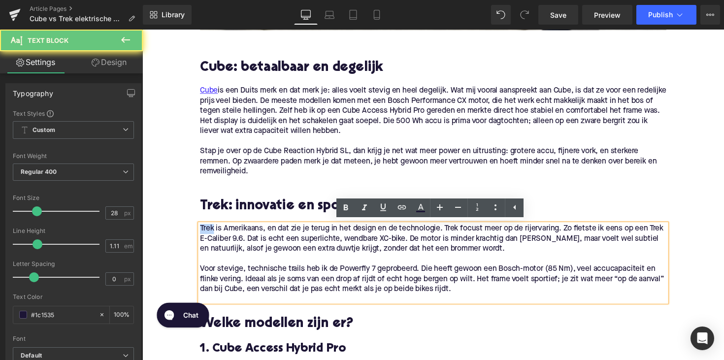
click at [210, 231] on p "Trek is Amerikaans, en dat zie je terug in het design en de technologie. Trek f…" at bounding box center [439, 243] width 477 height 31
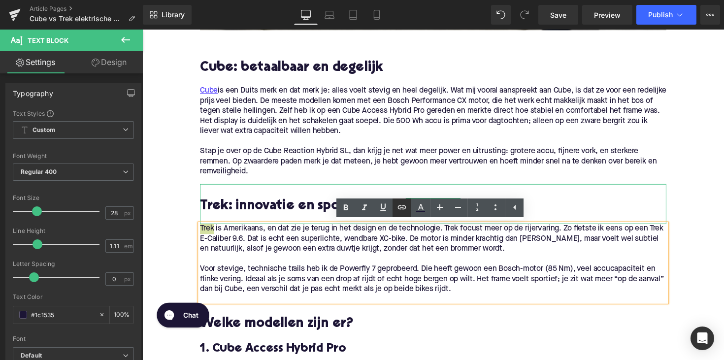
click at [398, 209] on icon at bounding box center [402, 207] width 12 height 12
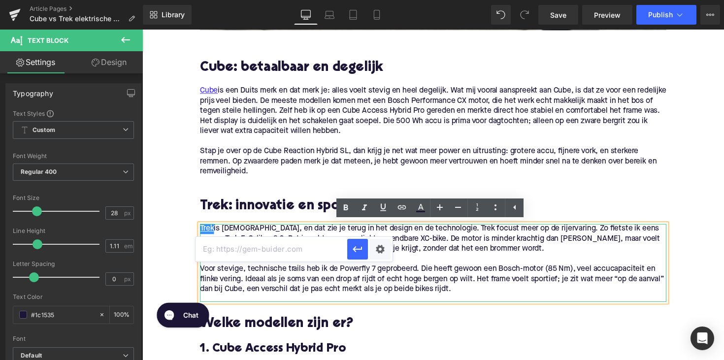
click at [324, 253] on input "text" at bounding box center [271, 249] width 152 height 25
paste input "[URL][DOMAIN_NAME]"
type input "[URL][DOMAIN_NAME]"
click at [352, 252] on icon "button" at bounding box center [357, 249] width 12 height 12
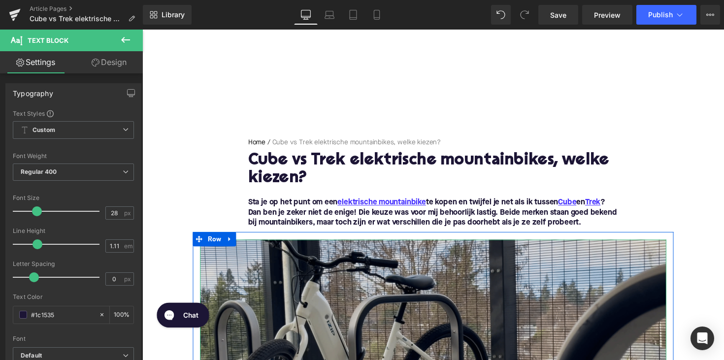
scroll to position [83, 0]
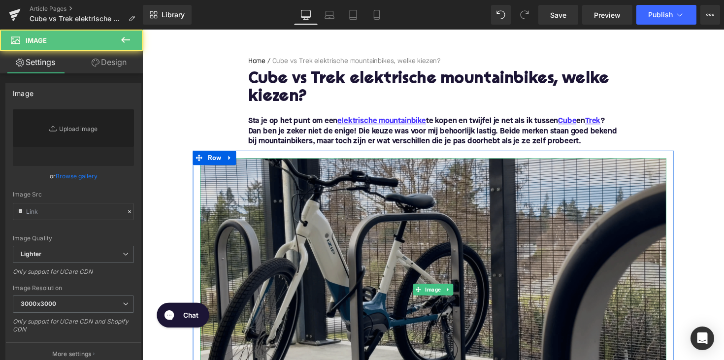
type input "[URL][DOMAIN_NAME]"
click at [414, 258] on img at bounding box center [439, 295] width 477 height 269
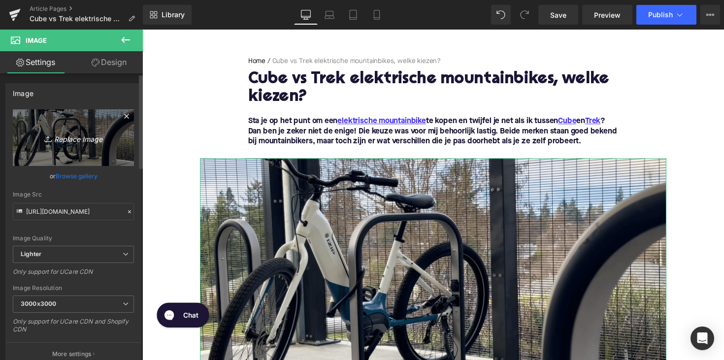
click at [75, 159] on link "Replace Image" at bounding box center [73, 137] width 121 height 57
type input "C:\fakepath\Ontwerp zonder titel-82.png"
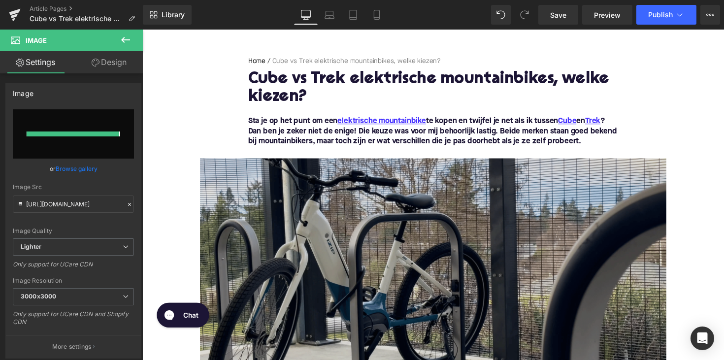
type input "[URL][DOMAIN_NAME]"
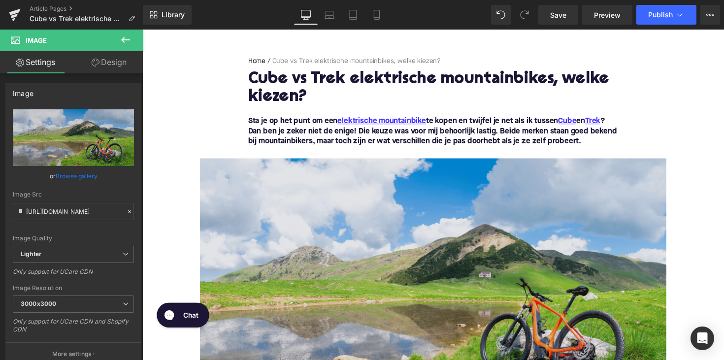
click at [450, 286] on img at bounding box center [439, 295] width 477 height 269
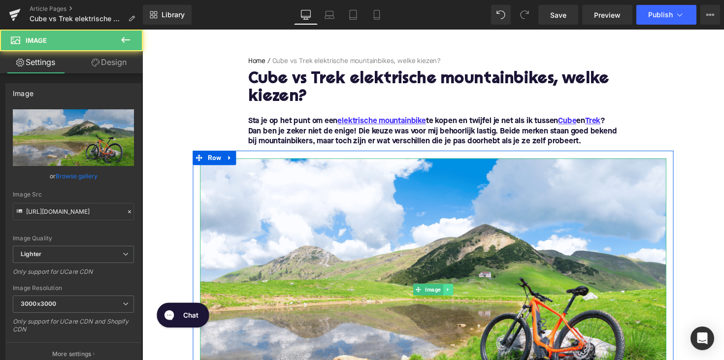
click at [456, 294] on icon at bounding box center [454, 296] width 5 height 6
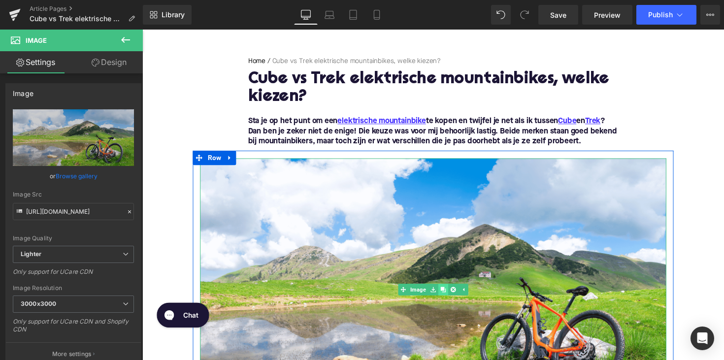
click at [451, 297] on link at bounding box center [450, 296] width 10 height 12
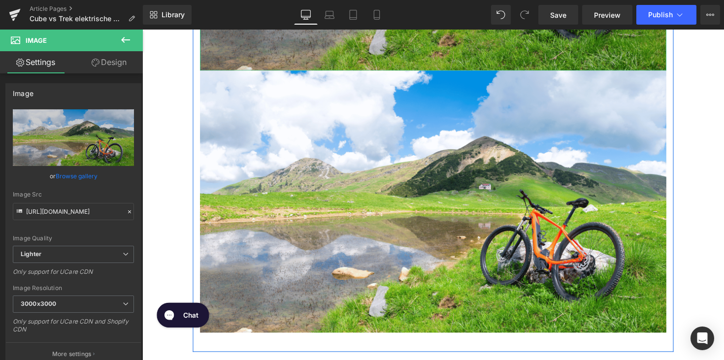
scroll to position [444, 0]
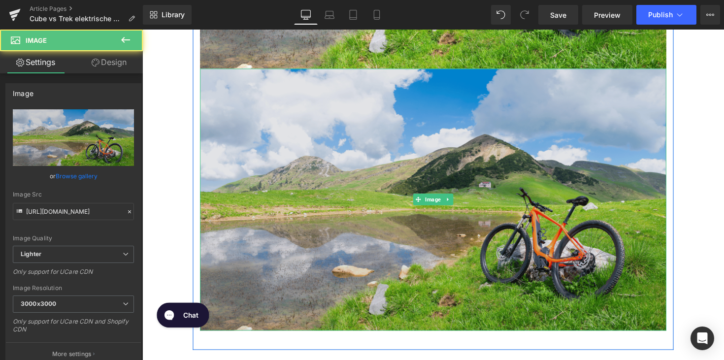
click at [445, 211] on img at bounding box center [439, 203] width 477 height 269
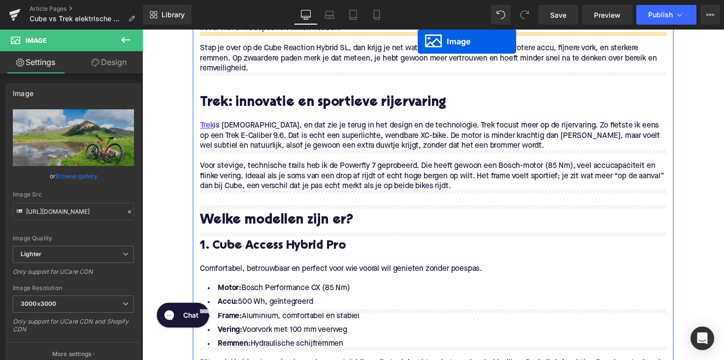
scroll to position [663, 0]
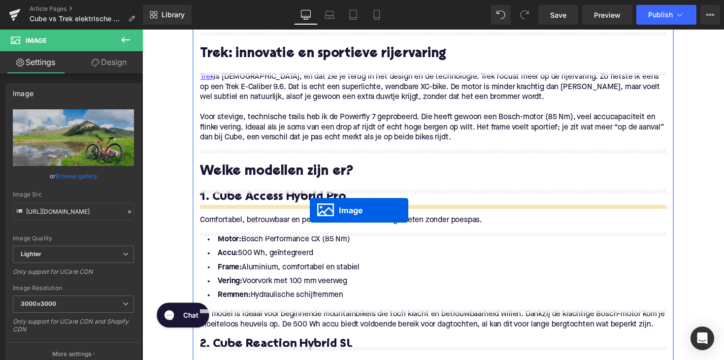
drag, startPoint x: 424, startPoint y: 202, endPoint x: 314, endPoint y: 215, distance: 111.4
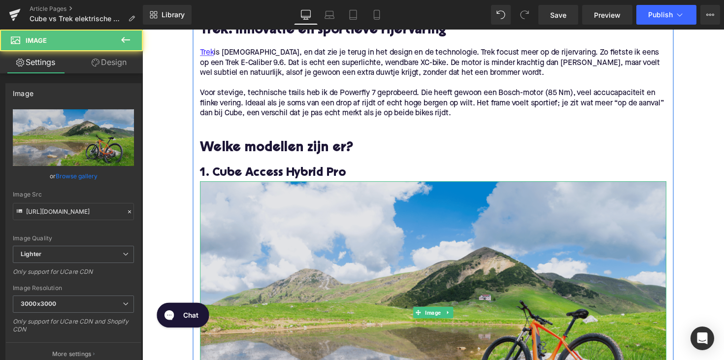
click at [306, 251] on img at bounding box center [439, 319] width 477 height 269
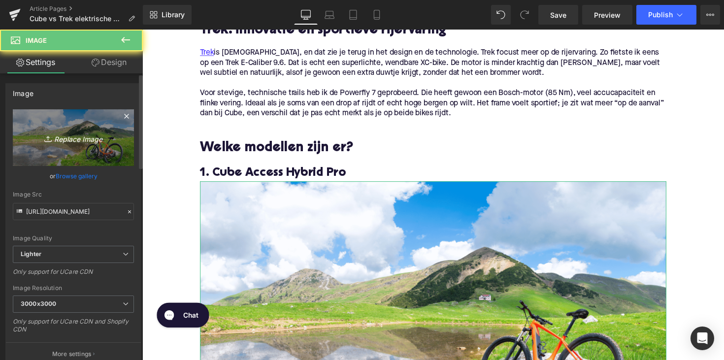
click at [63, 141] on icon "Replace Image" at bounding box center [73, 137] width 79 height 12
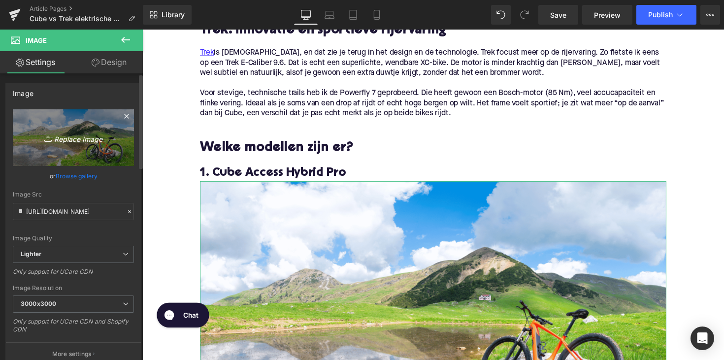
type input "C:\fakepath\cubeacces.jpg"
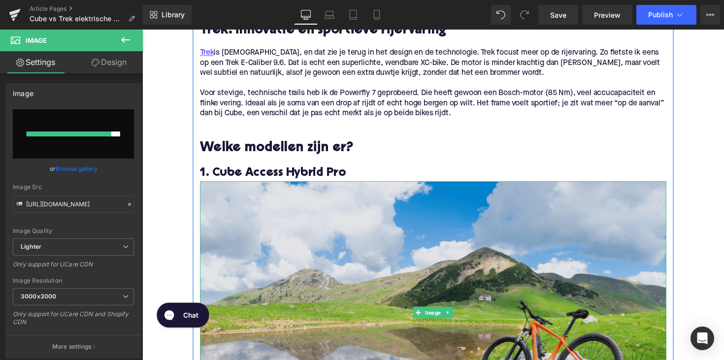
click at [401, 316] on img at bounding box center [439, 319] width 477 height 269
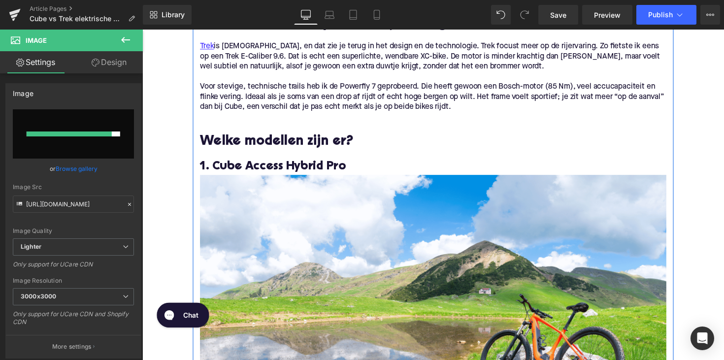
scroll to position [669, 0]
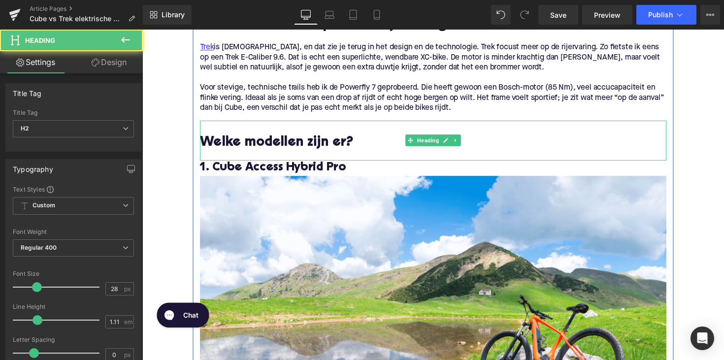
click at [262, 146] on h2 "Welke modellen zijn er?" at bounding box center [439, 145] width 477 height 15
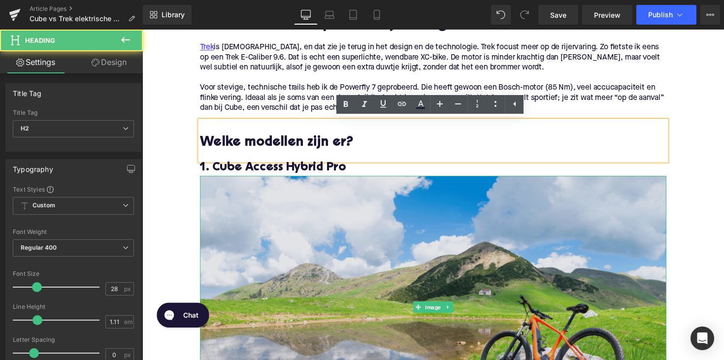
drag, startPoint x: 259, startPoint y: 243, endPoint x: 223, endPoint y: 222, distance: 42.1
click at [259, 243] on img at bounding box center [439, 313] width 477 height 269
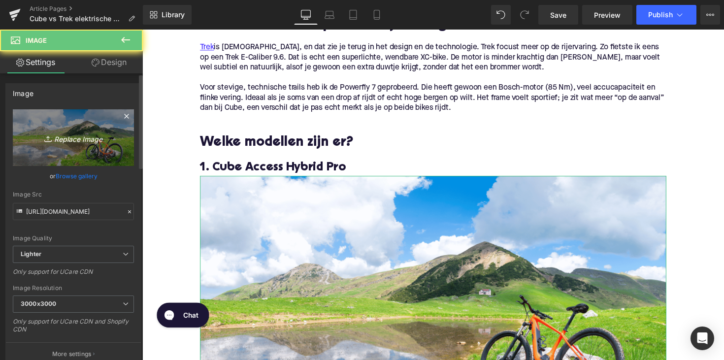
click at [91, 149] on link "Replace Image" at bounding box center [73, 137] width 121 height 57
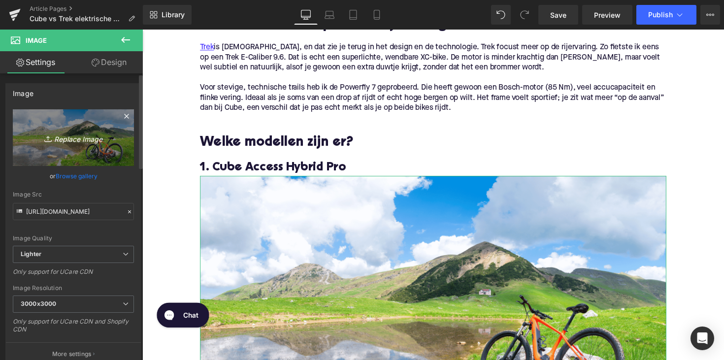
type input "C:\fakepath\cubeacces.jpg"
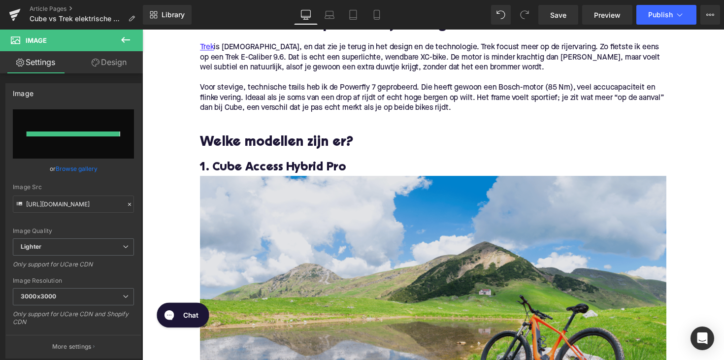
type input "[URL][DOMAIN_NAME]"
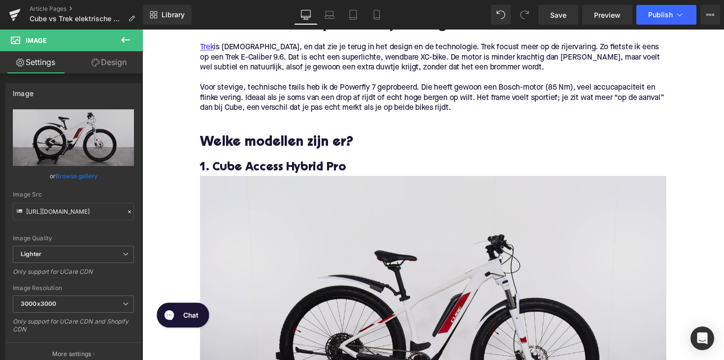
click at [413, 293] on img at bounding box center [439, 338] width 477 height 318
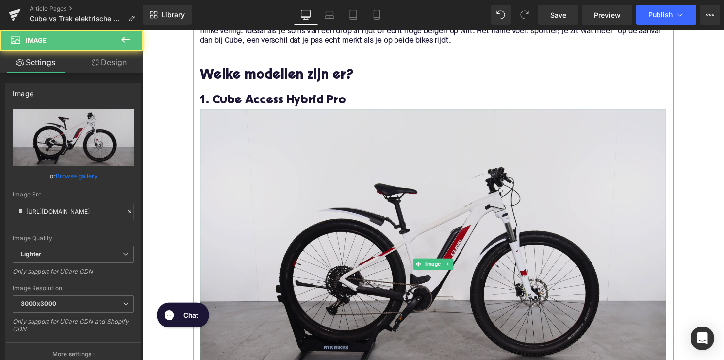
scroll to position [797, 0]
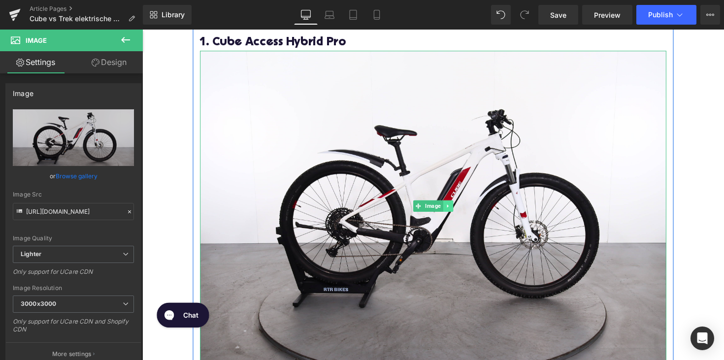
click at [458, 212] on link at bounding box center [455, 210] width 10 height 12
click at [450, 212] on icon at bounding box center [449, 210] width 5 height 5
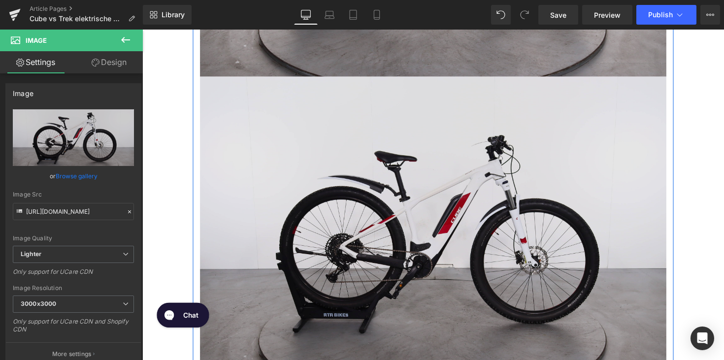
scroll to position [1097, 0]
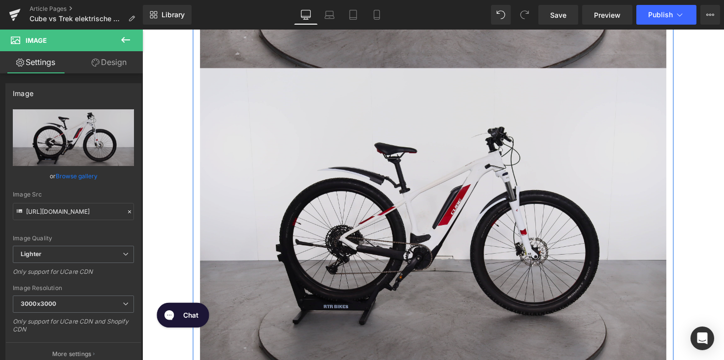
click at [414, 220] on img at bounding box center [439, 228] width 477 height 318
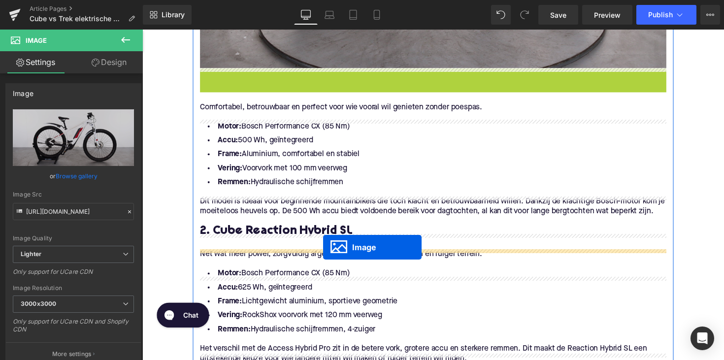
drag, startPoint x: 421, startPoint y: 228, endPoint x: 326, endPoint y: 254, distance: 98.0
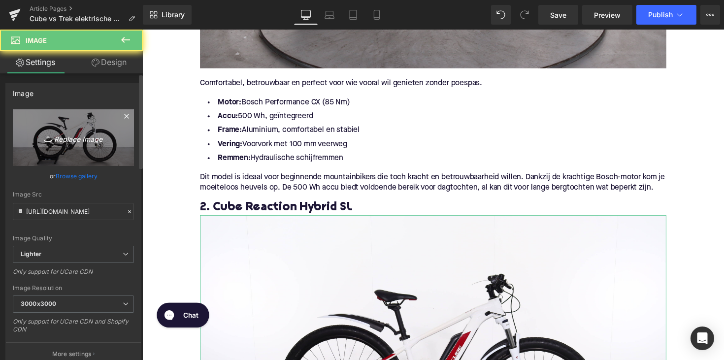
click at [71, 118] on link "Replace Image" at bounding box center [73, 137] width 121 height 57
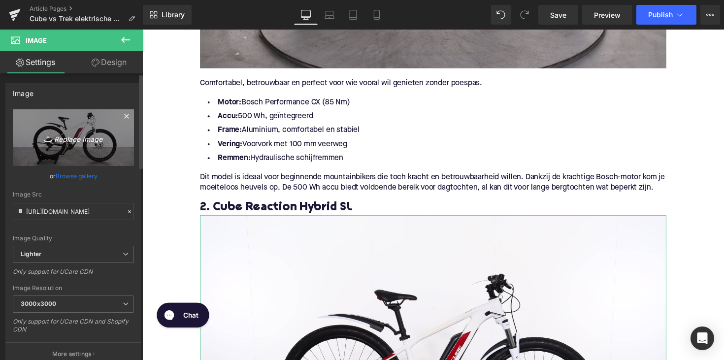
type input "C:\fakepath\cubereaction.jpg"
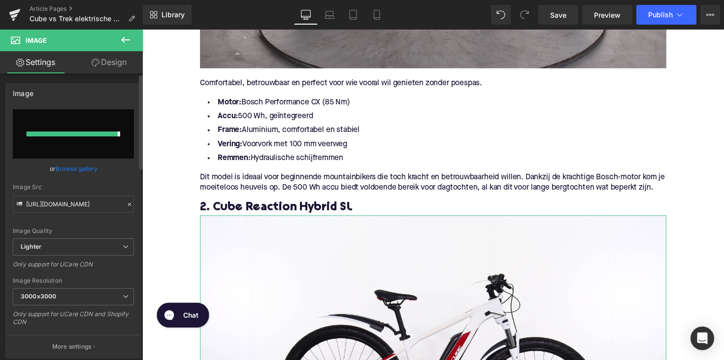
type input "[URL][DOMAIN_NAME]"
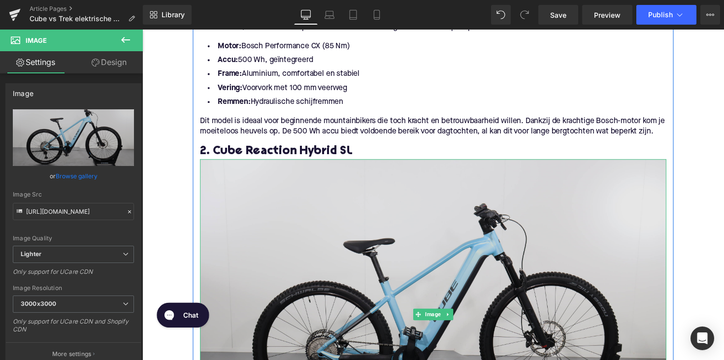
scroll to position [1258, 0]
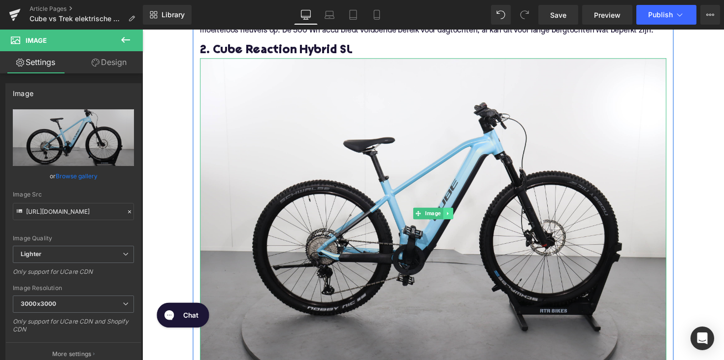
click at [453, 221] on icon at bounding box center [454, 218] width 5 height 6
click at [449, 221] on icon at bounding box center [449, 217] width 5 height 5
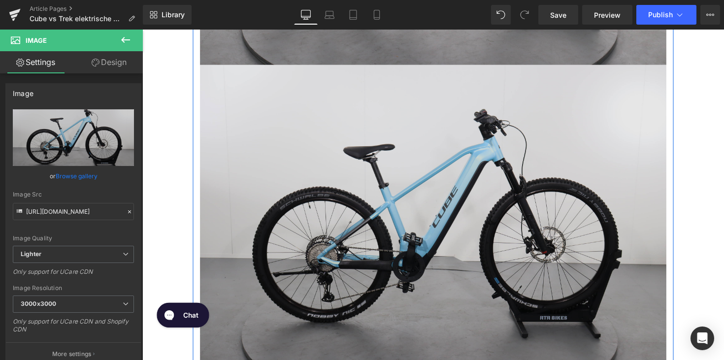
scroll to position [1576, 0]
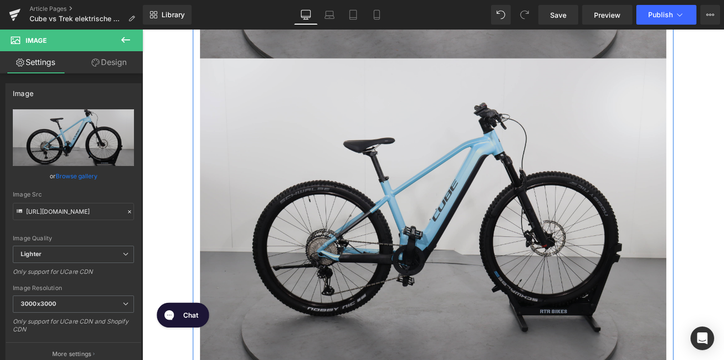
click at [423, 178] on img at bounding box center [439, 218] width 477 height 318
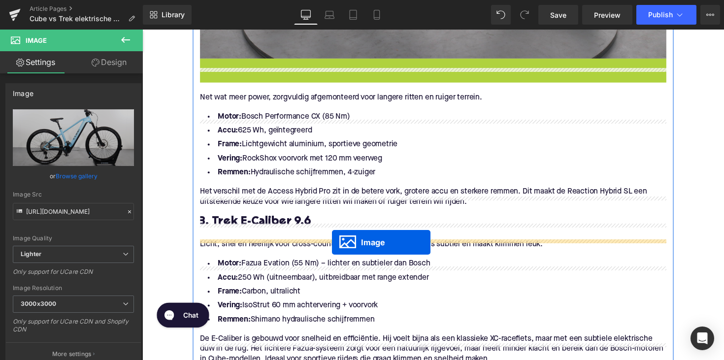
drag, startPoint x: 422, startPoint y: 227, endPoint x: 336, endPoint y: 248, distance: 88.1
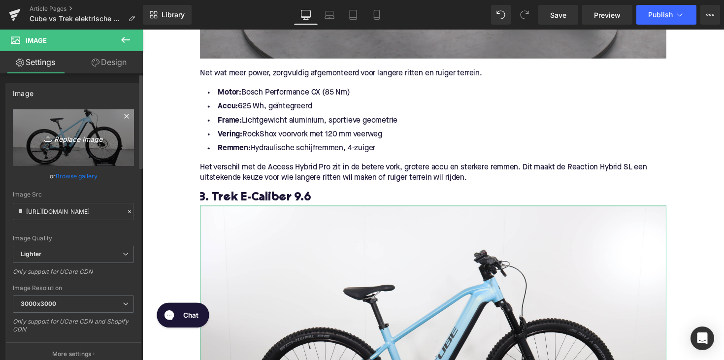
click at [69, 138] on icon "Replace Image" at bounding box center [73, 137] width 79 height 12
type input "C:\fakepath\trekcaliber.jpg"
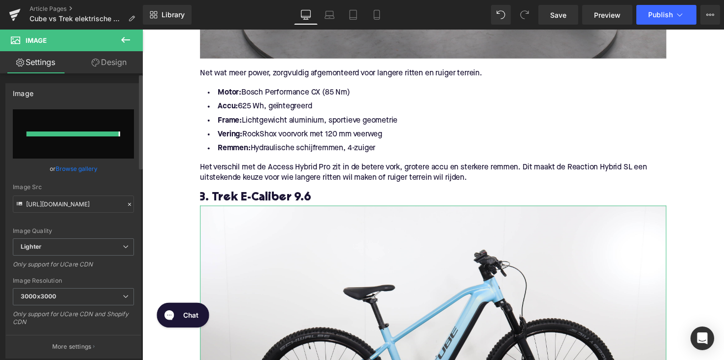
type input "[URL][DOMAIN_NAME]"
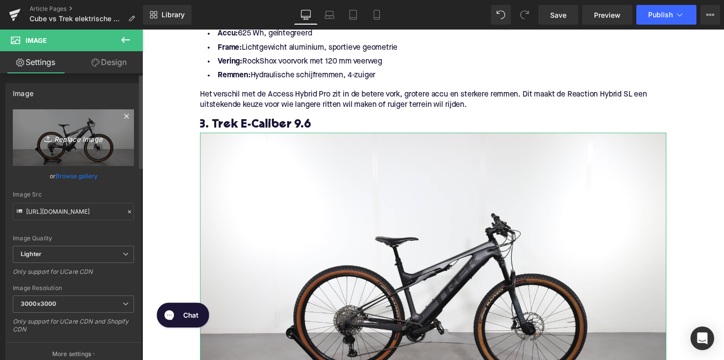
scroll to position [1763, 0]
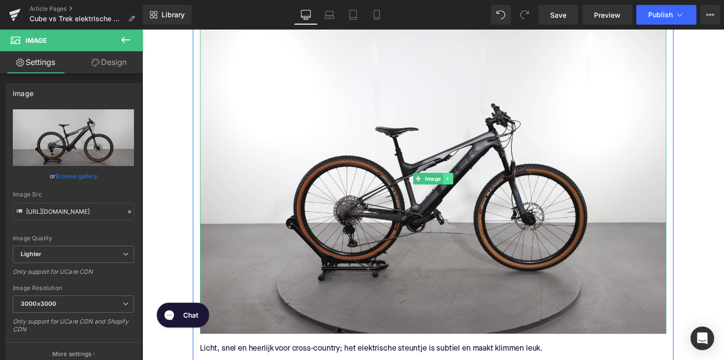
click at [454, 184] on icon at bounding box center [454, 181] width 1 height 3
click at [447, 185] on icon at bounding box center [449, 181] width 5 height 5
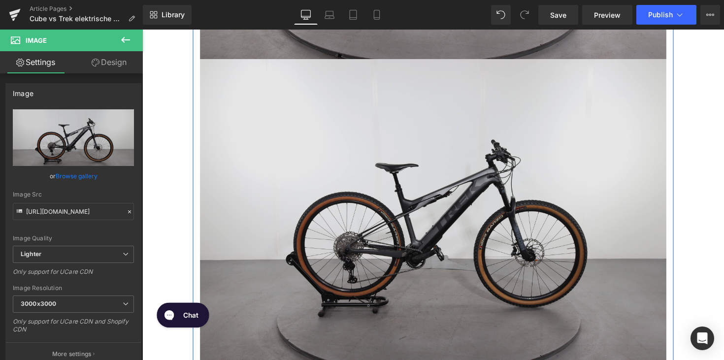
click at [390, 266] on img at bounding box center [439, 219] width 477 height 318
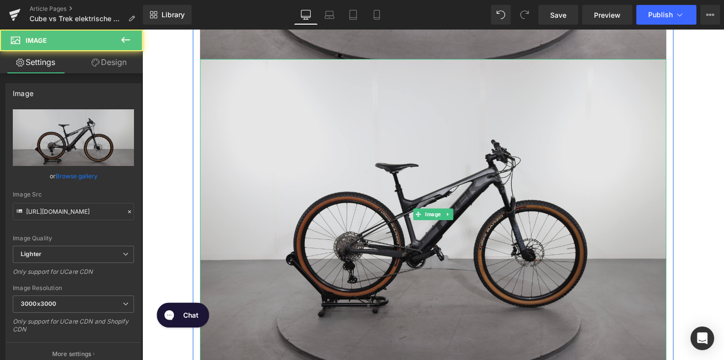
scroll to position [2045, 0]
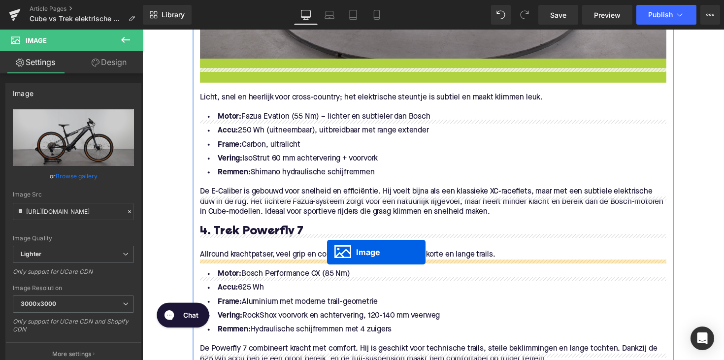
drag, startPoint x: 421, startPoint y: 228, endPoint x: 331, endPoint y: 257, distance: 94.3
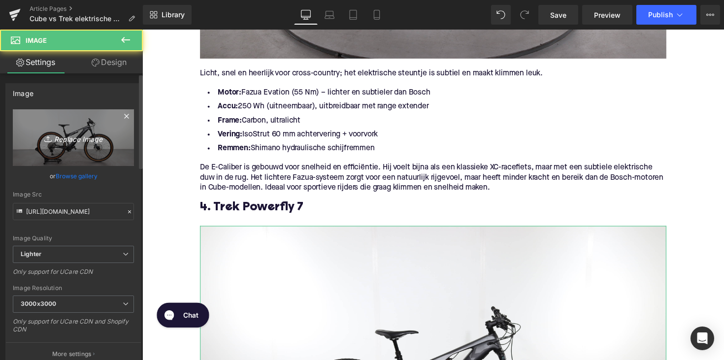
click at [93, 148] on link "Replace Image" at bounding box center [73, 137] width 121 height 57
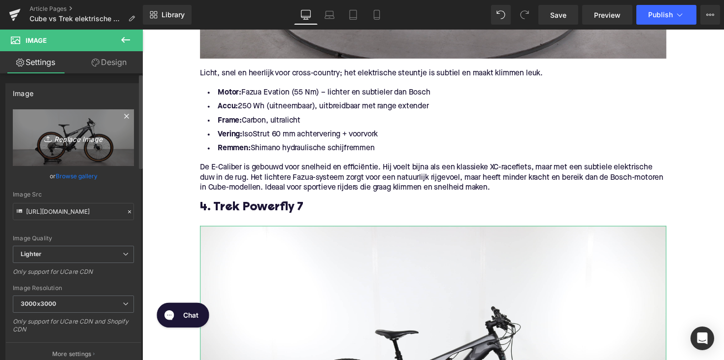
type input "C:\fakepath\trekpowerfly.jpg"
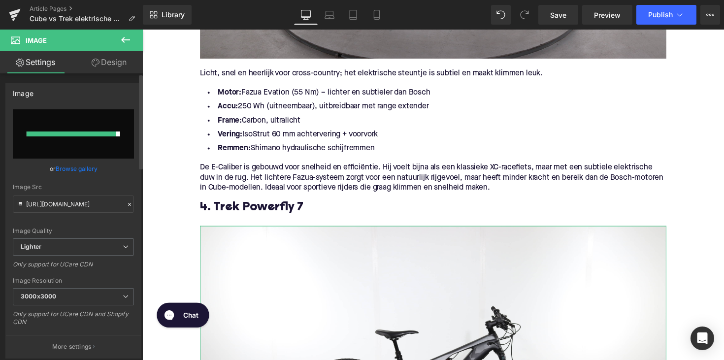
type input "[URL][DOMAIN_NAME]"
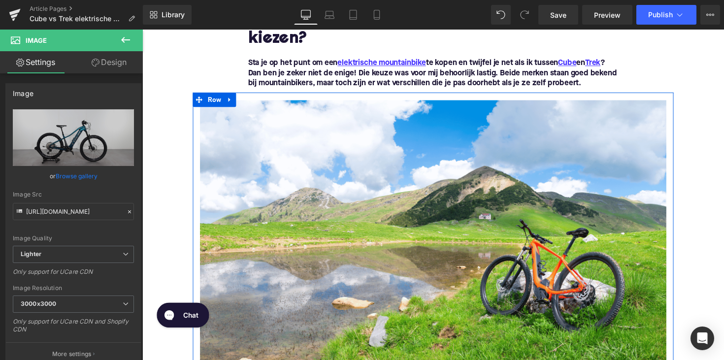
scroll to position [129, 0]
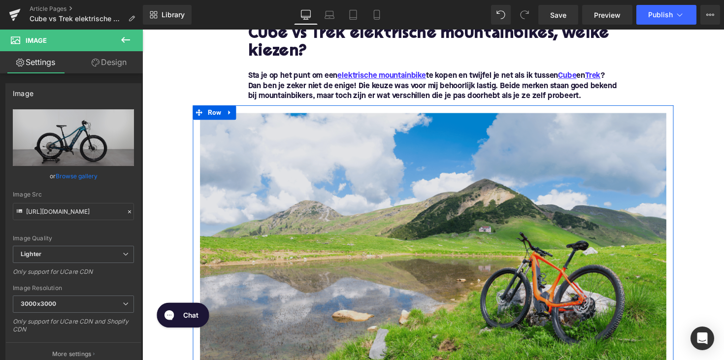
click at [317, 179] on img at bounding box center [439, 249] width 477 height 269
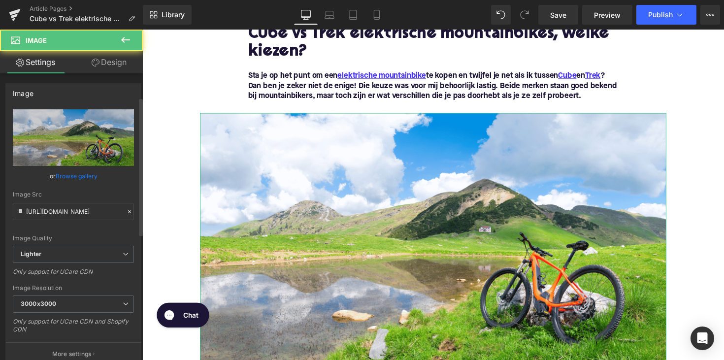
scroll to position [452, 0]
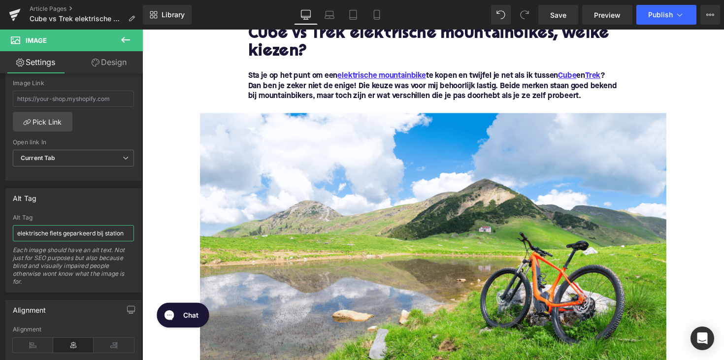
drag, startPoint x: 191, startPoint y: 262, endPoint x: 164, endPoint y: 235, distance: 37.9
type input "elektrische mountainbike aan berg"
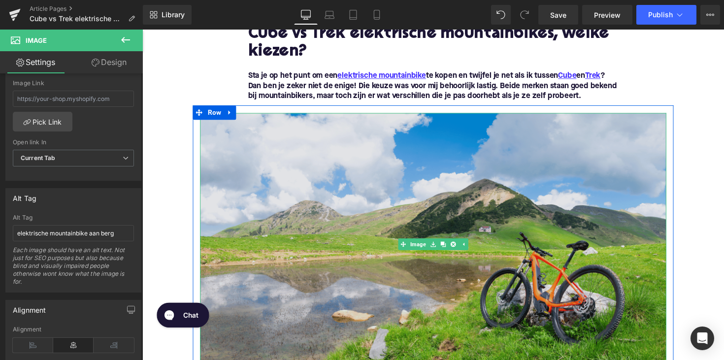
click at [360, 208] on img at bounding box center [439, 249] width 477 height 269
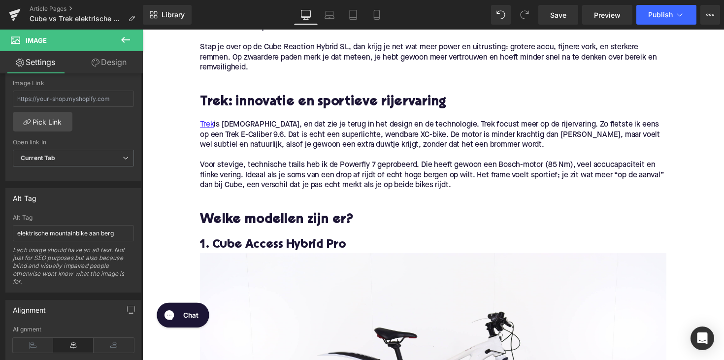
scroll to position [600, 0]
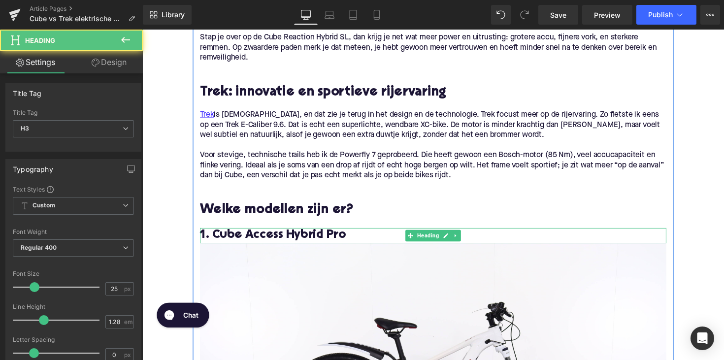
click at [265, 242] on h3 "1. Cube Access Hybrid Pro" at bounding box center [439, 241] width 477 height 16
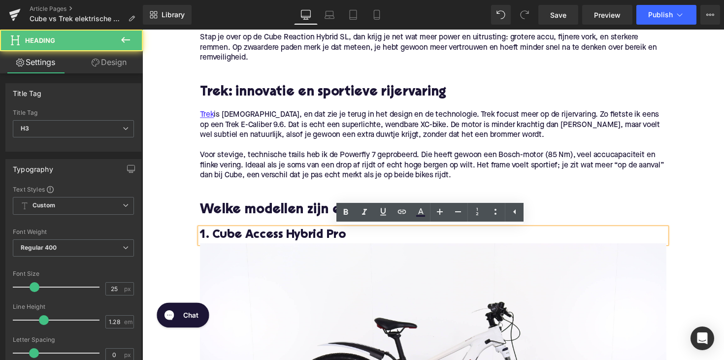
click at [303, 244] on h3 "1. Cube Access Hybrid Pro" at bounding box center [439, 241] width 477 height 16
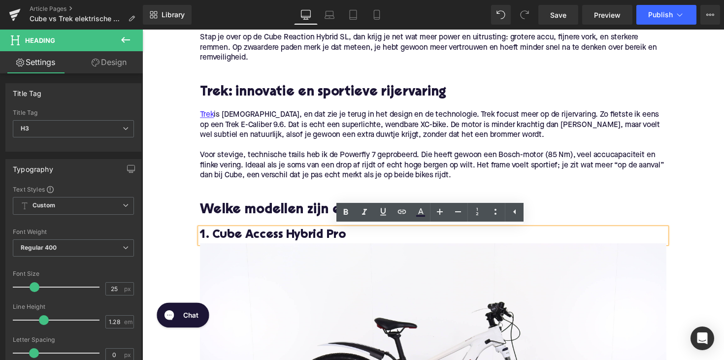
click at [215, 241] on h3 "1. Cube Access Hybrid Pro" at bounding box center [439, 241] width 477 height 16
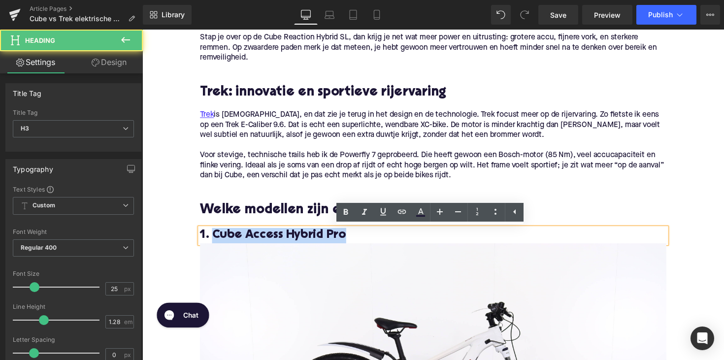
drag, startPoint x: 213, startPoint y: 241, endPoint x: 349, endPoint y: 244, distance: 136.4
click at [349, 244] on h3 "1. Cube Access Hybrid Pro" at bounding box center [439, 241] width 477 height 16
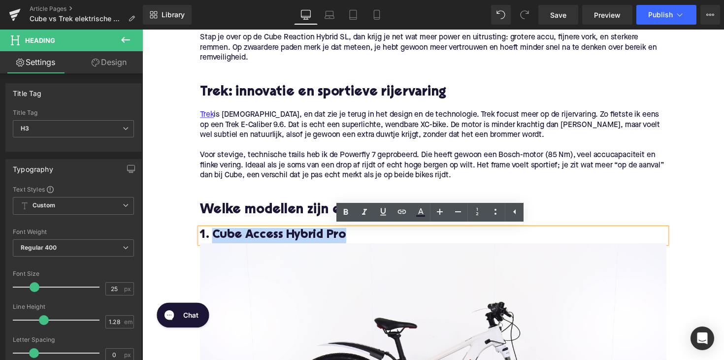
copy h3 "Cube Access Hybrid Pro"
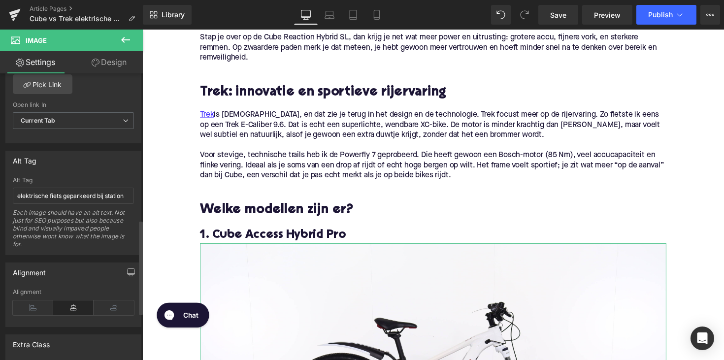
scroll to position [506, 0]
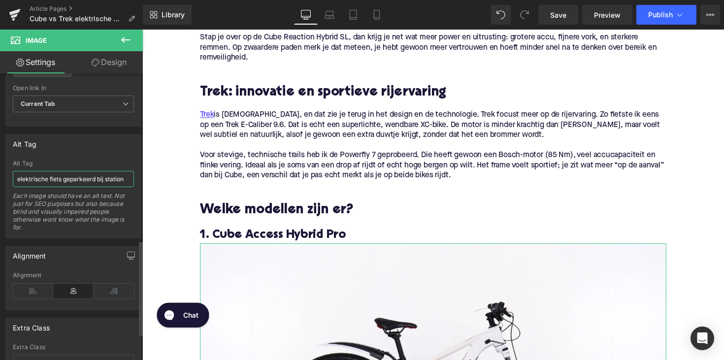
click at [74, 173] on input "elektrische fiets geparkeerd bij station" at bounding box center [73, 179] width 121 height 16
paste input "Cube Access Hybrid Pro"
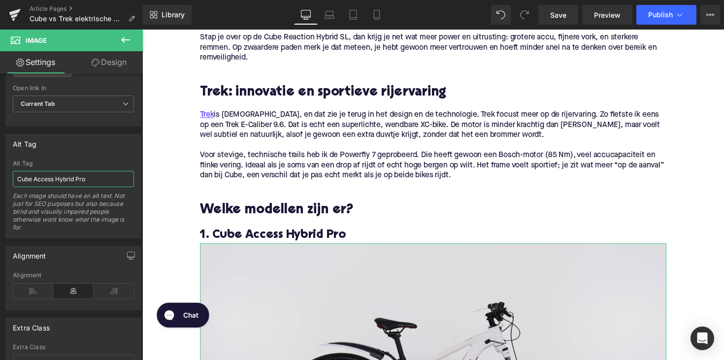
type input "Cube Access Hybrid Pro"
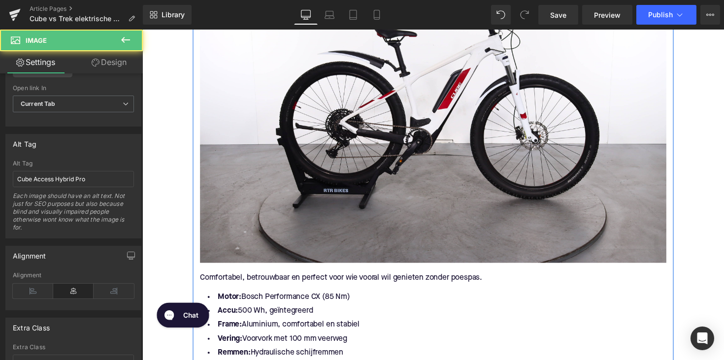
scroll to position [1061, 0]
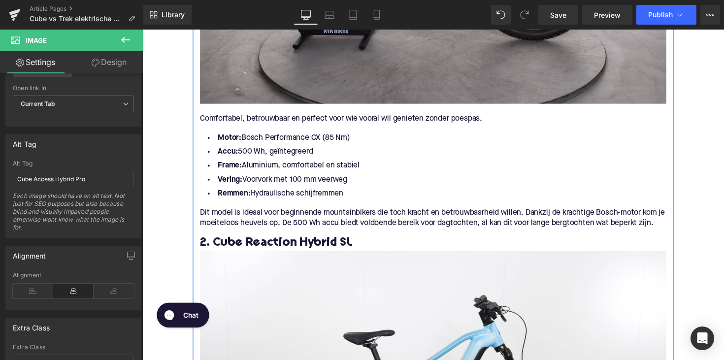
click at [215, 255] on h3 "2. Cube Reaction Hybrid SL" at bounding box center [439, 248] width 477 height 16
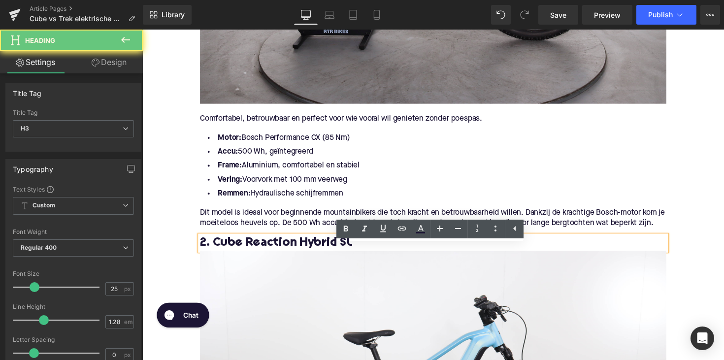
click at [216, 256] on h3 "2. Cube Reaction Hybrid SL" at bounding box center [439, 248] width 477 height 16
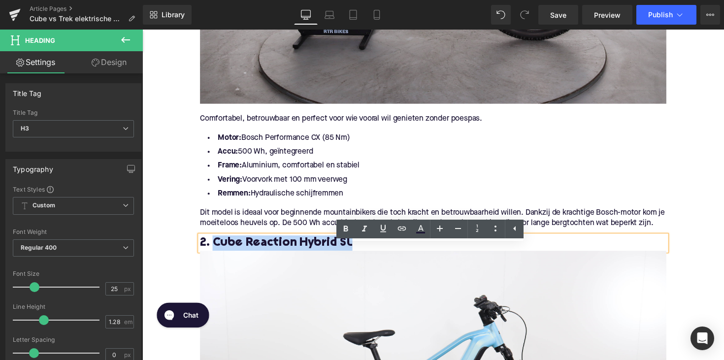
drag, startPoint x: 214, startPoint y: 257, endPoint x: 350, endPoint y: 264, distance: 136.0
click at [350, 256] on h3 "2. Cube Reaction Hybrid SL" at bounding box center [439, 248] width 477 height 16
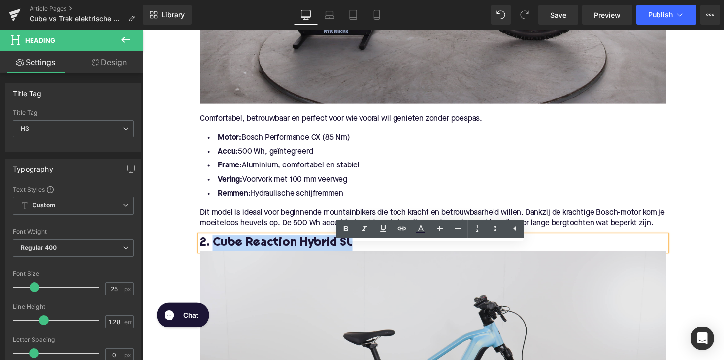
copy h3 "Cube Reaction Hybrid SL"
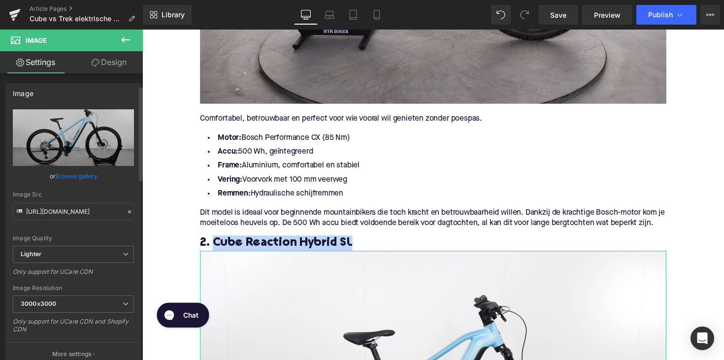
scroll to position [354, 0]
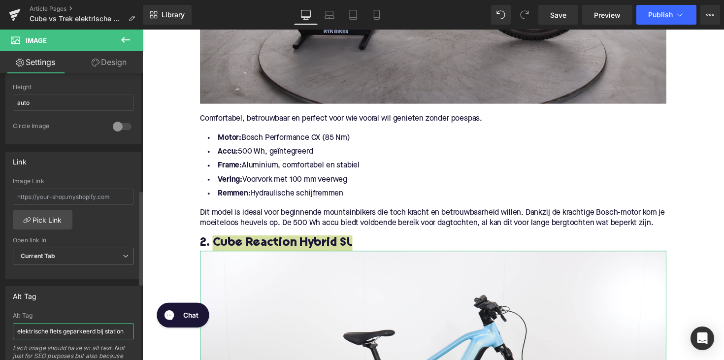
click at [48, 324] on input "elektrische fiets geparkeerd bij station" at bounding box center [73, 331] width 121 height 16
paste input "Cube Reaction Hybrid SL"
click at [48, 325] on input "Cube Reaction Hybrid SL fiets geparkeerd bij station" at bounding box center [73, 331] width 121 height 16
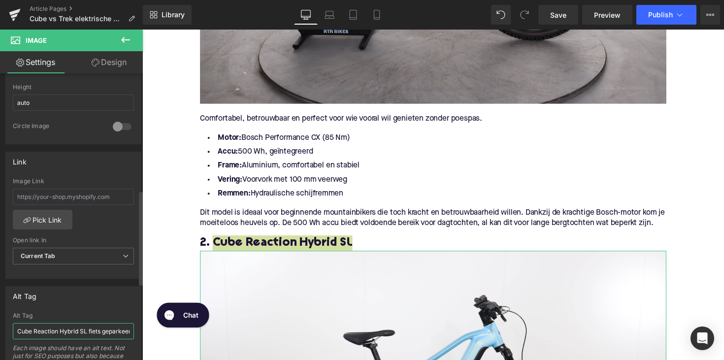
click at [48, 325] on input "Cube Reaction Hybrid SL fiets geparkeerd bij station" at bounding box center [73, 331] width 121 height 16
paste input "text"
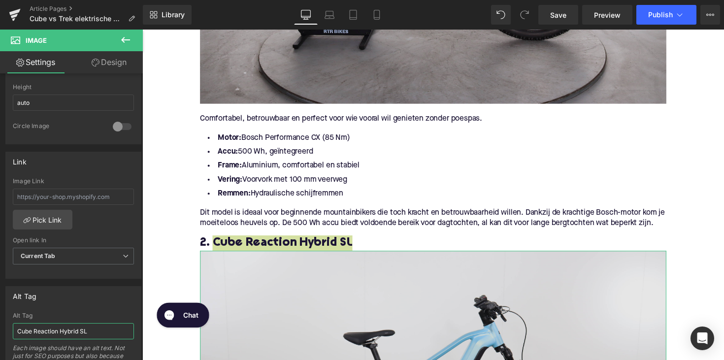
type input "Cube Reaction Hybrid SL"
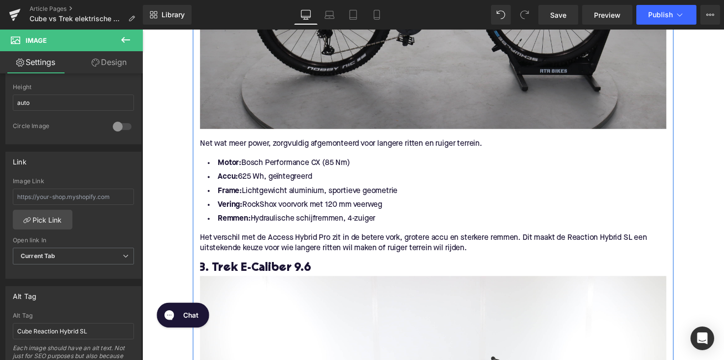
scroll to position [1545, 0]
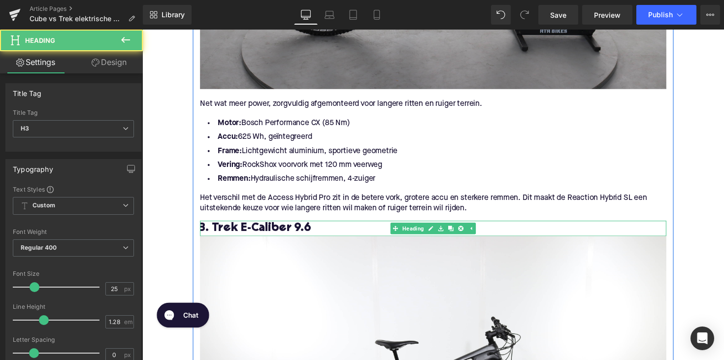
drag, startPoint x: 225, startPoint y: 242, endPoint x: 211, endPoint y: 243, distance: 13.8
click at [224, 241] on h3 "3. Trek E-Caliber 9.6" at bounding box center [439, 233] width 477 height 16
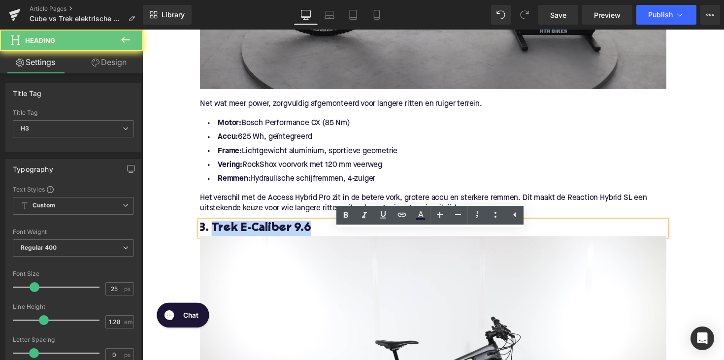
drag, startPoint x: 211, startPoint y: 243, endPoint x: 329, endPoint y: 244, distance: 117.7
click at [329, 241] on h3 "3. Trek E-Caliber 9.6" at bounding box center [439, 233] width 477 height 16
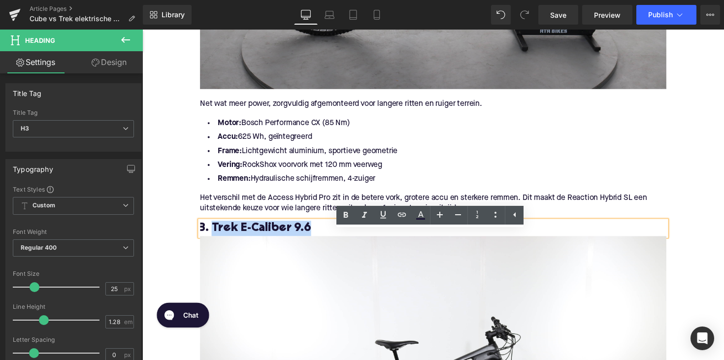
copy h3 "Trek E-Caliber 9.6"
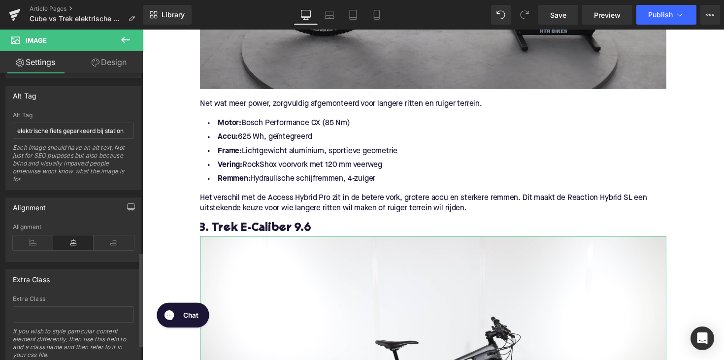
scroll to position [541, 0]
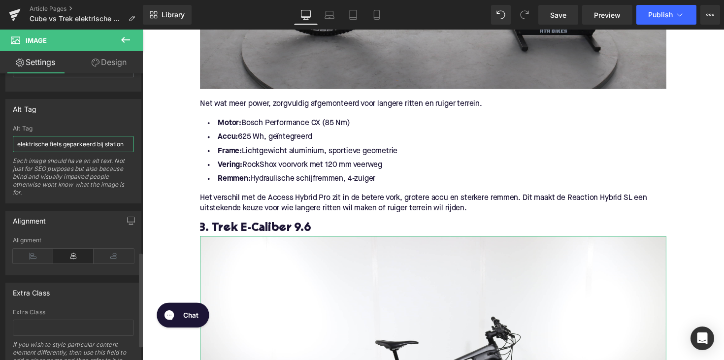
click at [73, 136] on input "elektrische fiets geparkeerd bij station" at bounding box center [73, 144] width 121 height 16
paste input "Trek E-Caliber 9.6"
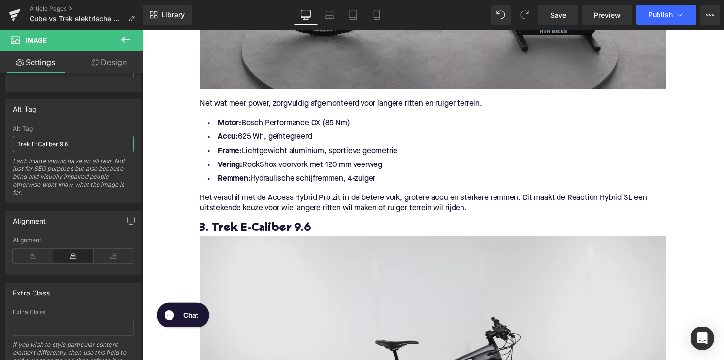
type input "Trek E-Caliber 9.6"
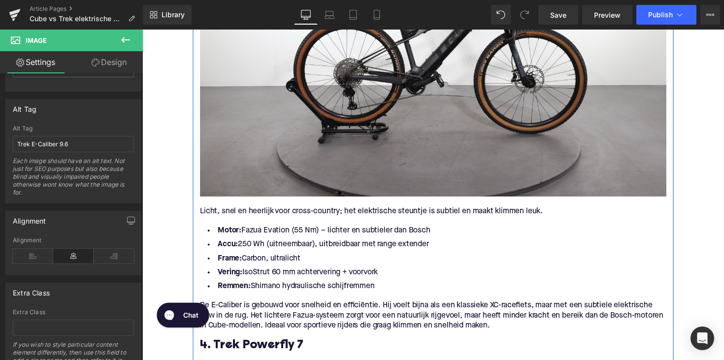
scroll to position [2126, 0]
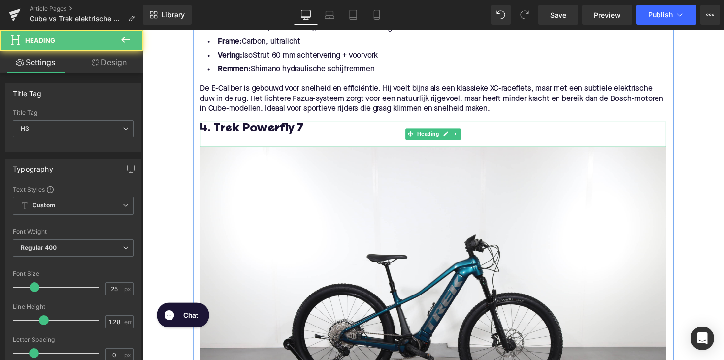
click at [222, 140] on h3 "4. Trek Powerfly 7" at bounding box center [439, 132] width 477 height 16
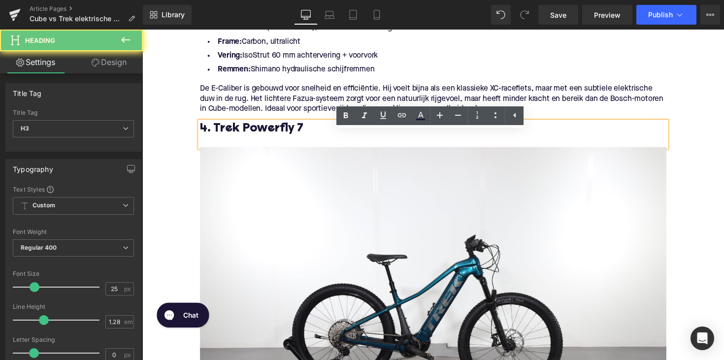
click at [217, 140] on h3 "4. Trek Powerfly 7" at bounding box center [439, 132] width 477 height 16
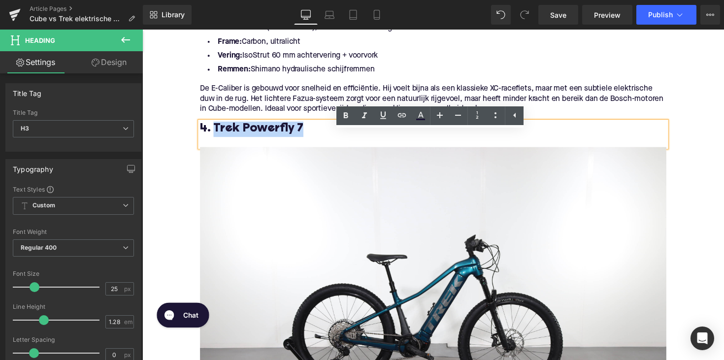
drag, startPoint x: 215, startPoint y: 141, endPoint x: 321, endPoint y: 141, distance: 106.8
click at [321, 140] on h3 "4. Trek Powerfly 7" at bounding box center [439, 132] width 477 height 16
copy h3 "Trek Powerfly 7"
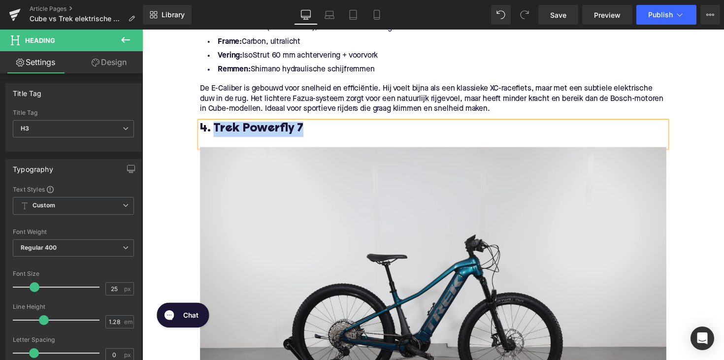
click at [299, 241] on img at bounding box center [439, 309] width 477 height 318
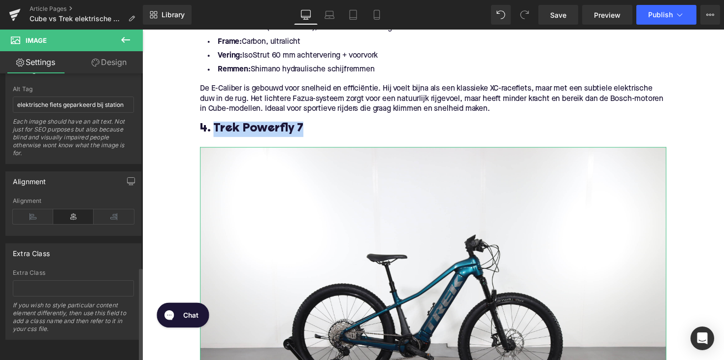
scroll to position [536, 0]
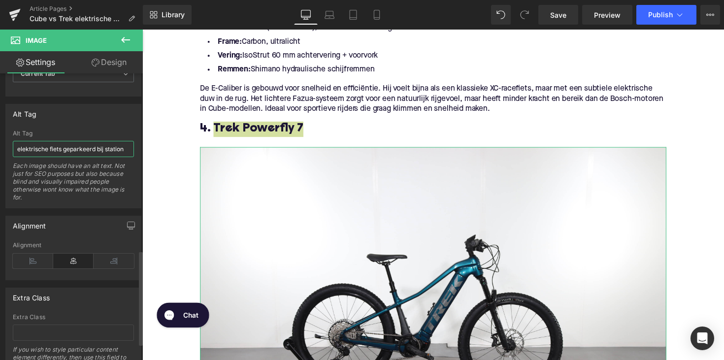
click at [91, 148] on input "elektrische fiets geparkeerd bij station" at bounding box center [73, 149] width 121 height 16
paste input "Trek Powerfly 7"
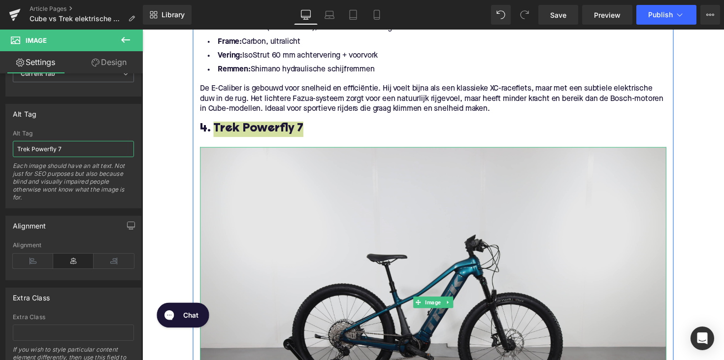
type input "Trek Powerfly 7"
click at [232, 213] on img at bounding box center [439, 309] width 477 height 318
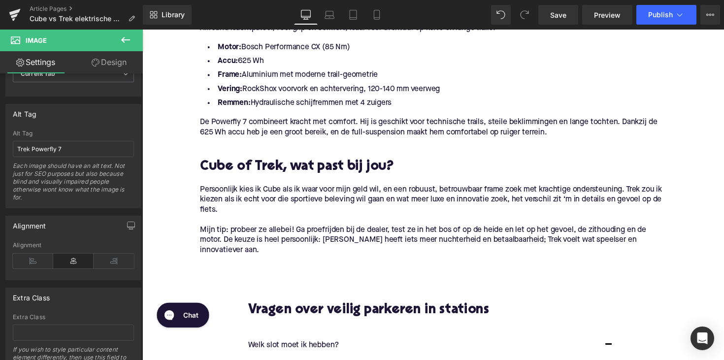
scroll to position [2640, 0]
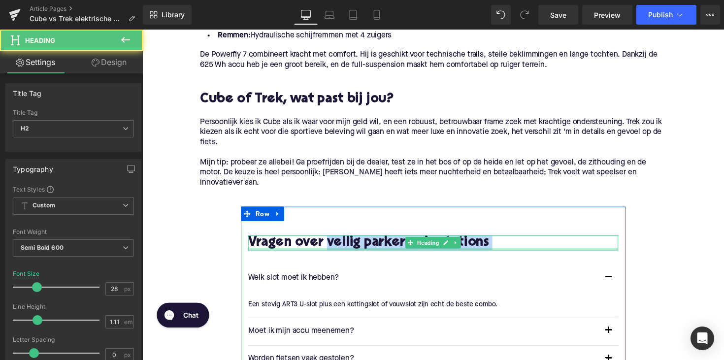
drag, startPoint x: 333, startPoint y: 248, endPoint x: 516, endPoint y: 253, distance: 183.2
click at [516, 253] on div "Vragen over veilig parkeren in stations Heading" at bounding box center [440, 247] width 379 height 15
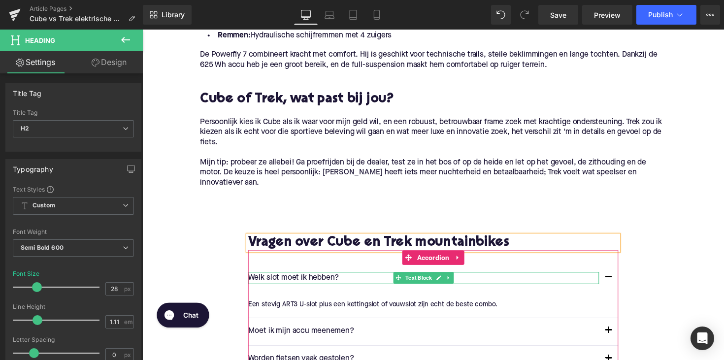
click at [292, 282] on p "Welk slot moet ik hebben?" at bounding box center [430, 284] width 359 height 13
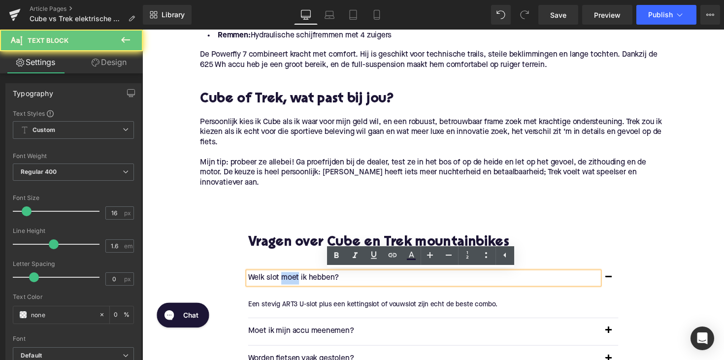
click at [292, 282] on p "Welk slot moet ik hebben?" at bounding box center [430, 284] width 359 height 13
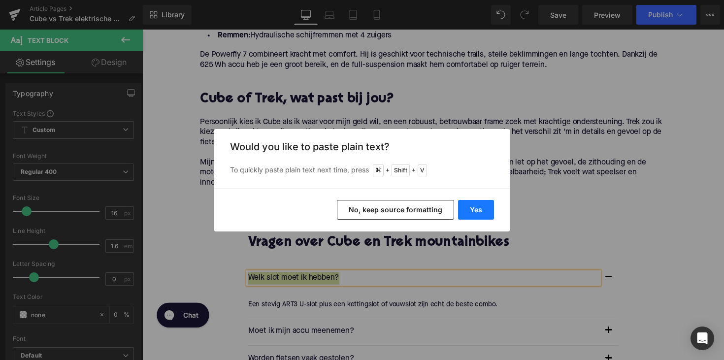
click at [466, 210] on button "Yes" at bounding box center [476, 210] width 36 height 20
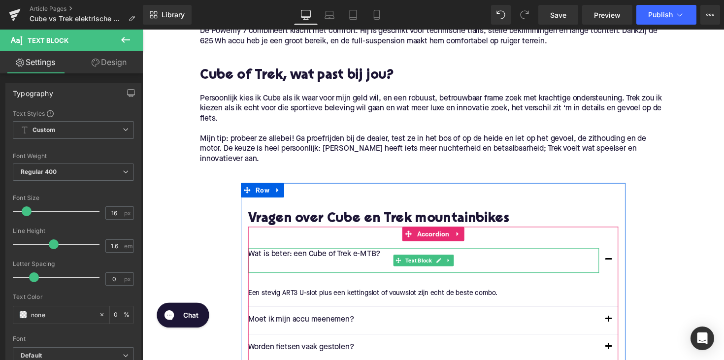
scroll to position [2678, 0]
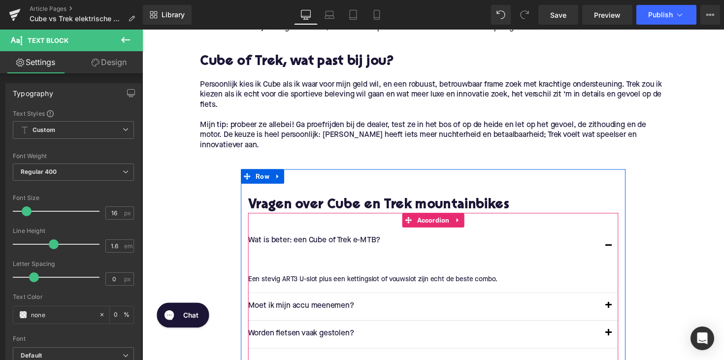
click at [294, 257] on p at bounding box center [430, 258] width 359 height 13
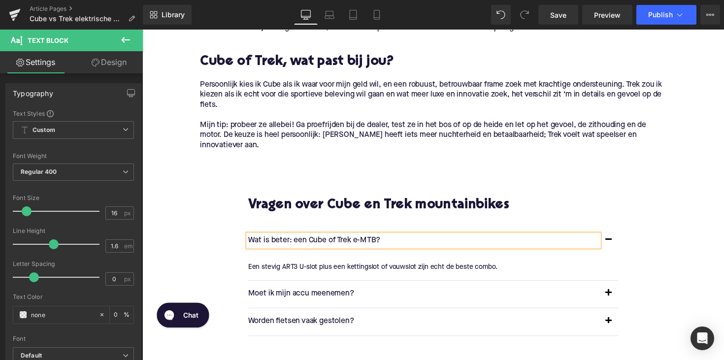
click at [142, 30] on div at bounding box center [142, 30] width 0 height 0
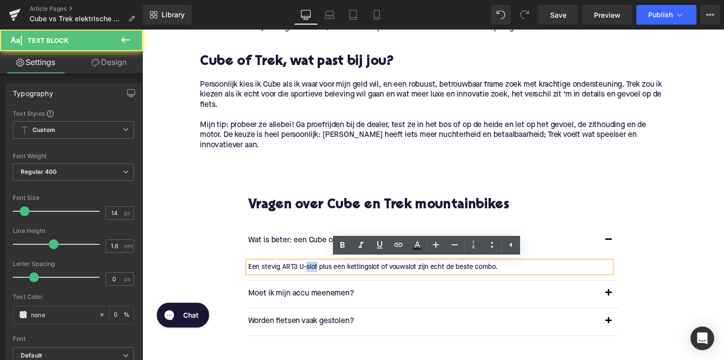
click at [315, 267] on p "Een stevig ART3 U-slot plus een kettingslot of vouwslot zijn echt de beste comb…" at bounding box center [437, 272] width 372 height 11
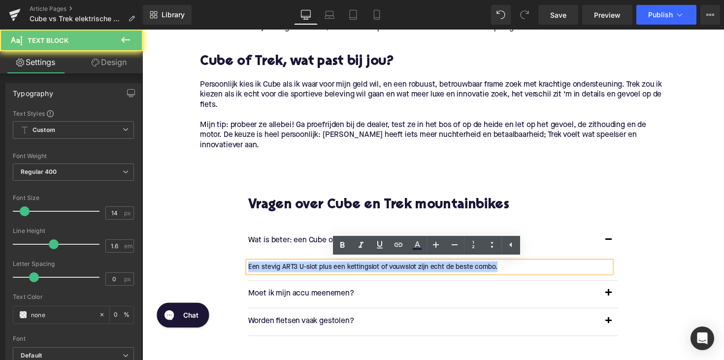
click at [315, 267] on p "Een stevig ART3 U-slot plus een kettingslot of vouwslot zijn echt de beste comb…" at bounding box center [437, 272] width 372 height 11
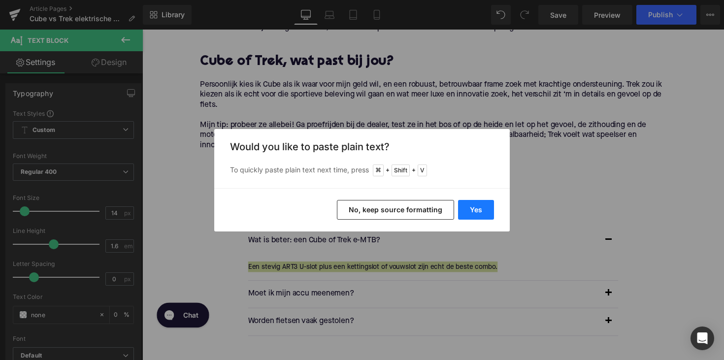
click at [464, 216] on button "Yes" at bounding box center [476, 210] width 36 height 20
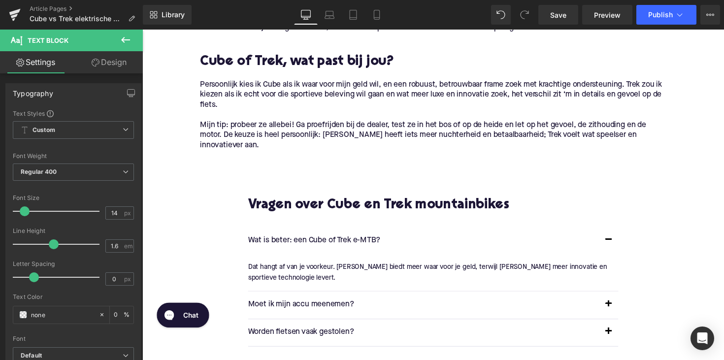
scroll to position [2713, 0]
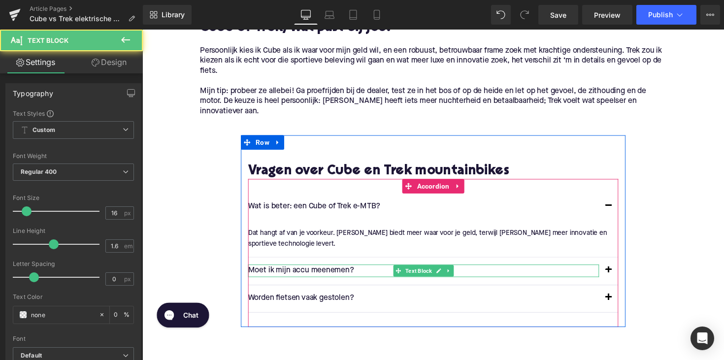
click at [294, 274] on p "Moet ik mijn accu meenemen?" at bounding box center [430, 276] width 359 height 13
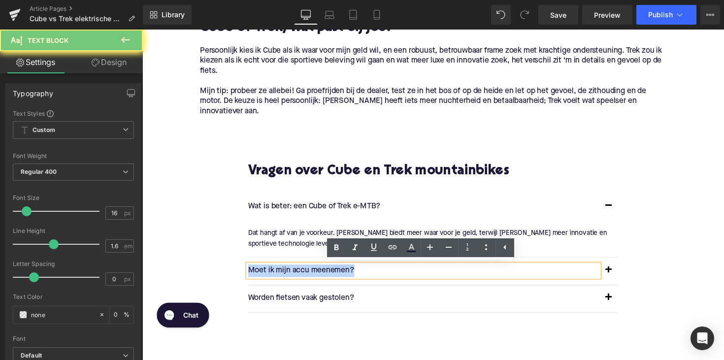
click at [294, 274] on p "Moet ik mijn accu meenemen?" at bounding box center [430, 276] width 359 height 13
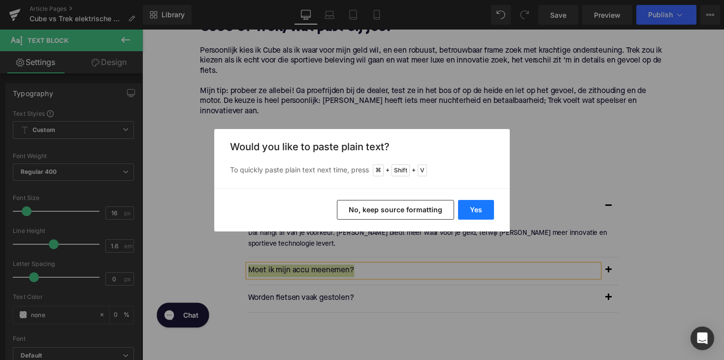
click at [473, 210] on button "Yes" at bounding box center [476, 210] width 36 height 20
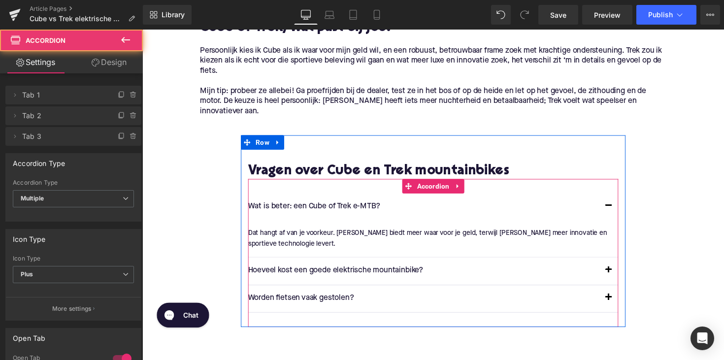
click at [617, 276] on button "button" at bounding box center [620, 277] width 20 height 28
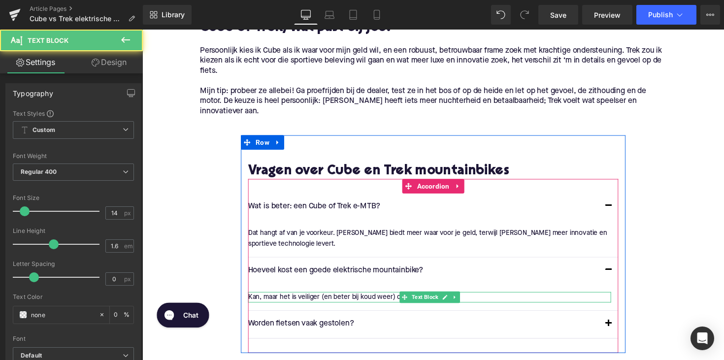
click at [286, 302] on div "Kan, maar het is veiliger (en beter bij koud weer) om dat te doen." at bounding box center [437, 303] width 372 height 11
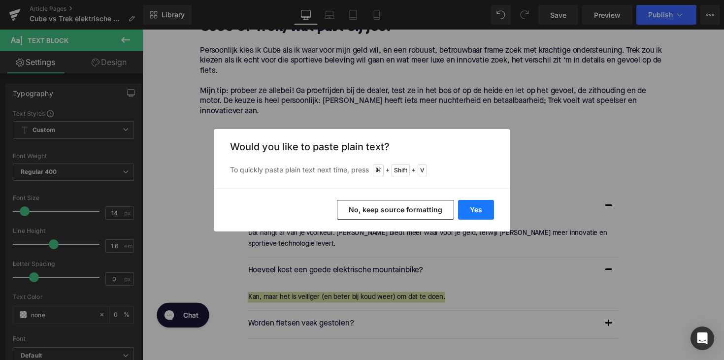
drag, startPoint x: 472, startPoint y: 208, endPoint x: 338, endPoint y: 183, distance: 136.7
click at [472, 208] on button "Yes" at bounding box center [476, 210] width 36 height 20
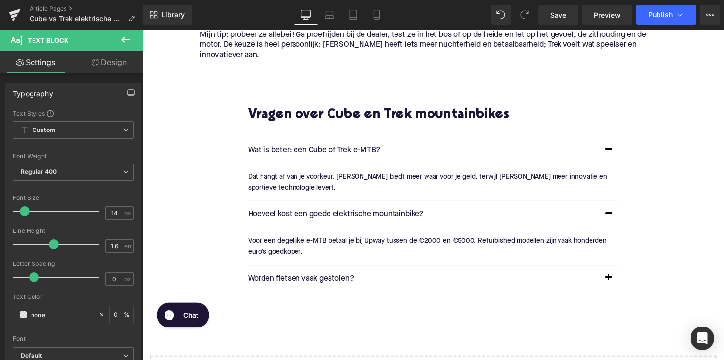
scroll to position [2796, 0]
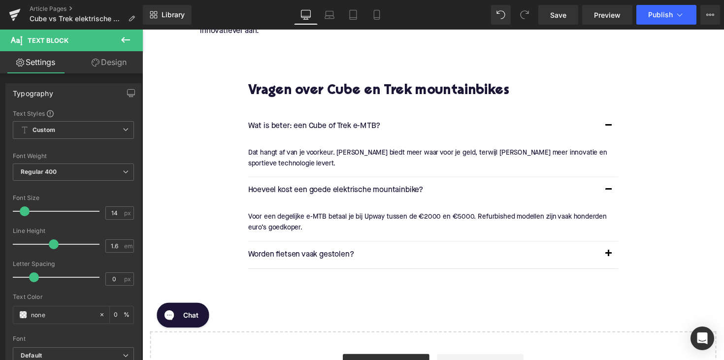
click at [287, 256] on p "Worden fietsen vaak gestolen?" at bounding box center [430, 260] width 359 height 13
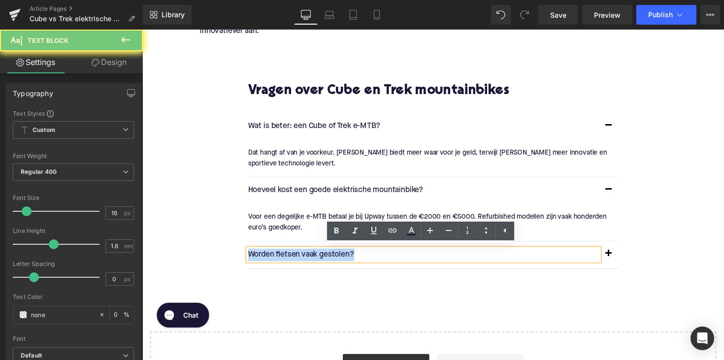
click at [287, 256] on p "Worden fietsen vaak gestolen?" at bounding box center [430, 260] width 359 height 13
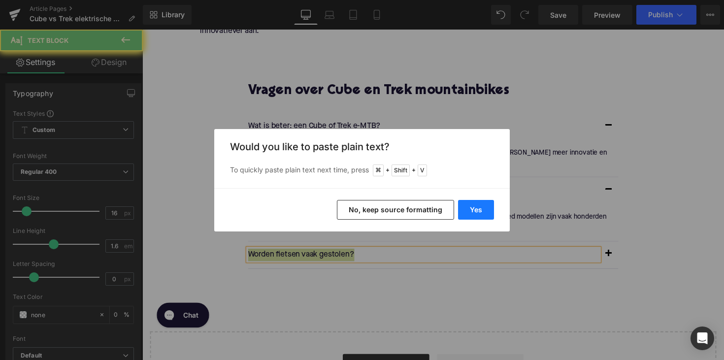
click at [482, 212] on button "Yes" at bounding box center [476, 210] width 36 height 20
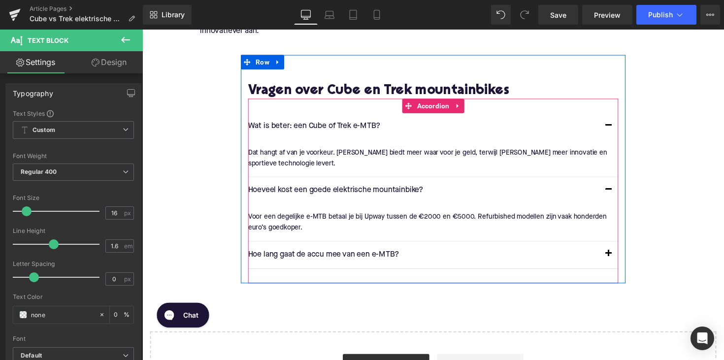
click at [617, 259] on button "button" at bounding box center [620, 261] width 20 height 28
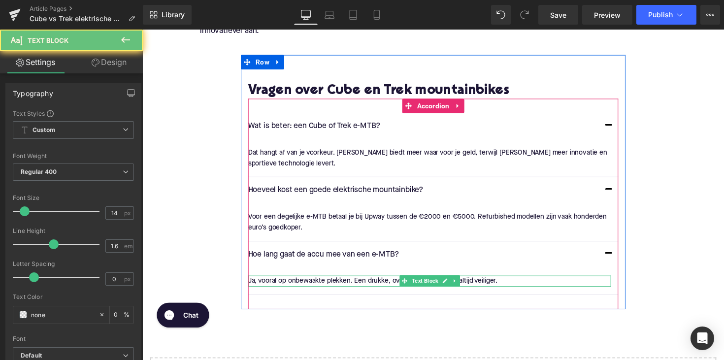
click at [303, 285] on p "Ja, vooral op onbewaakte plekken. Een drukke, overzichtelijke plek is altijd ve…" at bounding box center [437, 287] width 372 height 11
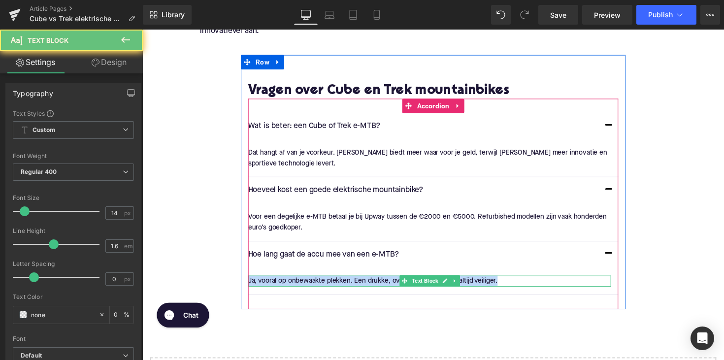
click at [303, 285] on p "Ja, vooral op onbewaakte plekken. Een drukke, overzichtelijke plek is altijd ve…" at bounding box center [437, 287] width 372 height 11
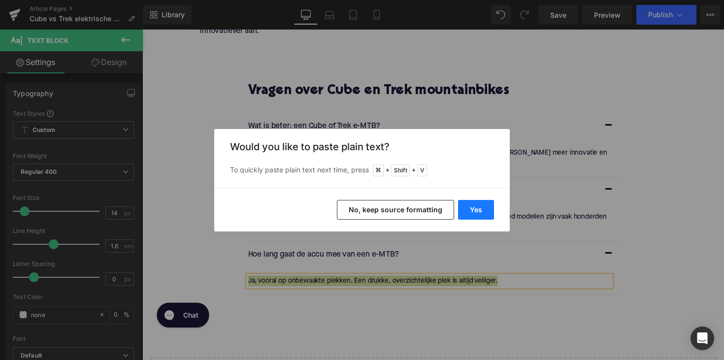
click at [484, 212] on button "Yes" at bounding box center [476, 210] width 36 height 20
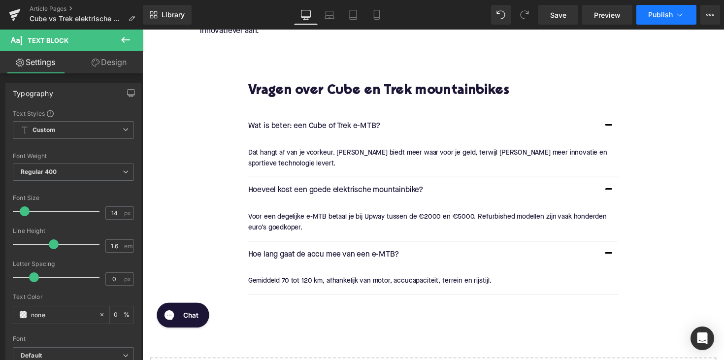
click at [650, 14] on span "Publish" at bounding box center [660, 15] width 25 height 8
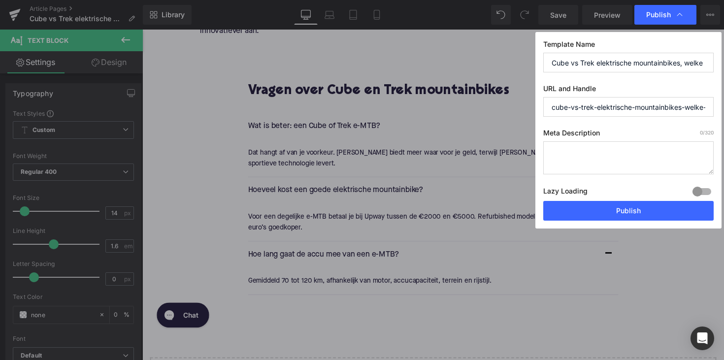
click at [562, 148] on textarea at bounding box center [628, 157] width 170 height 33
paste textarea "Ontdek de verschillen tussen Cube en Trek e-MTB’s. [PERSON_NAME] welke elektris…"
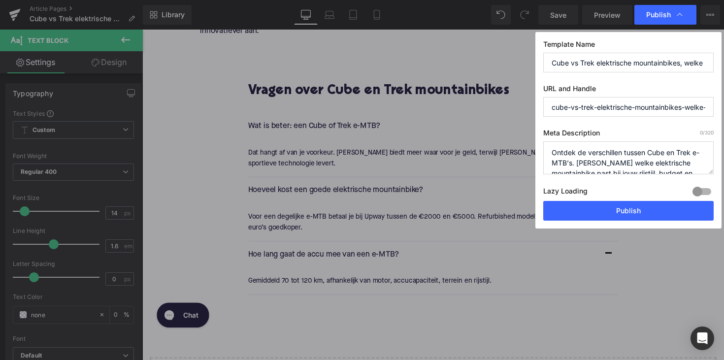
scroll to position [3, 0]
type textarea "Ontdek de verschillen tussen Cube en Trek e-MTB’s. [PERSON_NAME] welke elektris…"
drag, startPoint x: 682, startPoint y: 108, endPoint x: 763, endPoint y: 126, distance: 82.2
click at [723, 126] on html "Image You are previewing how the will restyle your page. You can not edit Eleme…" at bounding box center [362, 180] width 724 height 360
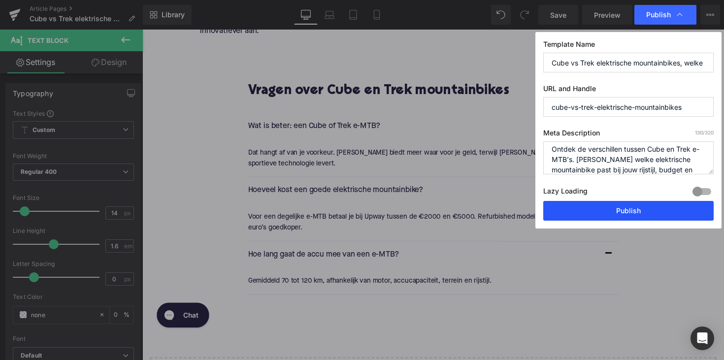
type input "cube-vs-trek-elektrische-mountainbikes"
click at [615, 207] on button "Publish" at bounding box center [628, 211] width 170 height 20
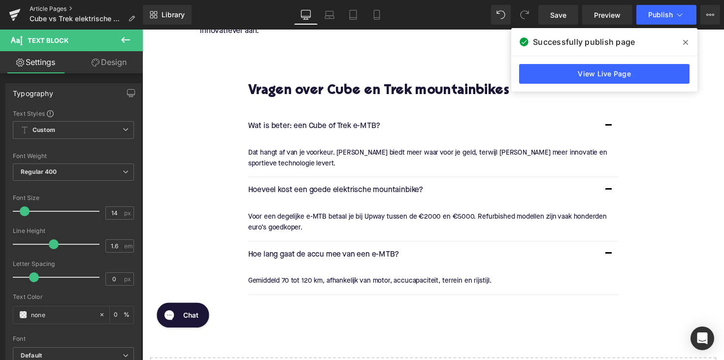
click at [50, 10] on link "Article Pages" at bounding box center [86, 9] width 113 height 8
